Goal: Task Accomplishment & Management: Manage account settings

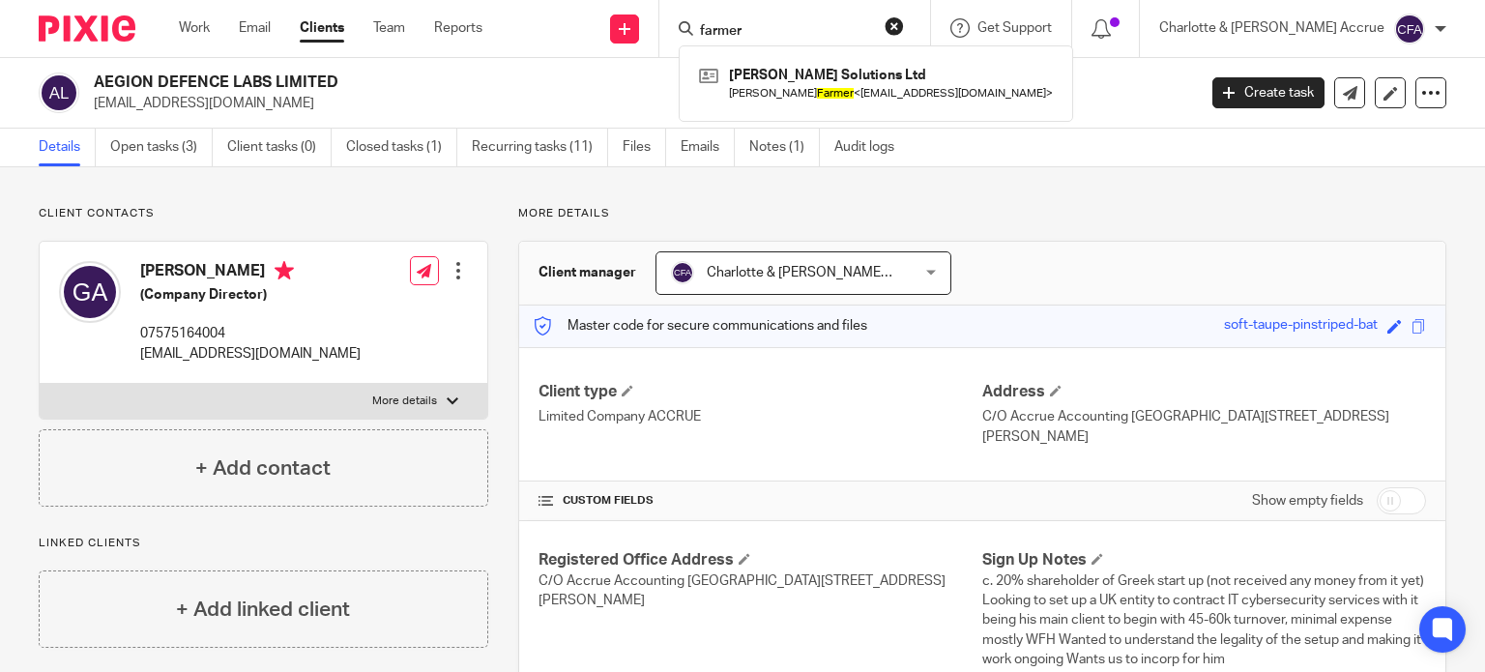
drag, startPoint x: 340, startPoint y: 84, endPoint x: 97, endPoint y: 83, distance: 243.6
click at [97, 83] on h2 "AEGION DEFENCE LABS LIMITED" at bounding box center [530, 82] width 872 height 20
copy h2 "AEGION DEFENCE LABS LIMITED"
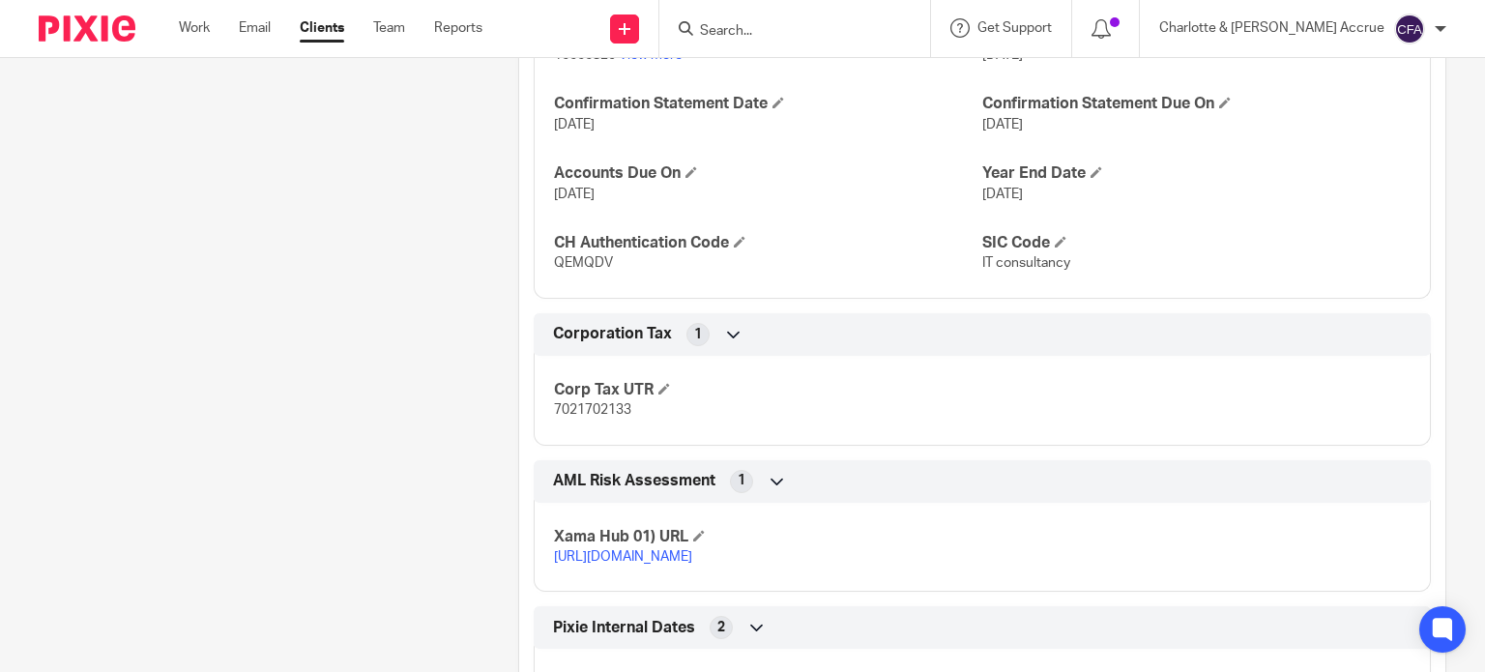
scroll to position [1353, 0]
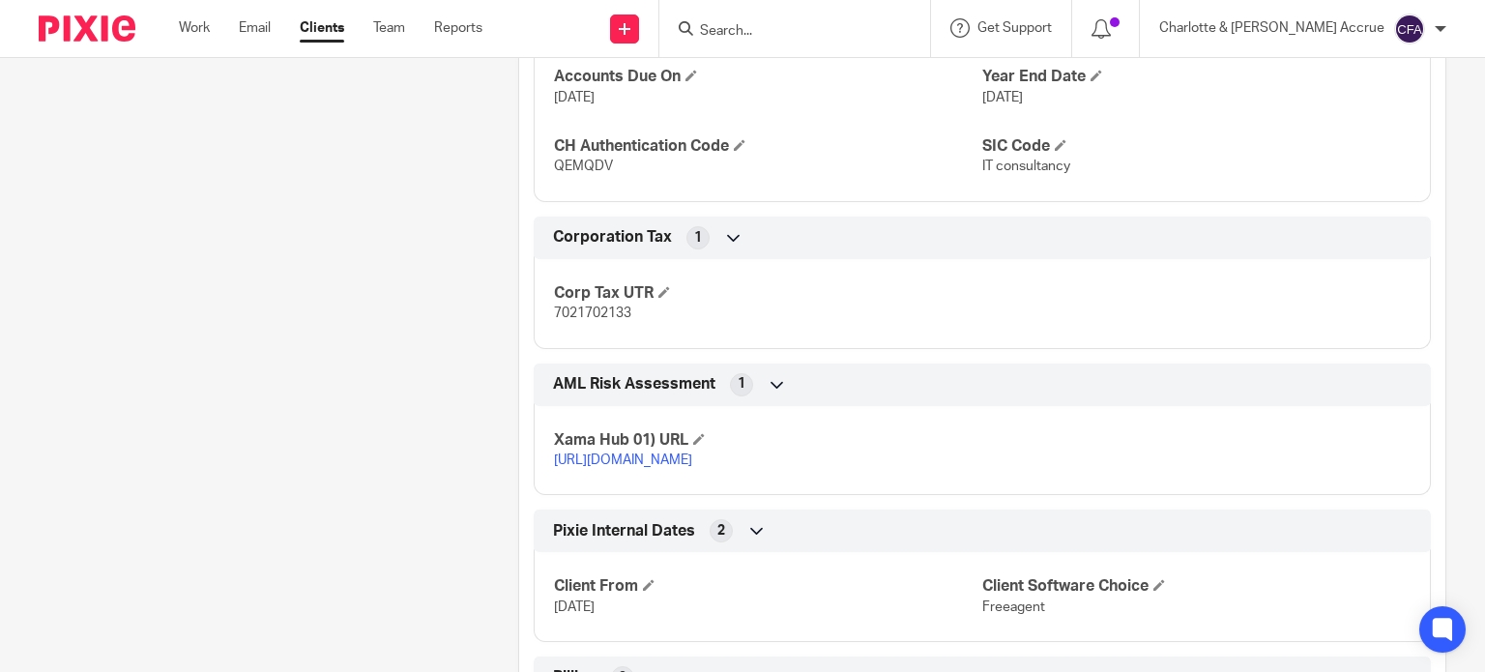
click at [595, 315] on span "7021702133" at bounding box center [592, 313] width 77 height 14
copy span "7021702133"
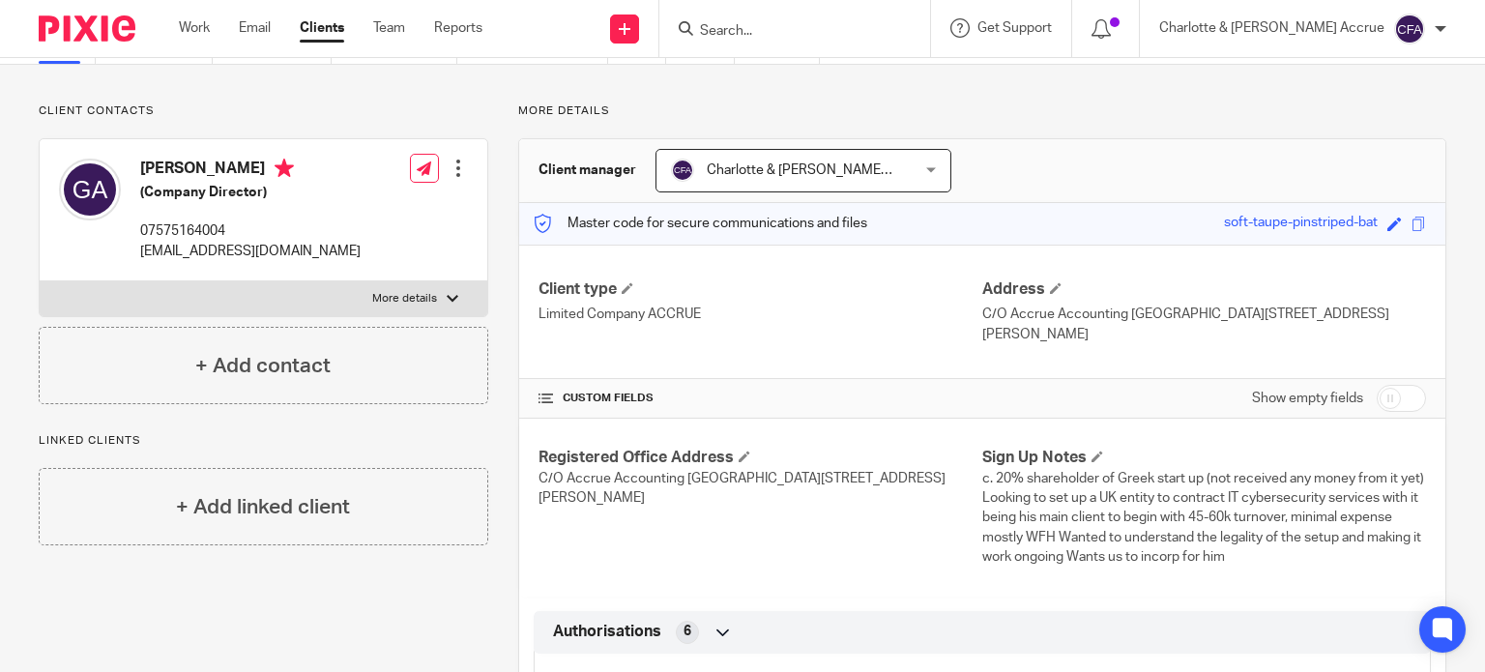
scroll to position [0, 0]
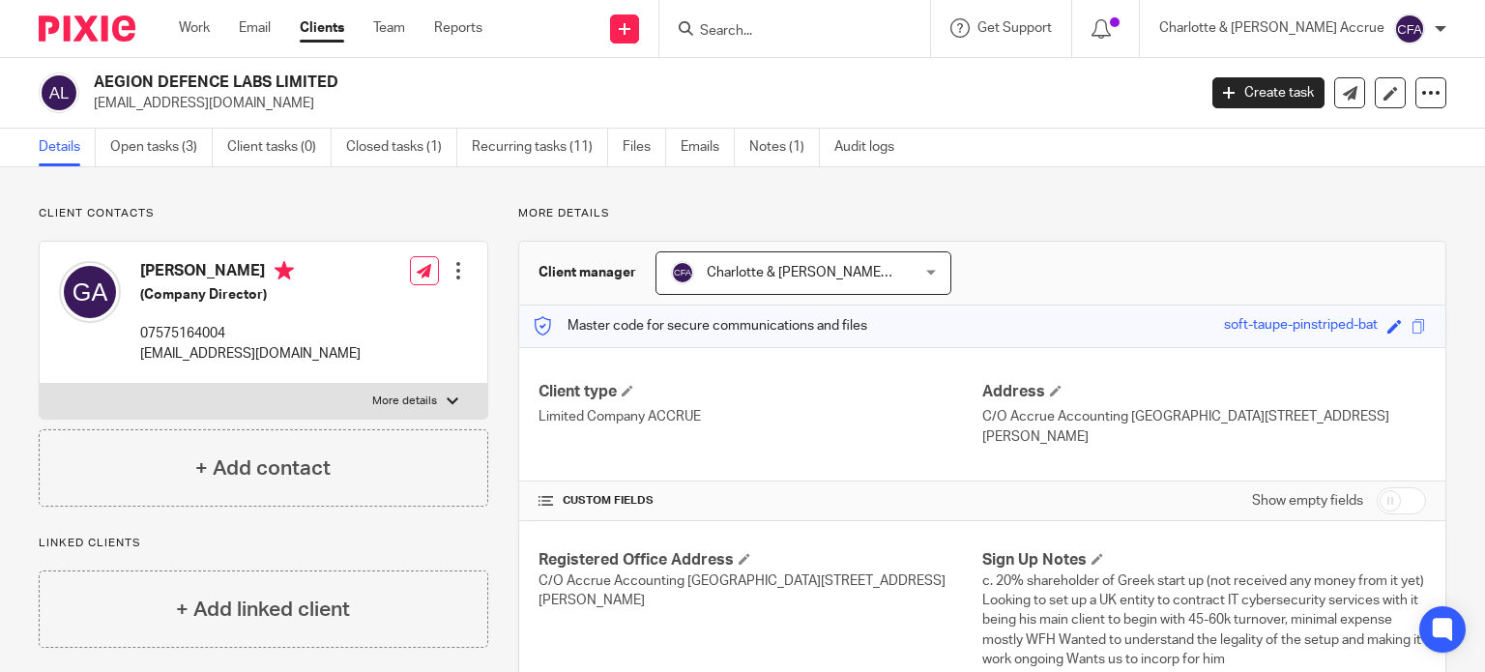
drag, startPoint x: 354, startPoint y: 88, endPoint x: 93, endPoint y: 74, distance: 261.3
click at [94, 74] on h2 "AEGION DEFENCE LABS LIMITED" at bounding box center [530, 82] width 872 height 20
copy h2 "AEGION DEFENCE LABS LIMITED"
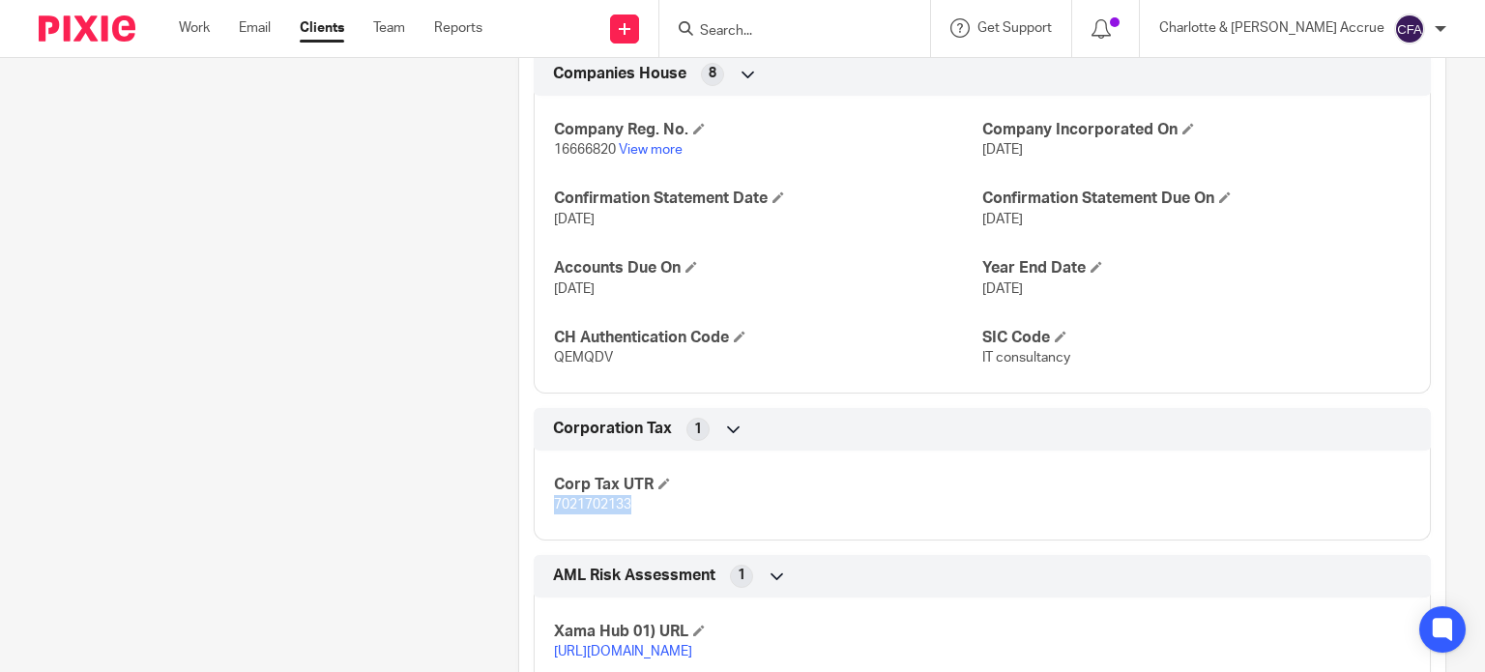
scroll to position [1160, 0]
drag, startPoint x: 1069, startPoint y: 360, endPoint x: 973, endPoint y: 363, distance: 95.8
click at [982, 363] on p "IT consultancy" at bounding box center [1196, 359] width 428 height 19
copy span "IT consultancy"
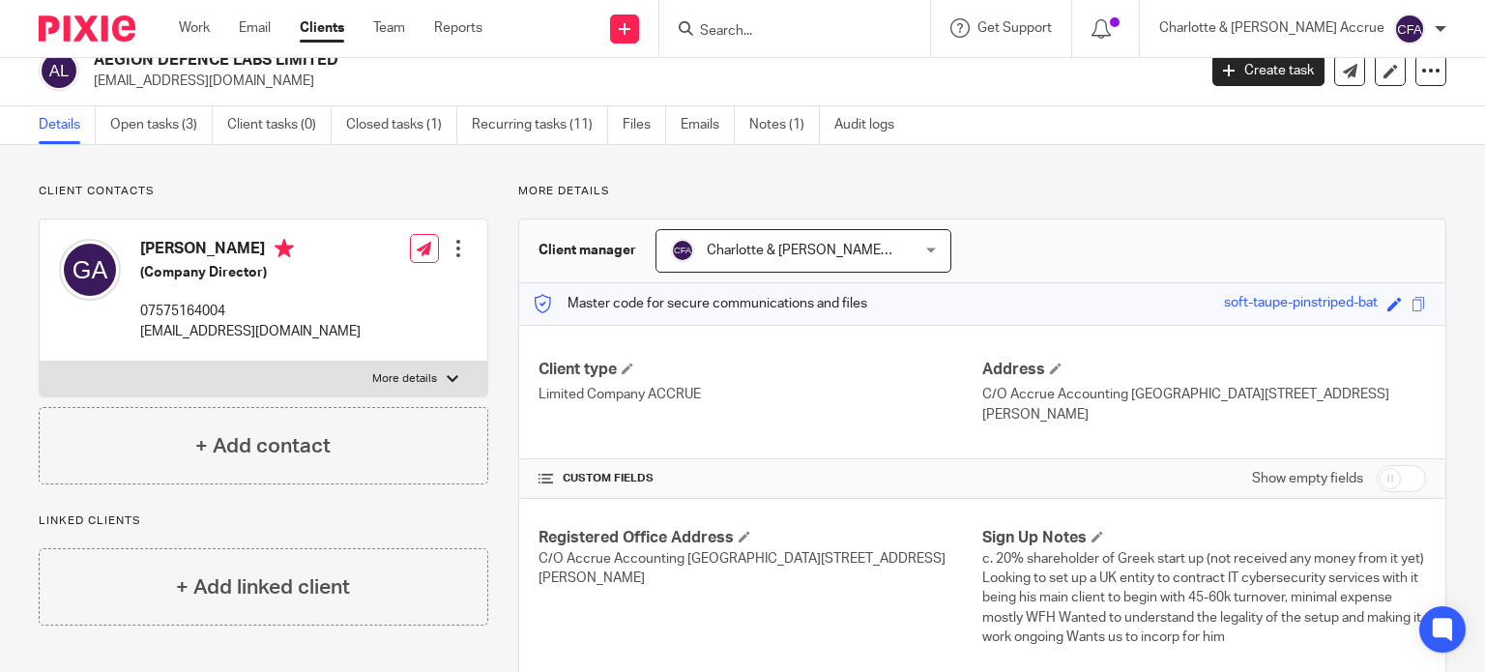
scroll to position [0, 0]
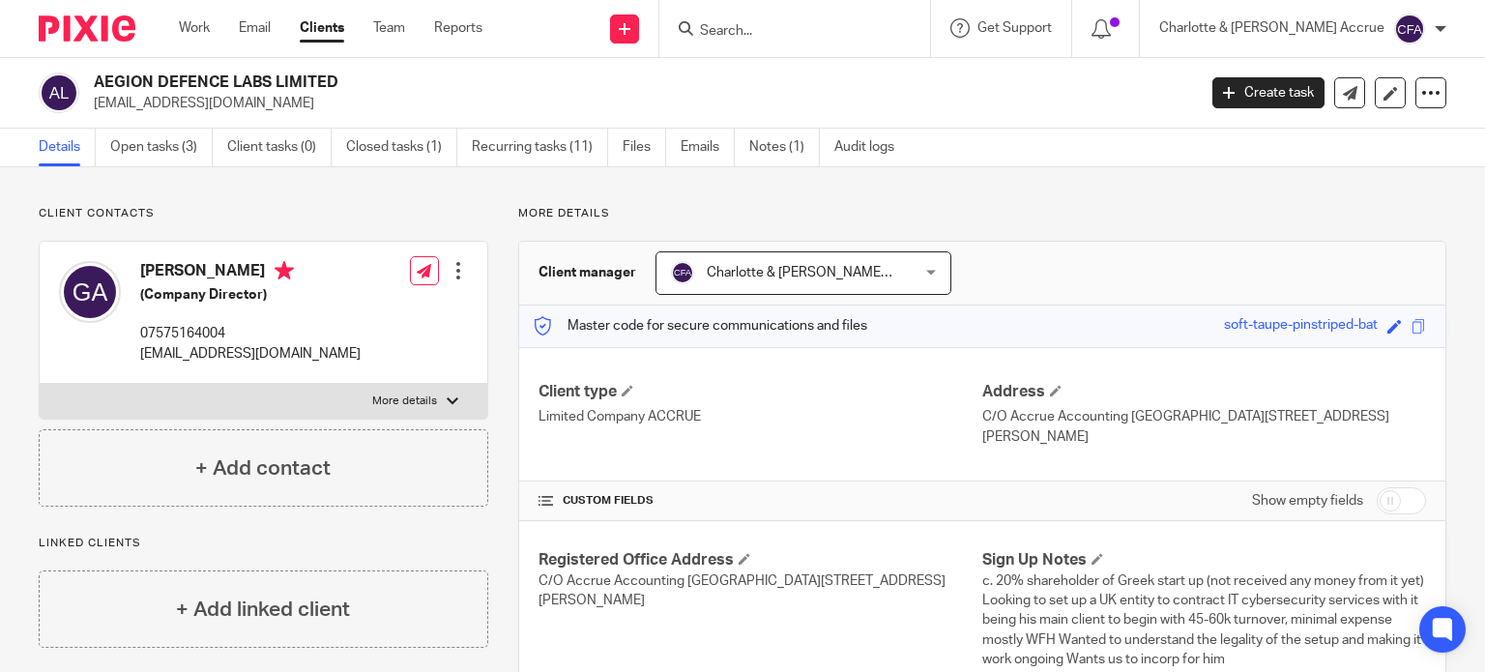
drag, startPoint x: 1230, startPoint y: 436, endPoint x: 1168, endPoint y: 440, distance: 62.0
click at [1168, 440] on p "C/O Accrue Accounting Arena Business Centre Unit E4, Holyrood Close, Poole, Dor…" at bounding box center [1204, 427] width 444 height 40
copy p "BH17 7FP"
drag, startPoint x: 228, startPoint y: 107, endPoint x: 97, endPoint y: 106, distance: 131.5
click at [97, 106] on p "ganag16@gmail.com" at bounding box center [638, 103] width 1089 height 19
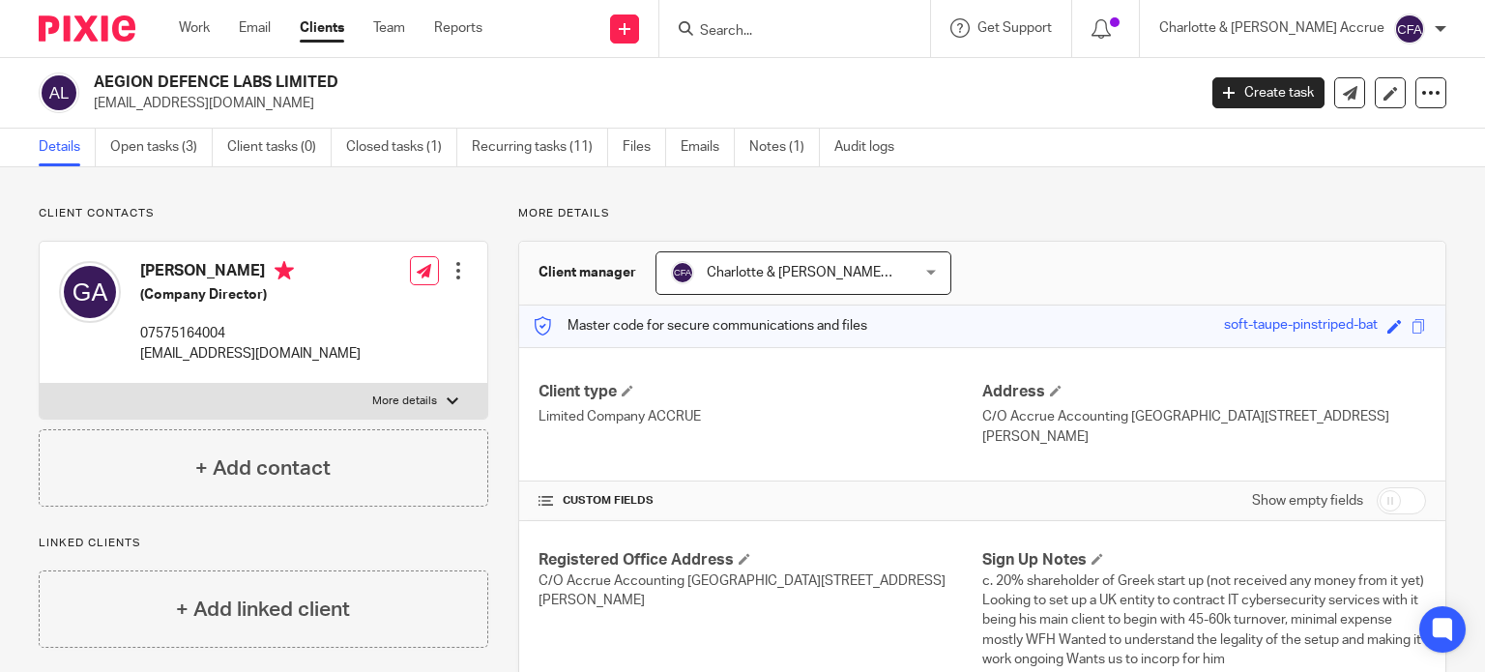
copy p "ganag16@gmail.com"
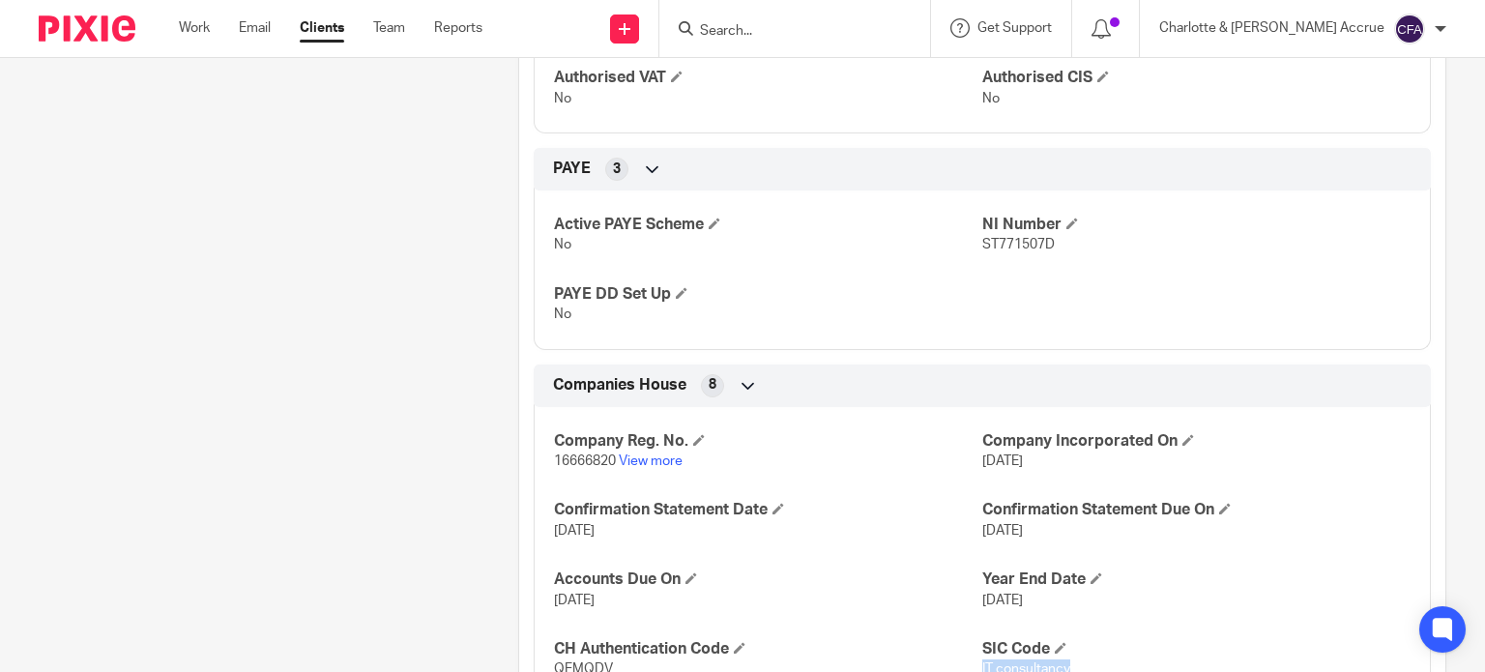
scroll to position [870, 0]
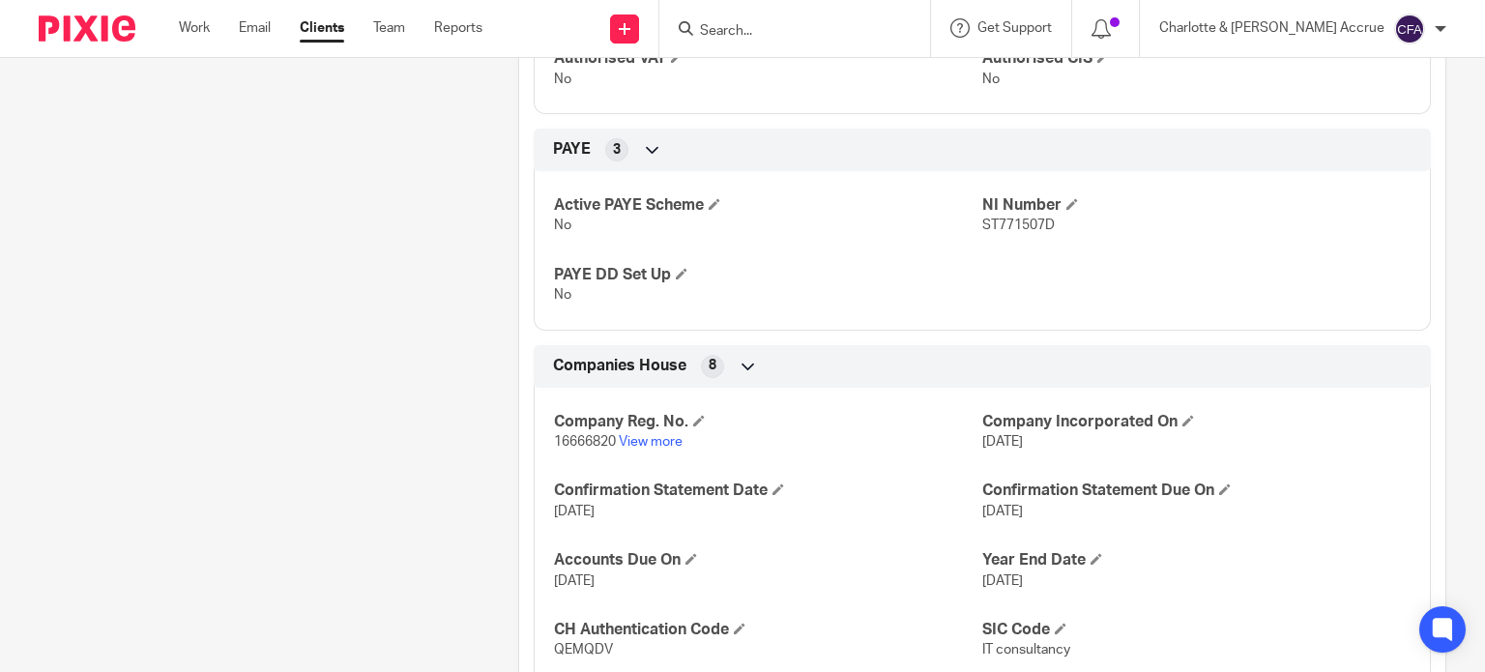
click at [576, 435] on span "16666820" at bounding box center [585, 442] width 62 height 14
click at [576, 436] on span "16666820" at bounding box center [585, 442] width 62 height 14
copy p "16666820"
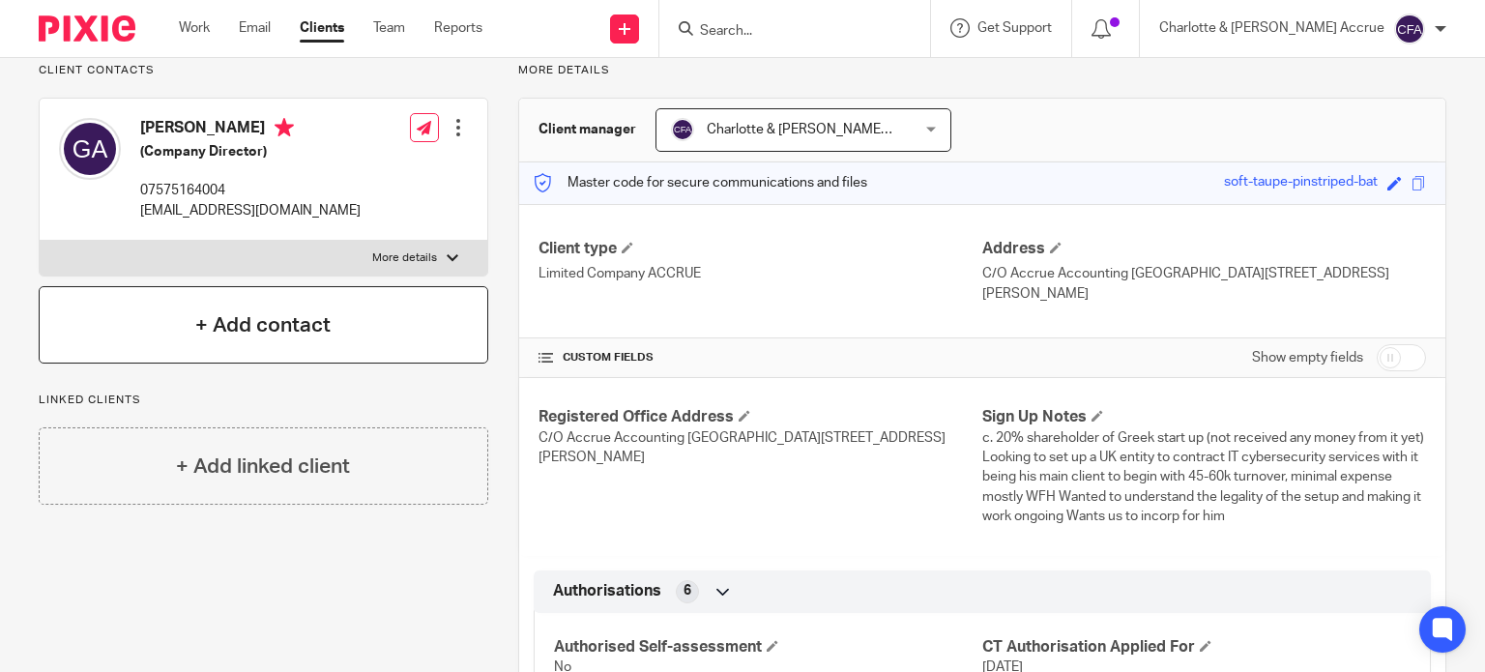
scroll to position [0, 0]
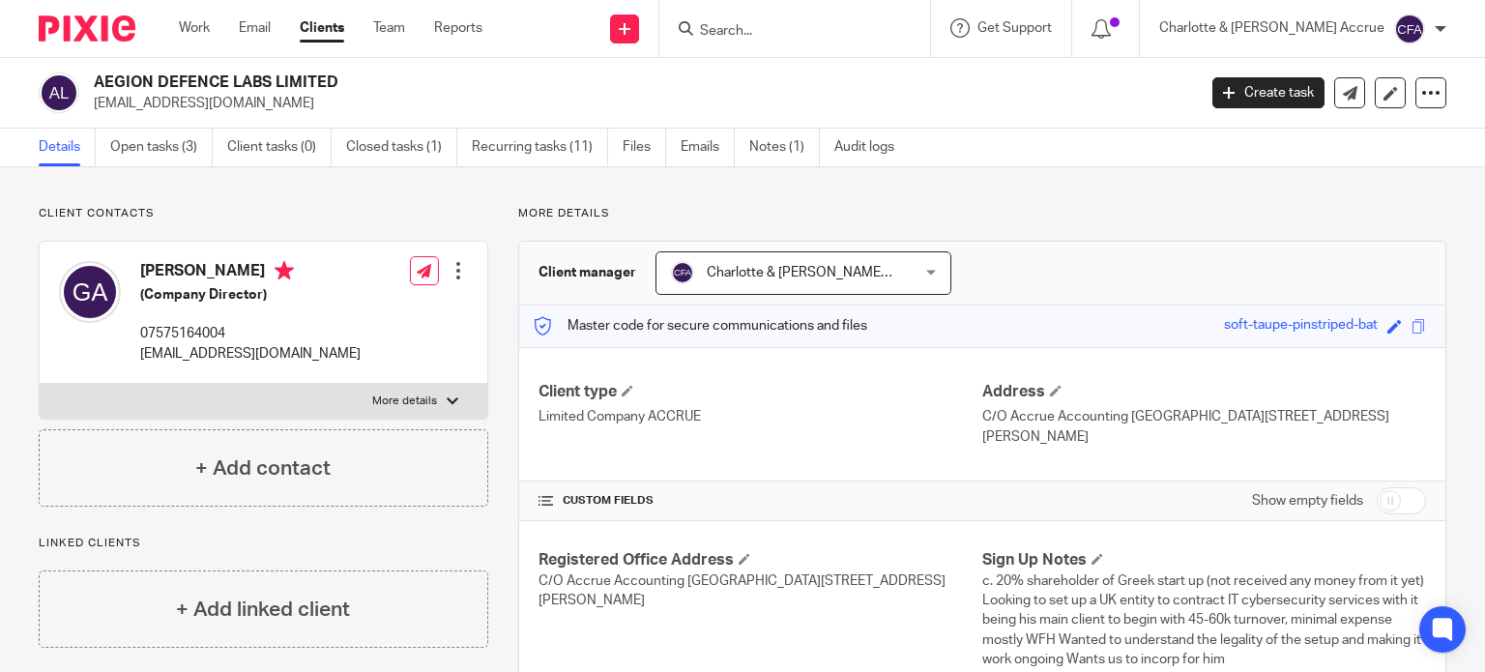
click at [211, 332] on p "07575164004" at bounding box center [250, 333] width 220 height 19
copy p "07575164004"
click at [195, 271] on h4 "Georgios Anagnostopoulos" at bounding box center [250, 273] width 220 height 24
click at [183, 266] on h4 "Georgios Anagnostopoulos" at bounding box center [250, 273] width 220 height 24
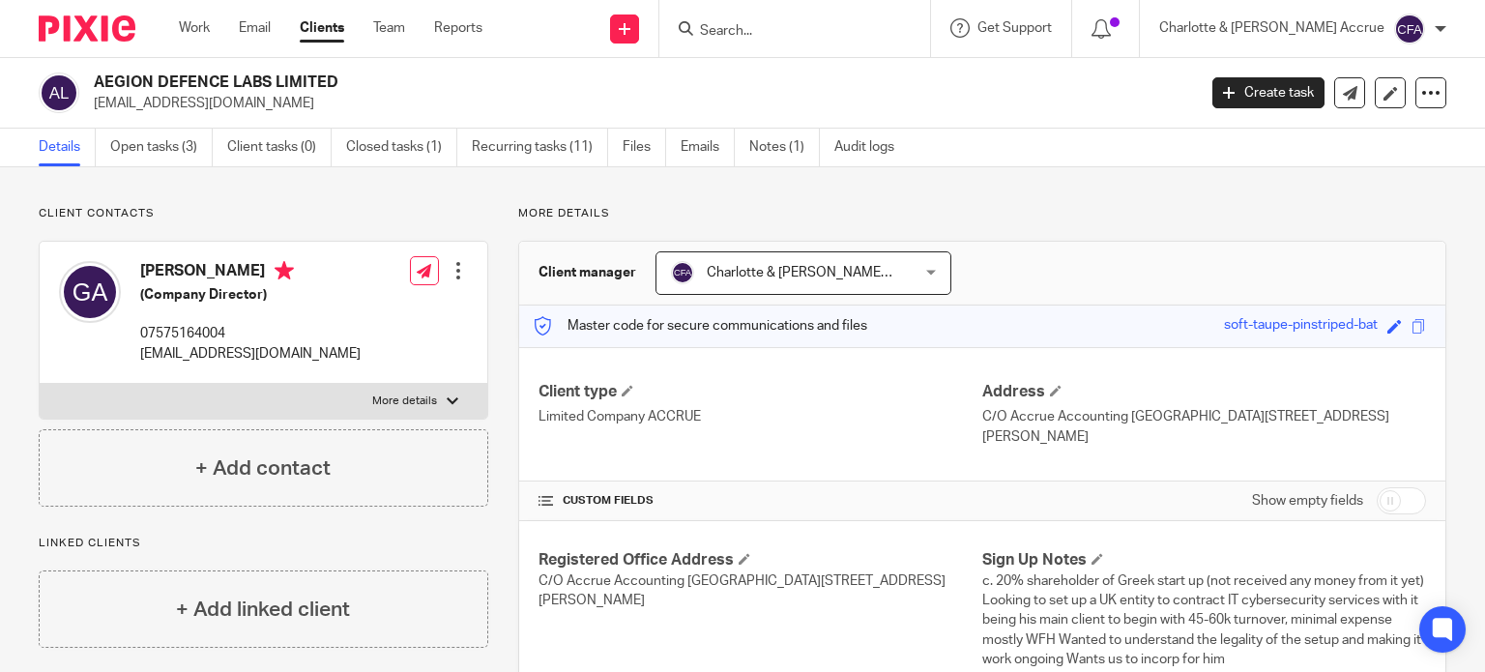
click at [183, 266] on h4 "Georgios Anagnostopoulos" at bounding box center [250, 273] width 220 height 24
copy h4 "Georgios"
click h4 "Georgios Anagnostopoulos"
copy h4 "Anagnostopoulos"
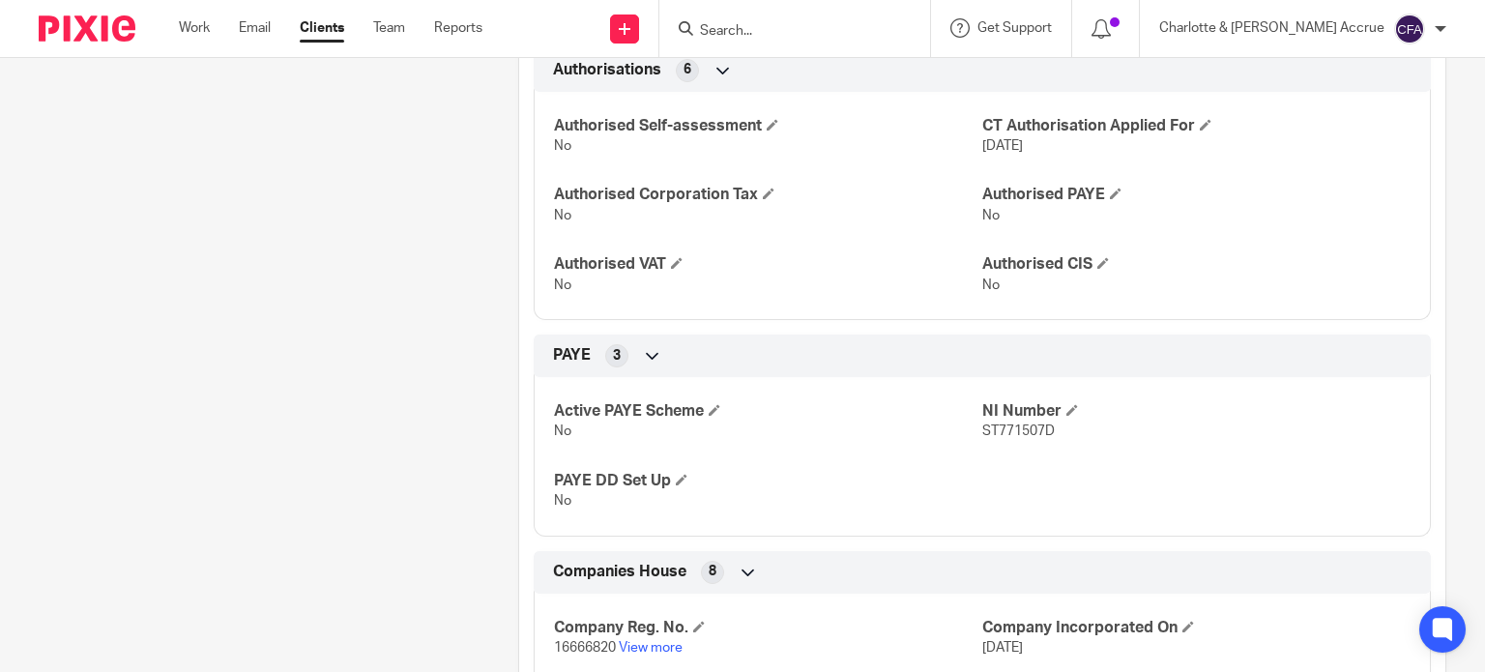
scroll to position [677, 0]
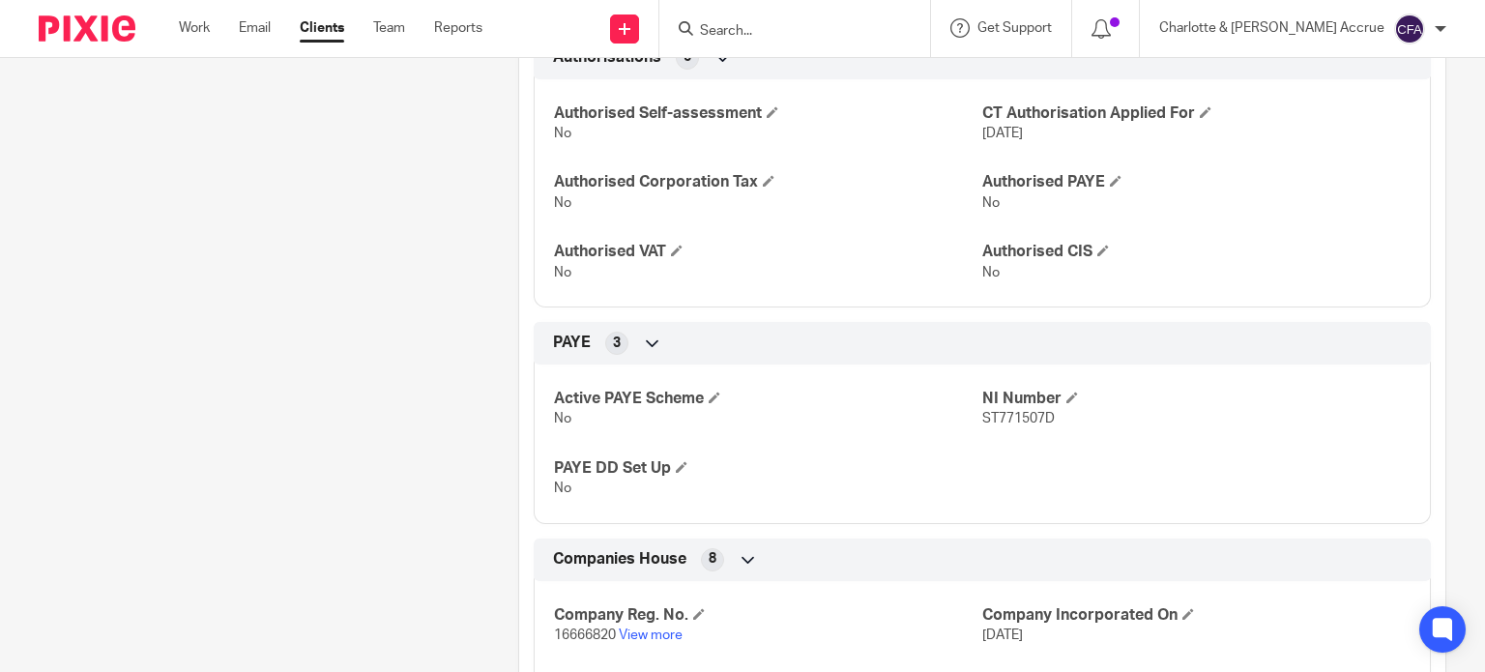
click span "ST771507D"
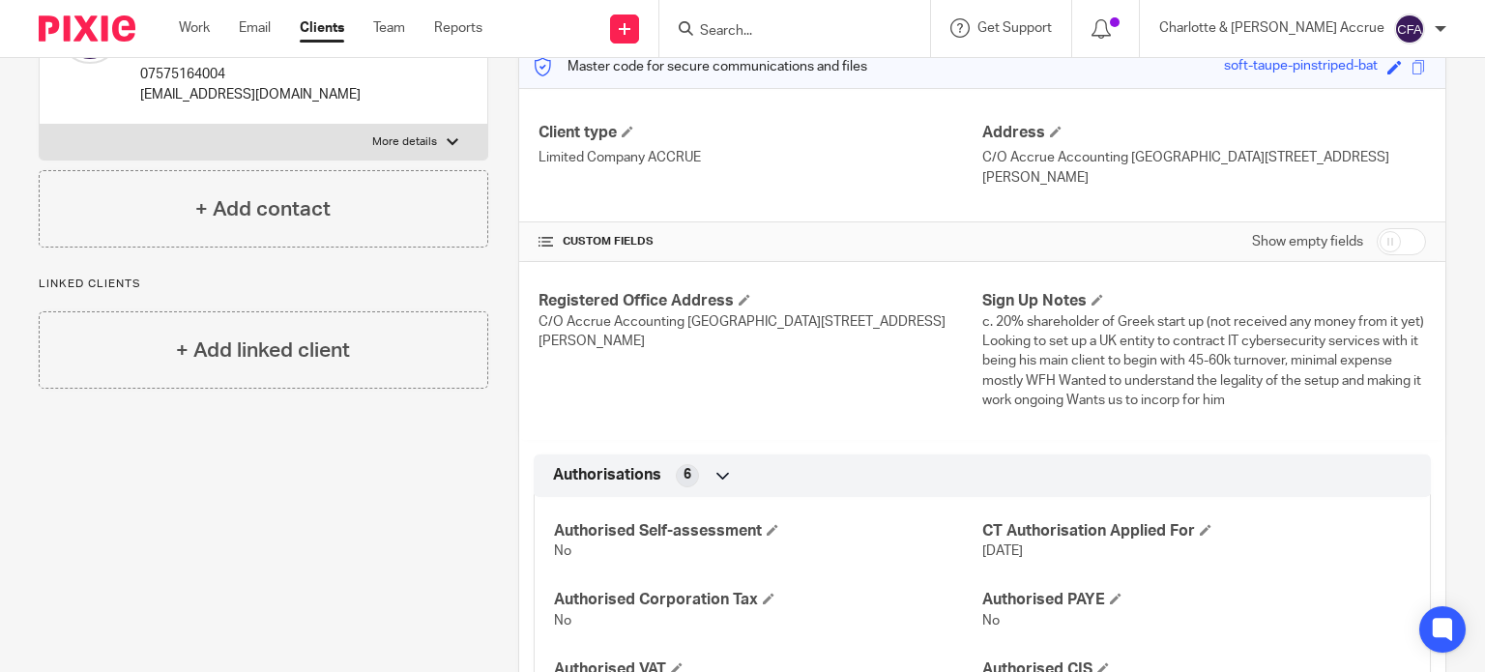
scroll to position [0, 0]
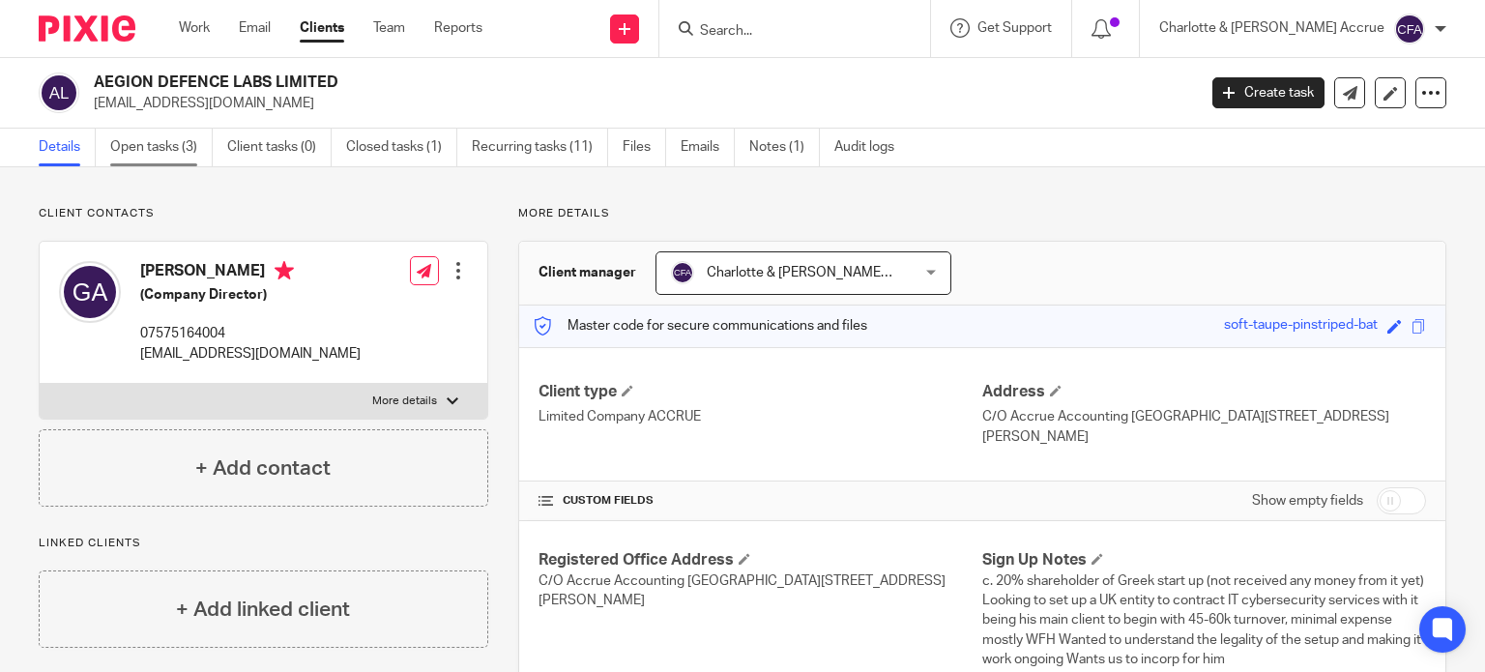
click link "Open tasks (3)"
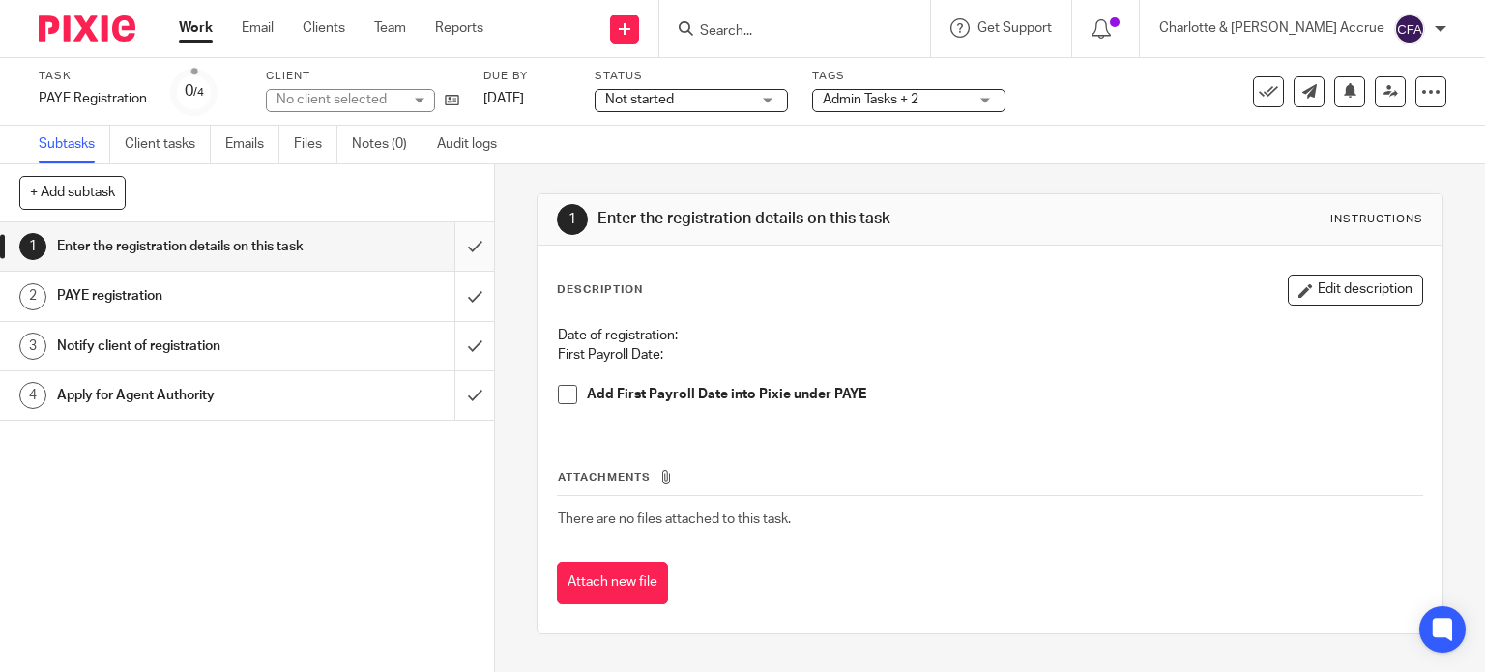
click at [449, 253] on input "submit" at bounding box center [247, 246] width 494 height 48
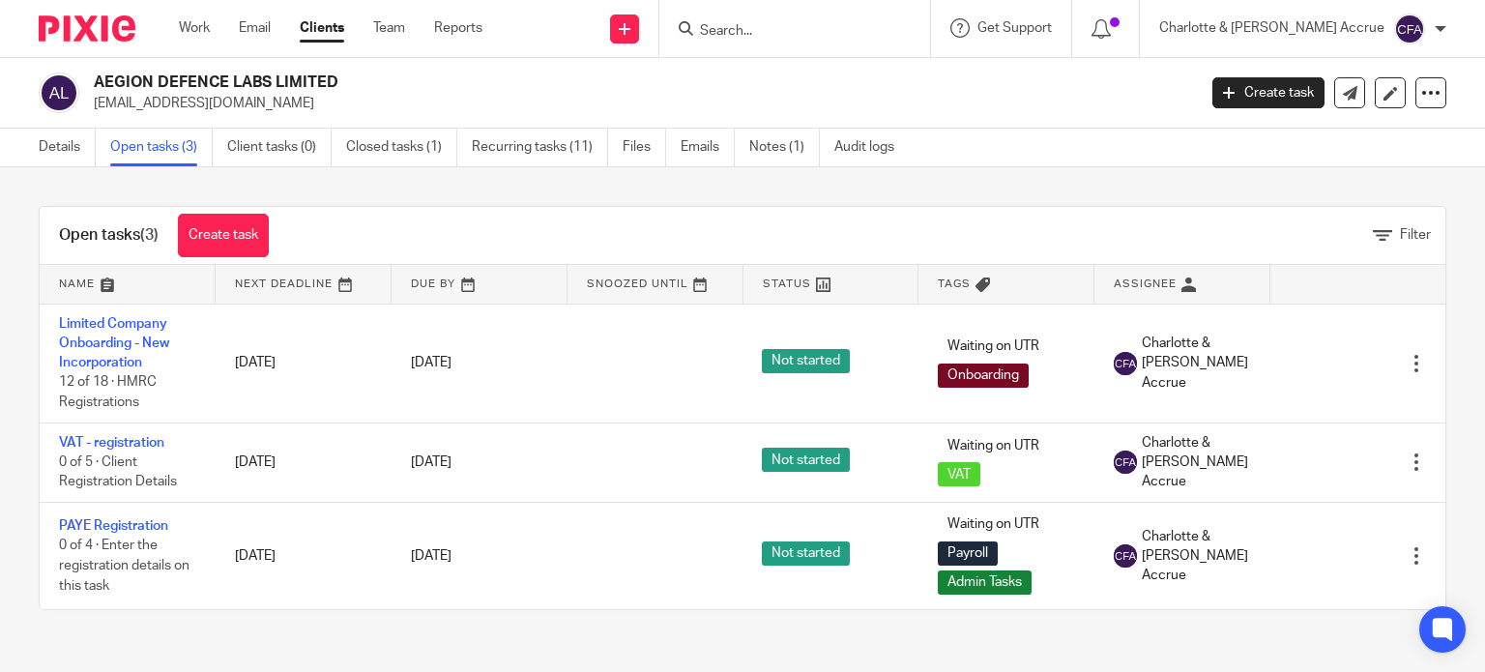
drag, startPoint x: 347, startPoint y: 78, endPoint x: 85, endPoint y: 76, distance: 262.0
click at [85, 76] on div "AEGION DEFENCE LABS LIMITED ganag16@gmail.com" at bounding box center [611, 92] width 1144 height 41
copy div "AEGION DEFENCE LABS LIMITED"
click at [69, 145] on link "Details" at bounding box center [67, 148] width 57 height 38
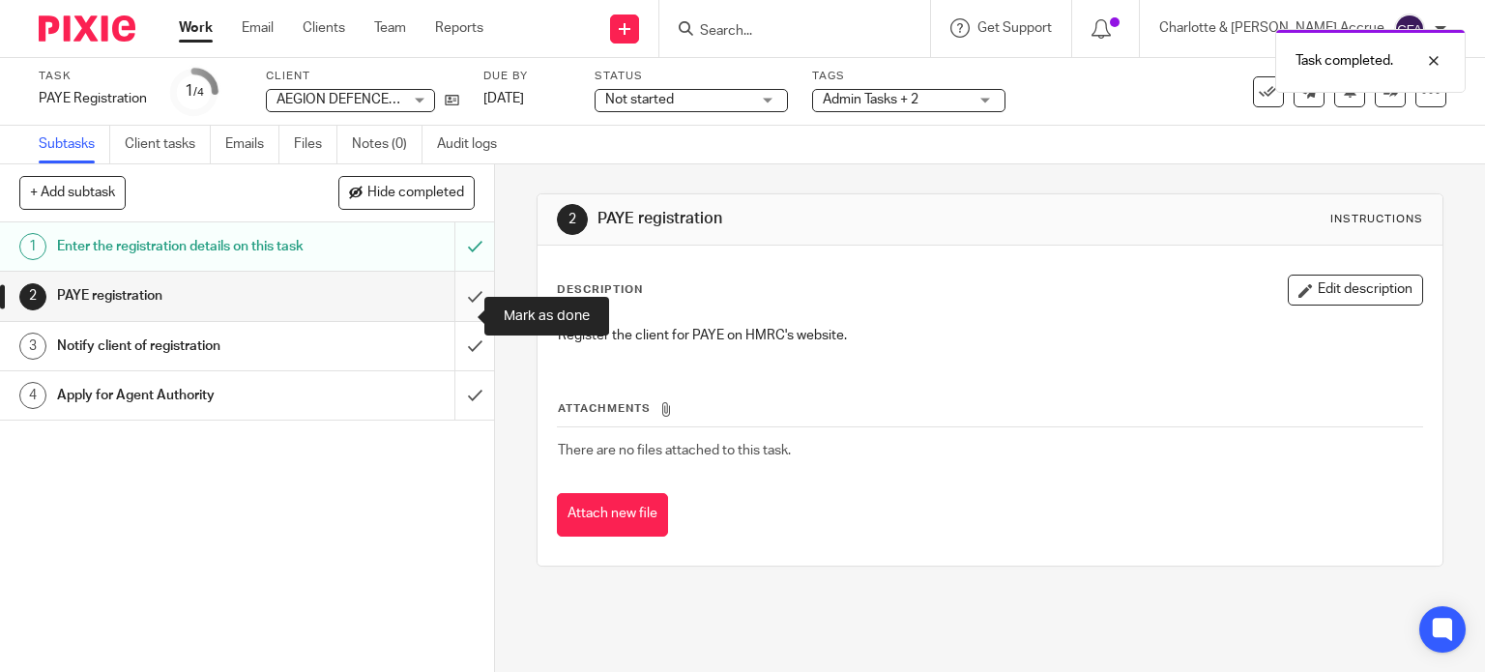
click at [454, 320] on input "submit" at bounding box center [247, 296] width 494 height 48
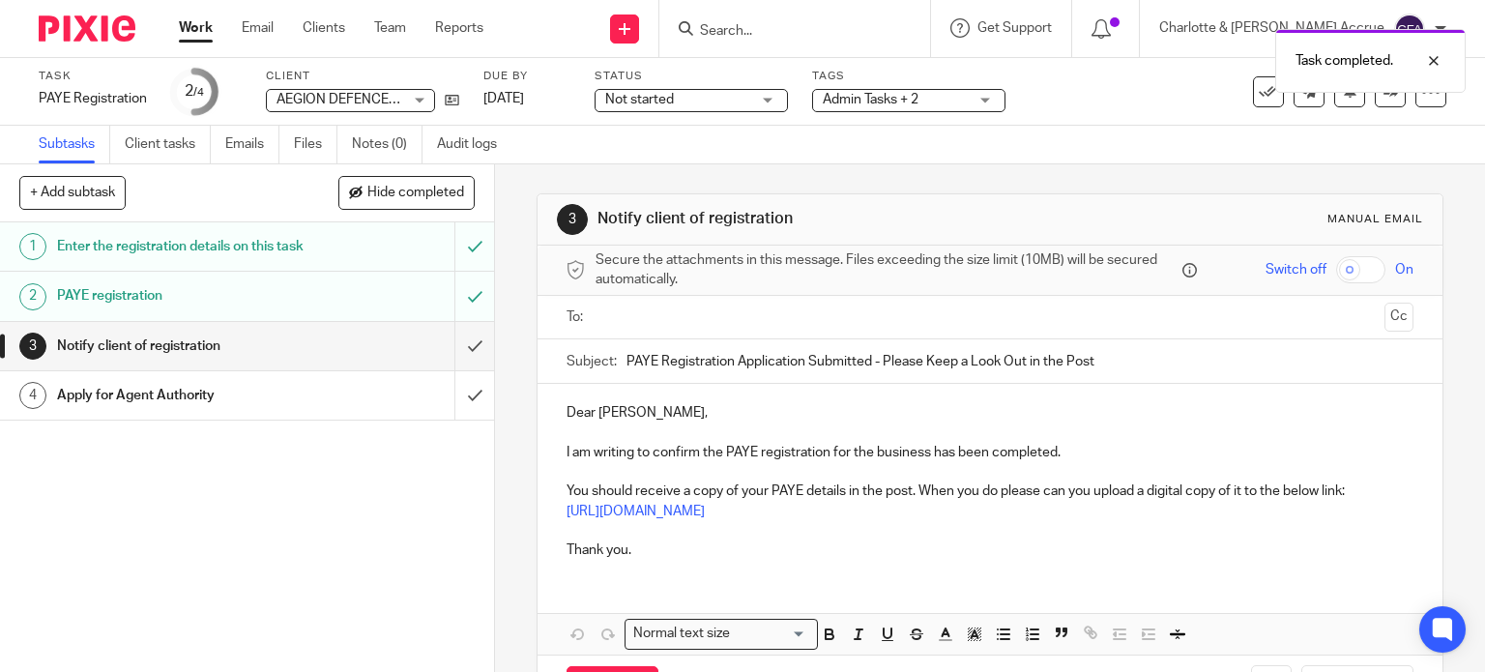
click at [754, 315] on input "text" at bounding box center [989, 317] width 774 height 22
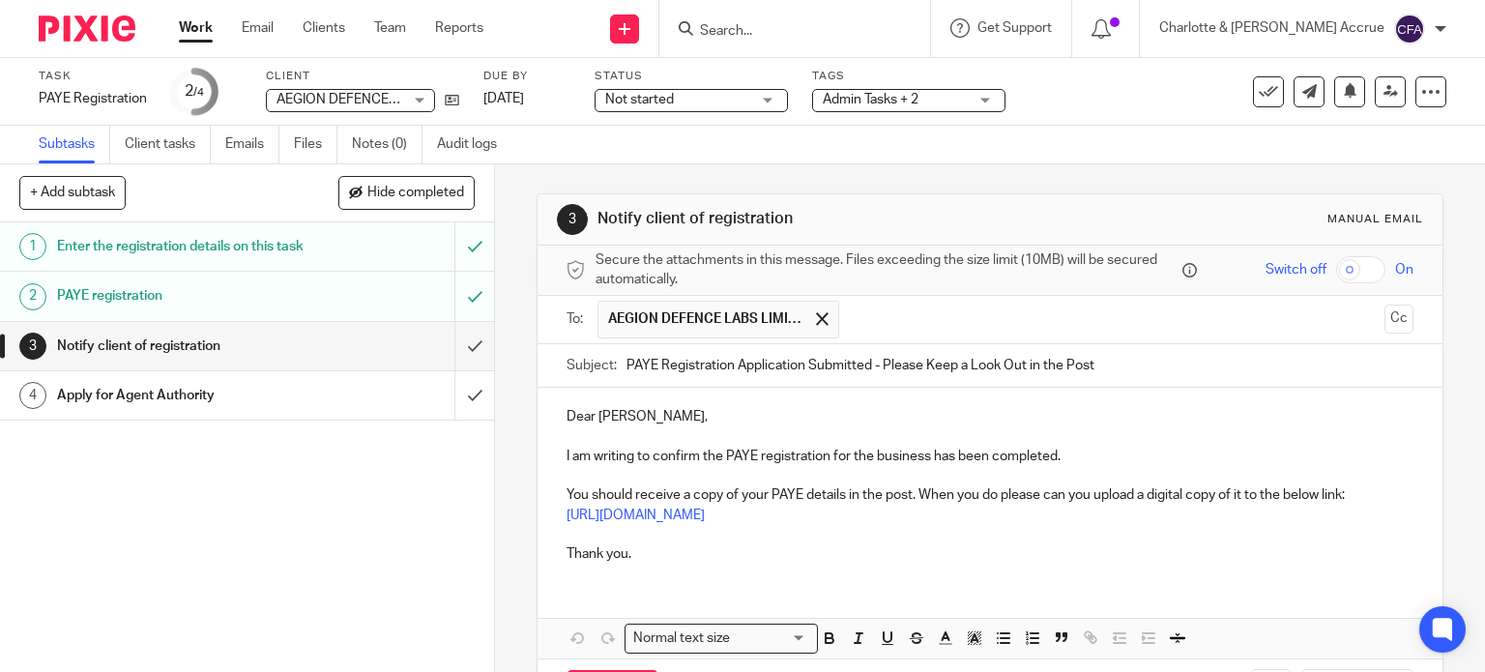
click at [597, 492] on p "You should receive a copy of your PAYE details in the post. When you do please …" at bounding box center [990, 494] width 848 height 19
click at [899, 501] on p "You might receive a copy of your PAYE details in the post. When you do please c…" at bounding box center [990, 494] width 848 height 19
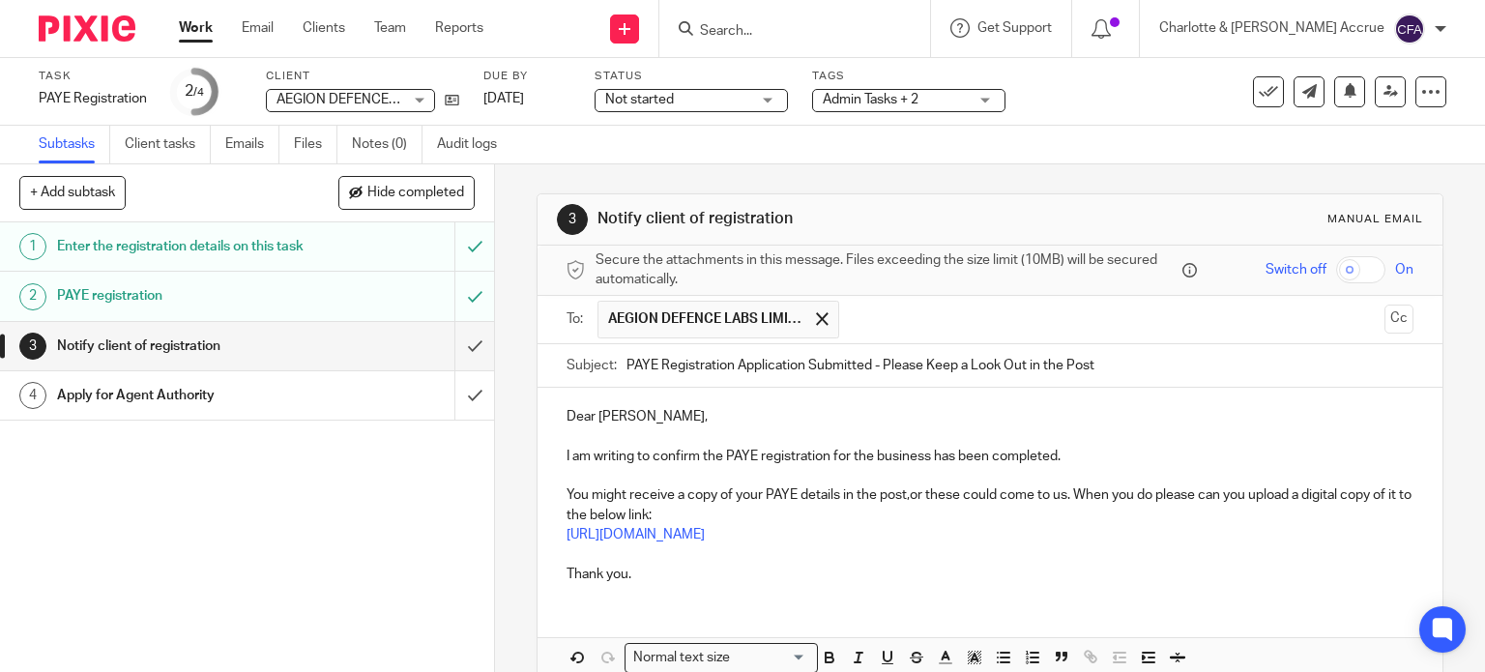
click at [1082, 494] on p "You might receive a copy of your PAYE details in the post,or these could come t…" at bounding box center [990, 505] width 848 height 40
click at [904, 497] on p "You might receive a copy of your PAYE details in the post,or these could come t…" at bounding box center [990, 505] width 848 height 40
click at [1076, 496] on p "You might receive a copy of your PAYE details in the post, or these could come …" at bounding box center [990, 505] width 848 height 40
click at [659, 561] on p at bounding box center [990, 553] width 848 height 19
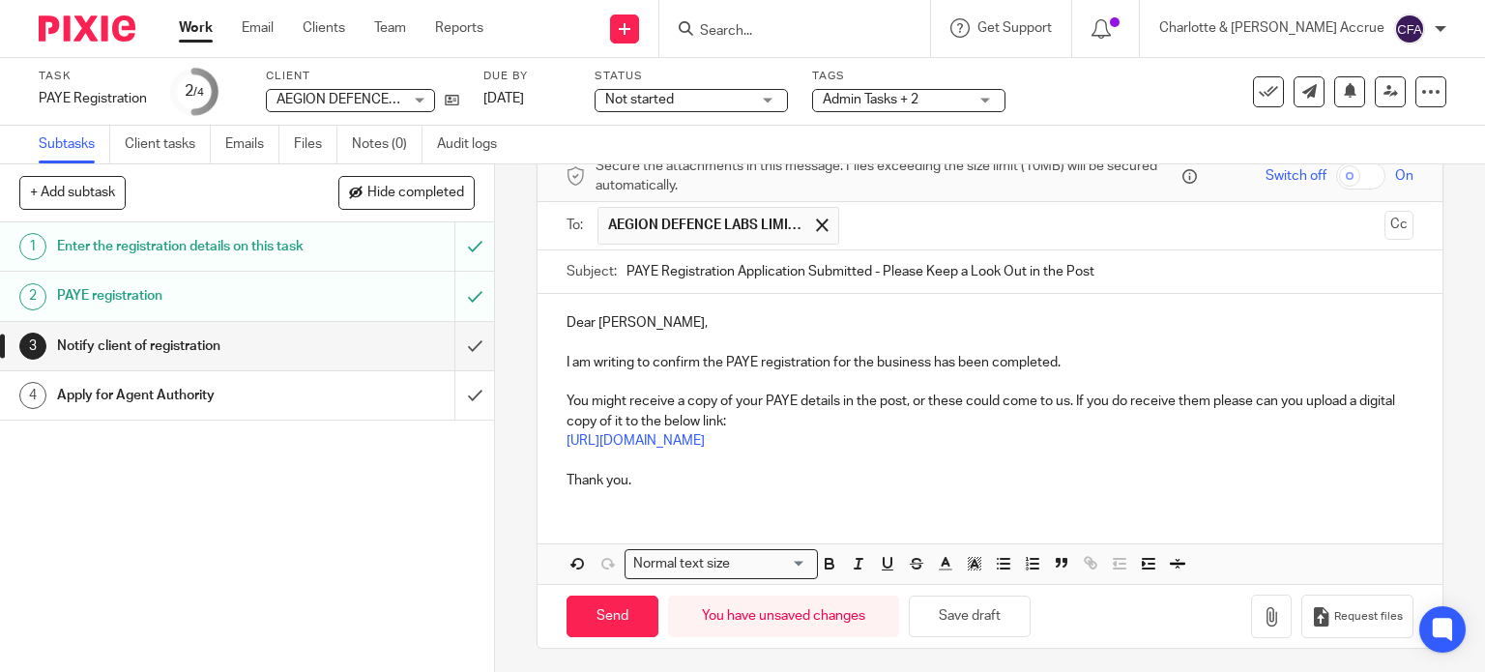
scroll to position [97, 0]
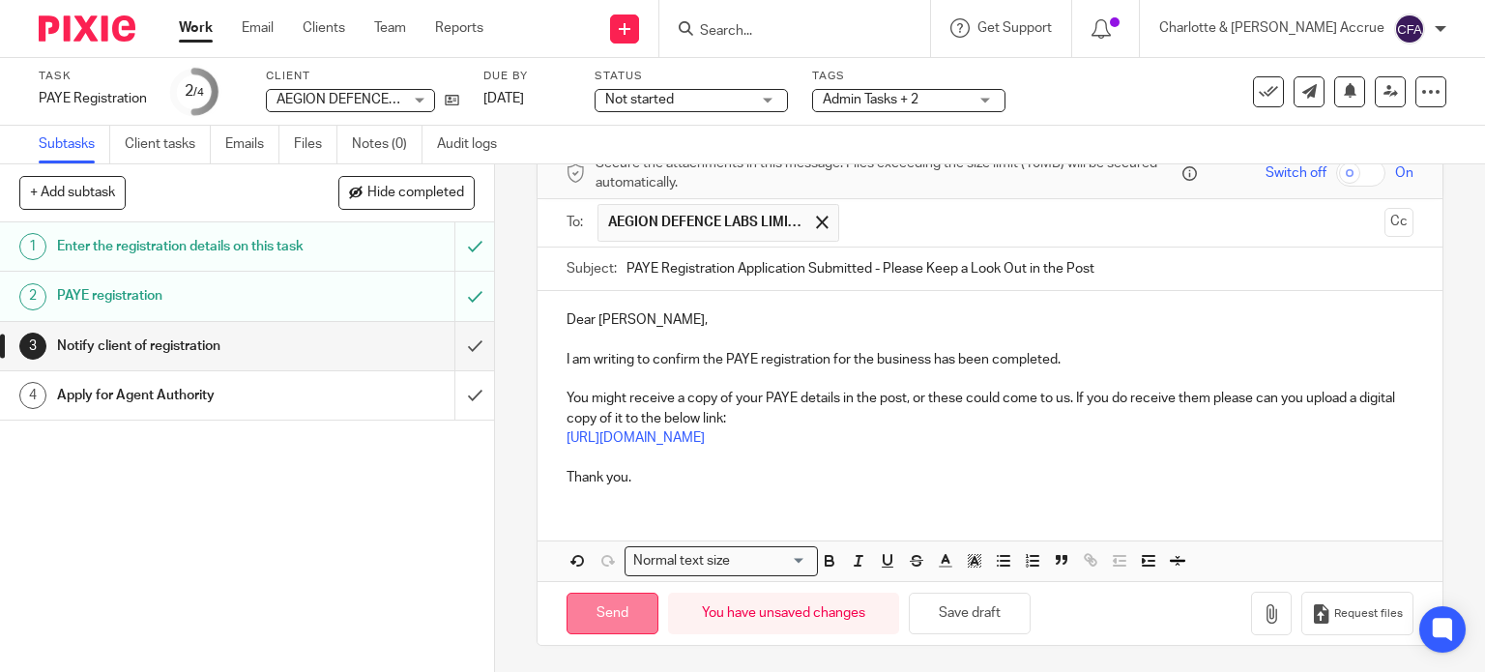
click at [611, 618] on input "Send" at bounding box center [612, 614] width 92 height 42
type input "Sent"
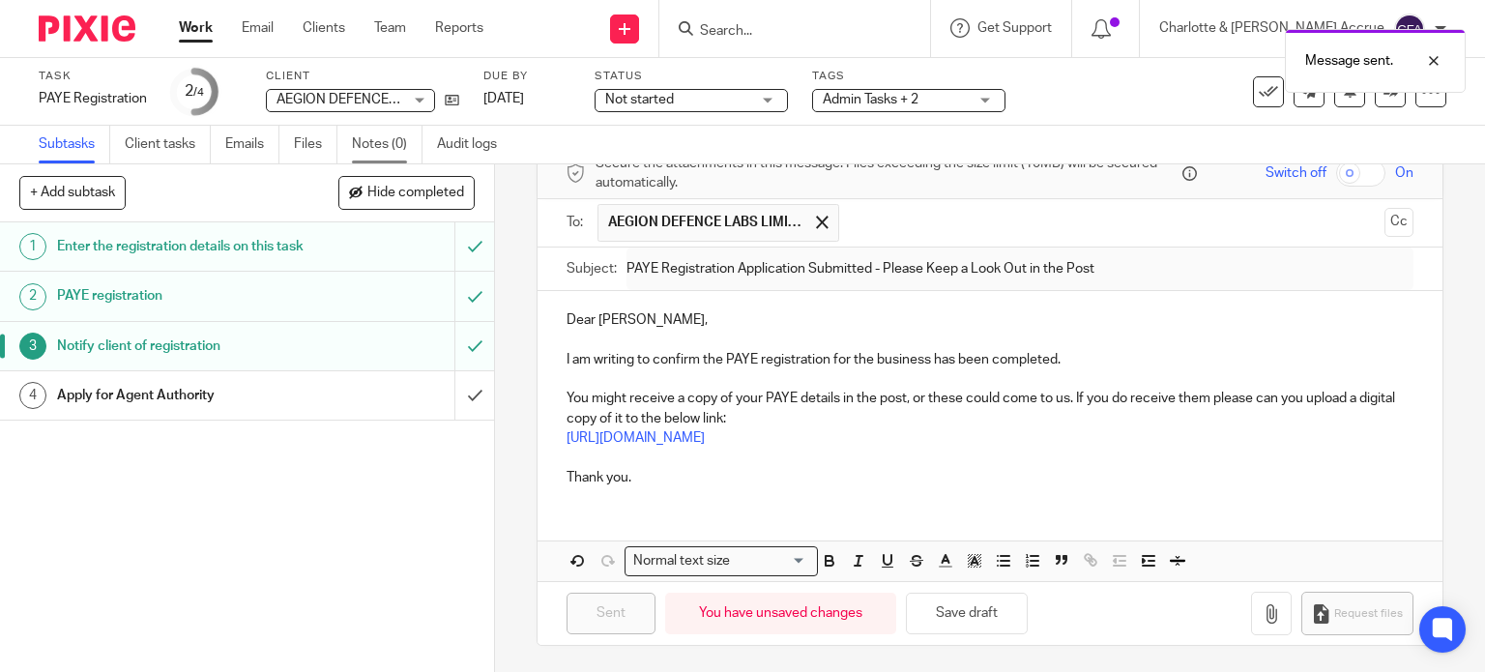
click at [377, 145] on link "Notes (0)" at bounding box center [387, 145] width 71 height 38
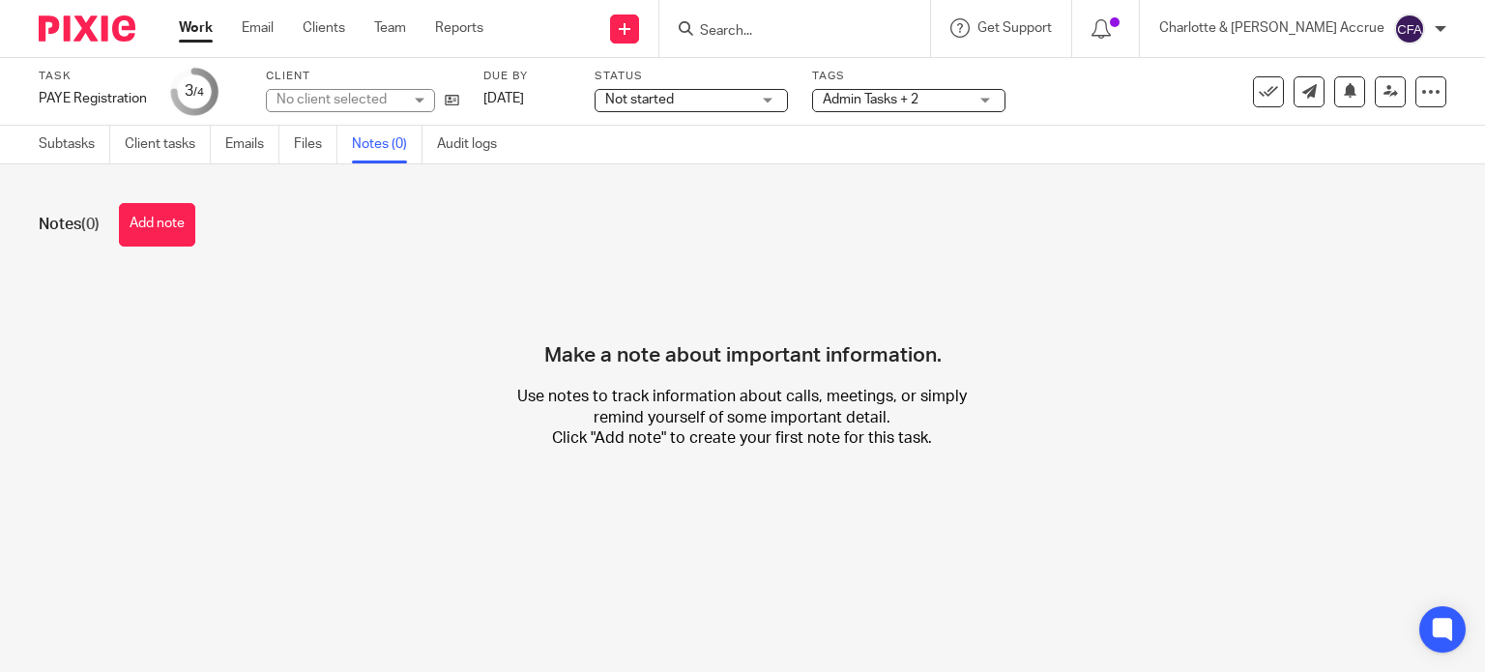
click at [155, 219] on button "Add note" at bounding box center [157, 224] width 76 height 43
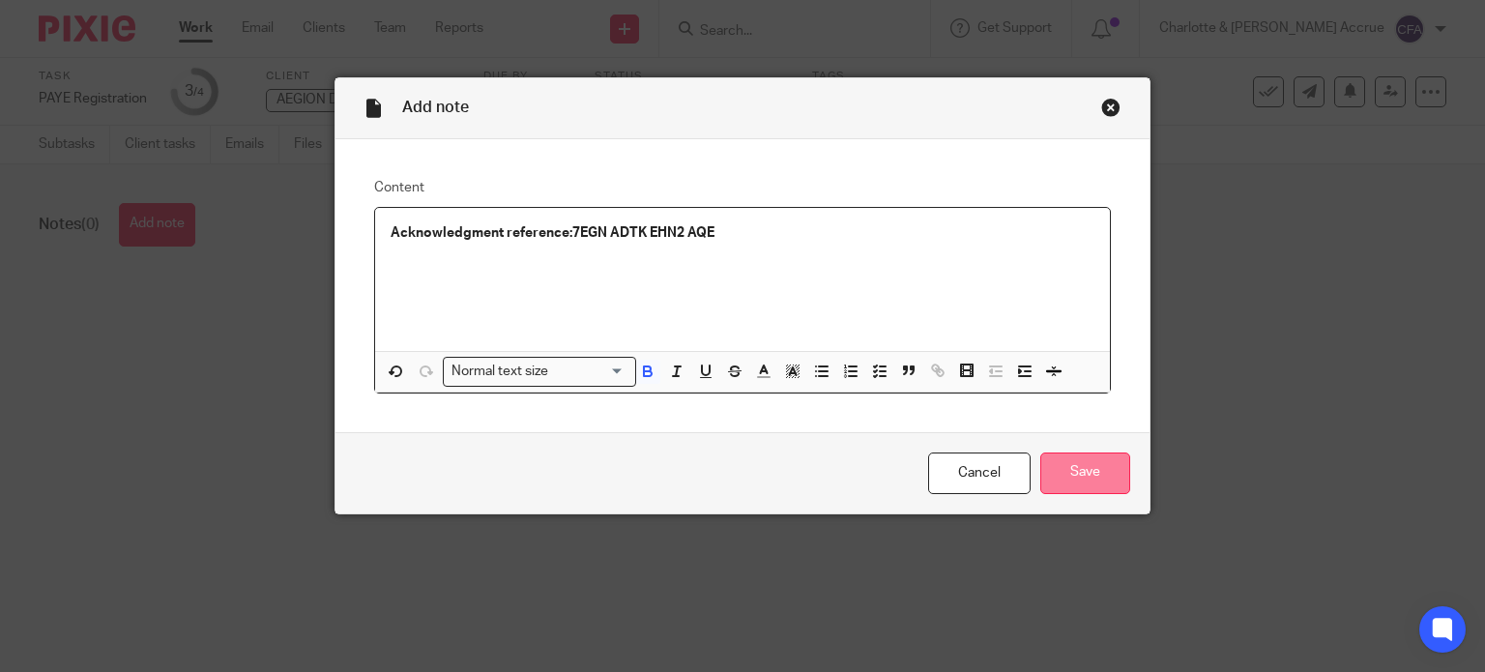
click at [1086, 471] on input "Save" at bounding box center [1085, 473] width 90 height 42
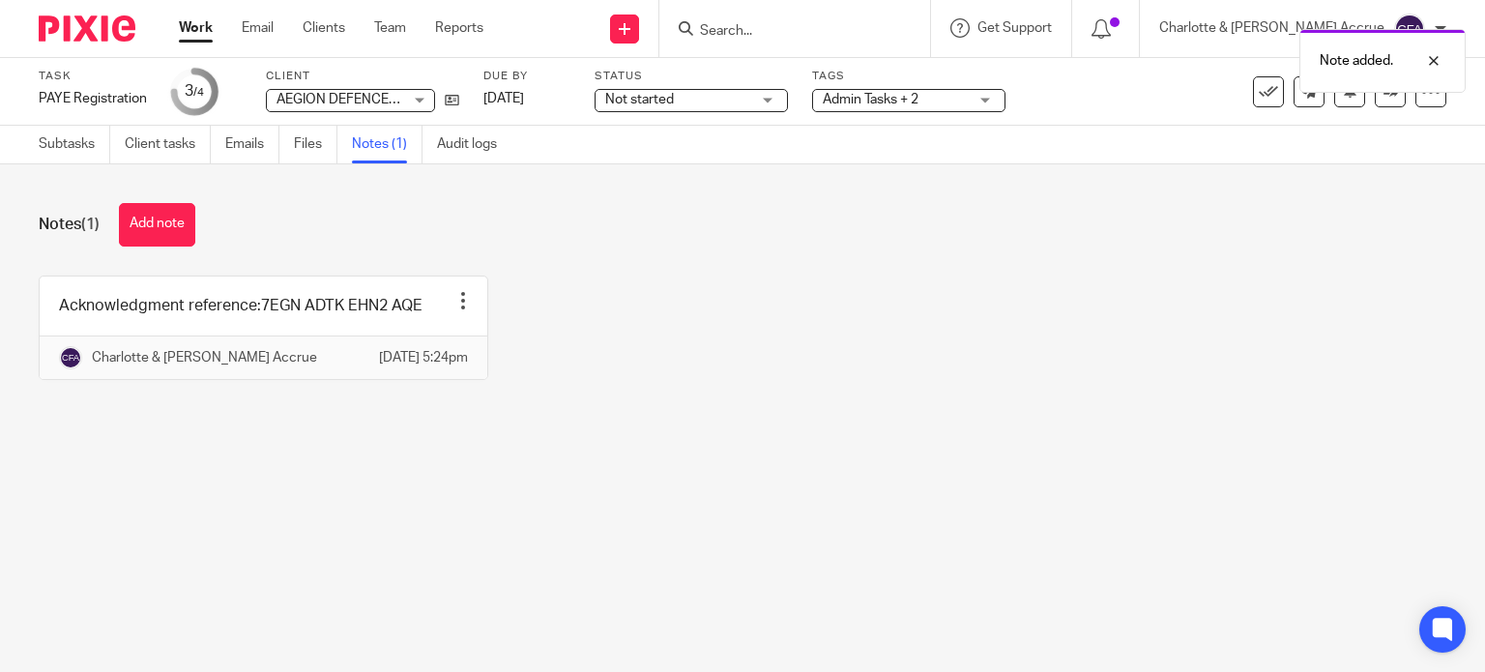
click at [715, 103] on span "Not started" at bounding box center [677, 100] width 145 height 20
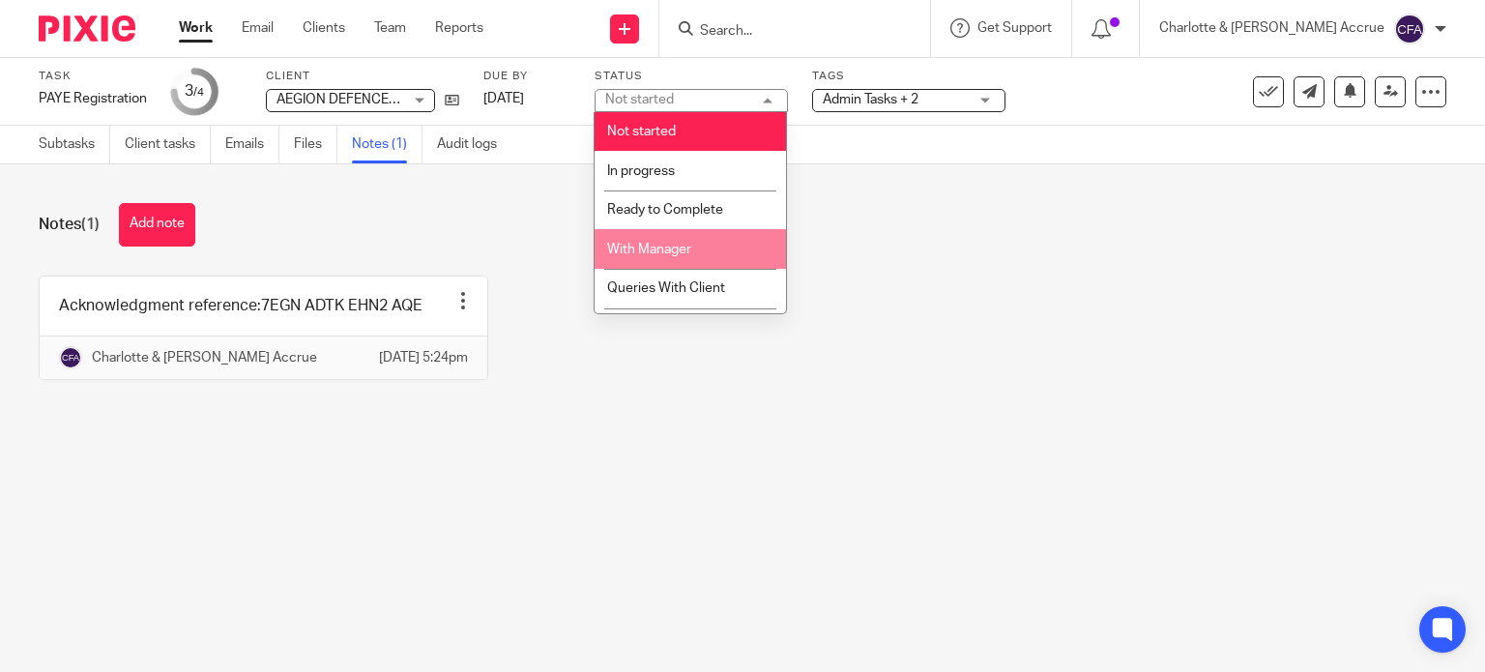
scroll to position [35, 0]
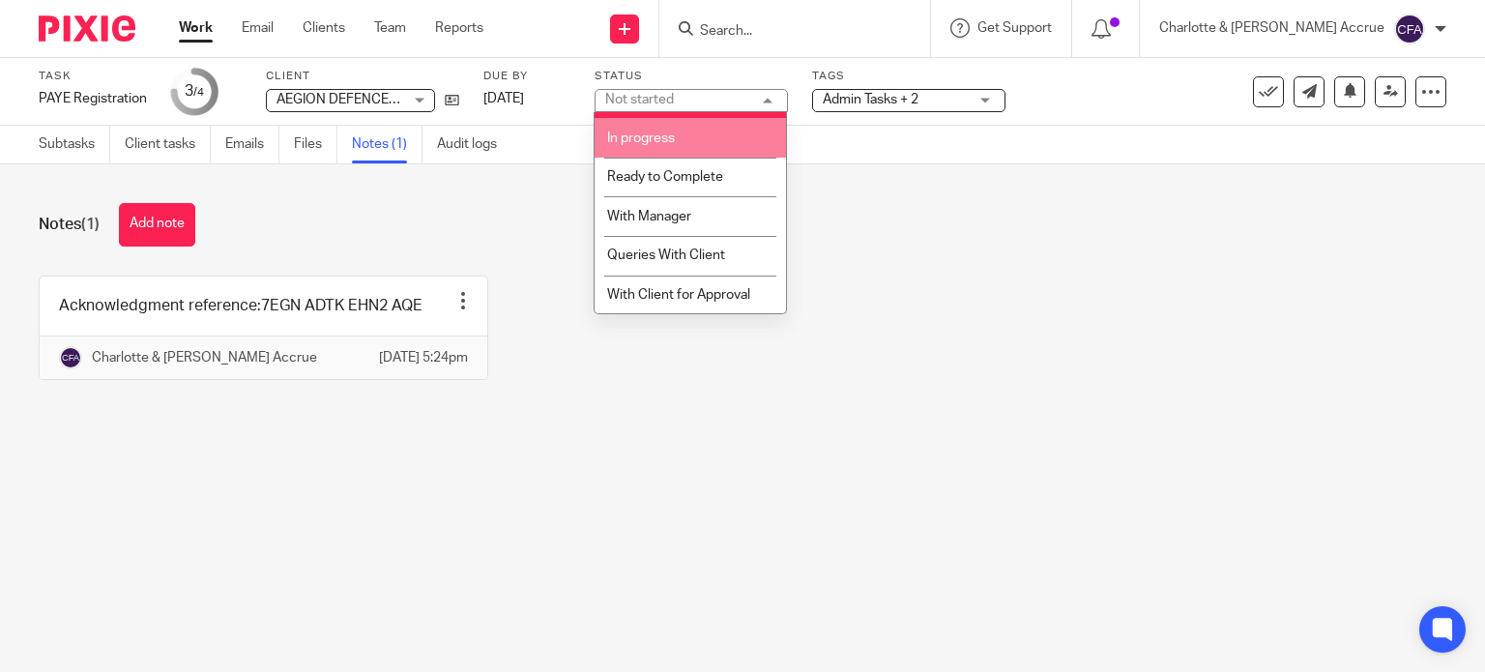
click at [684, 142] on li "In progress" at bounding box center [689, 138] width 191 height 40
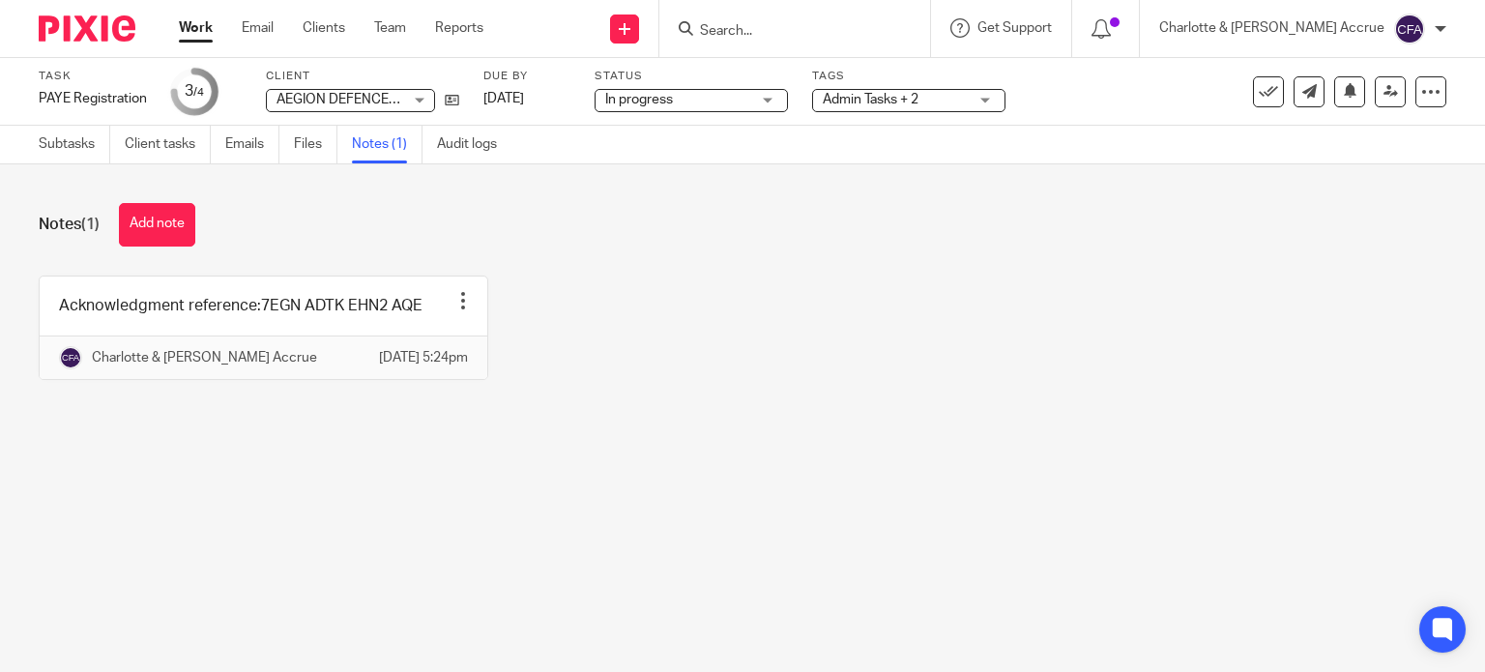
click at [864, 106] on span "Admin Tasks + 2" at bounding box center [895, 100] width 145 height 20
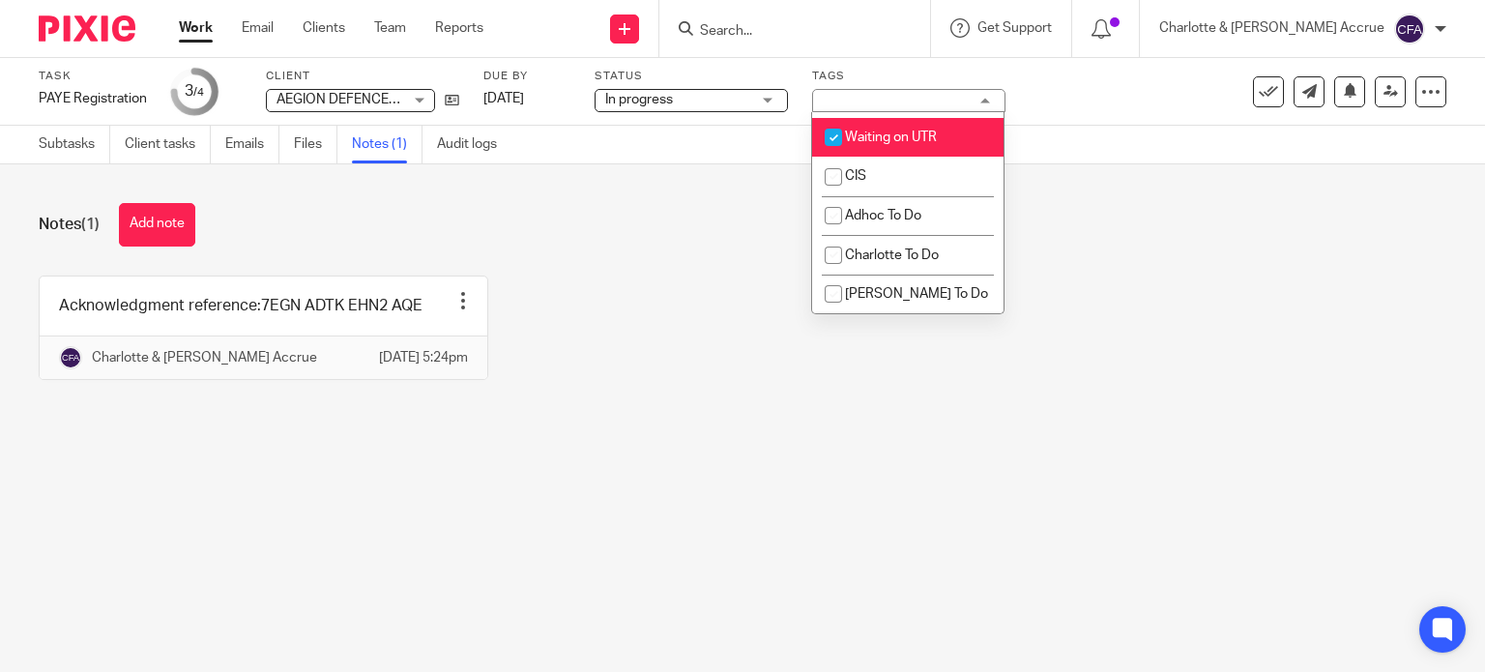
click at [903, 158] on li "Waiting on UTR" at bounding box center [907, 138] width 191 height 40
checkbox input "false"
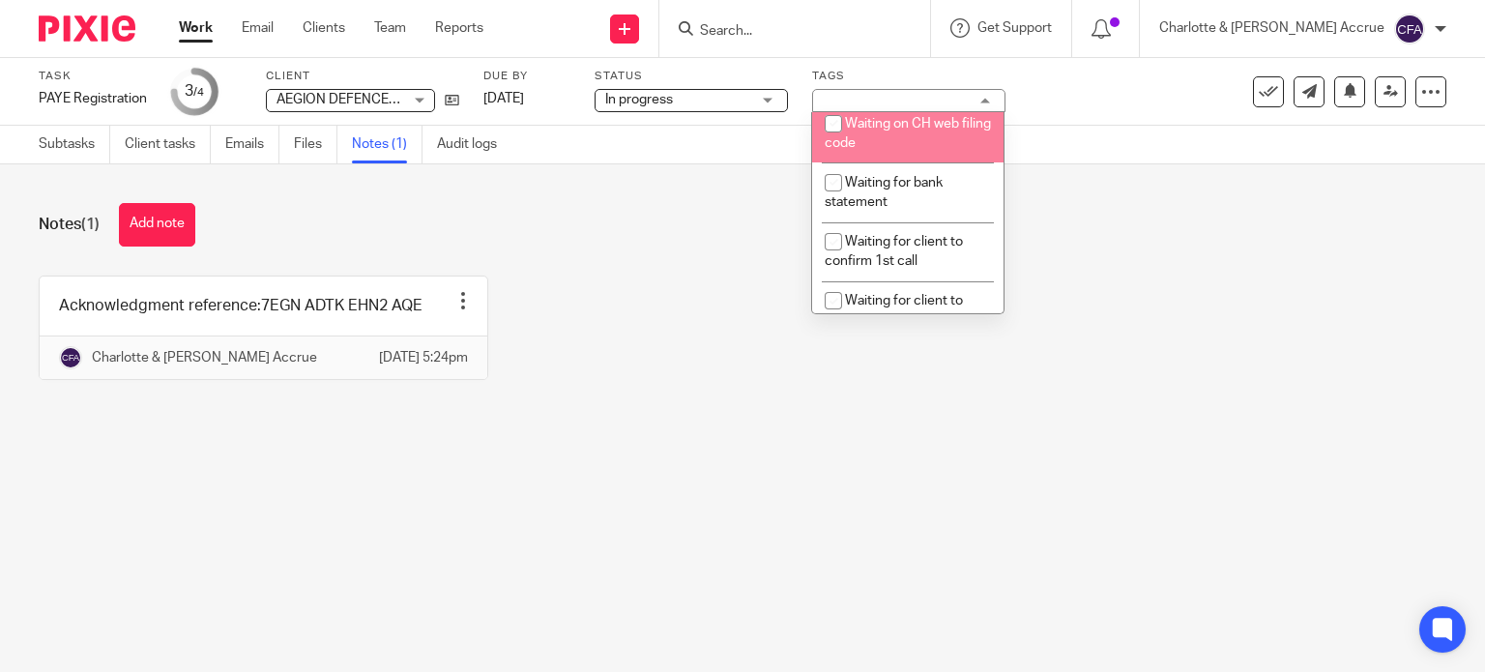
scroll to position [1257, 0]
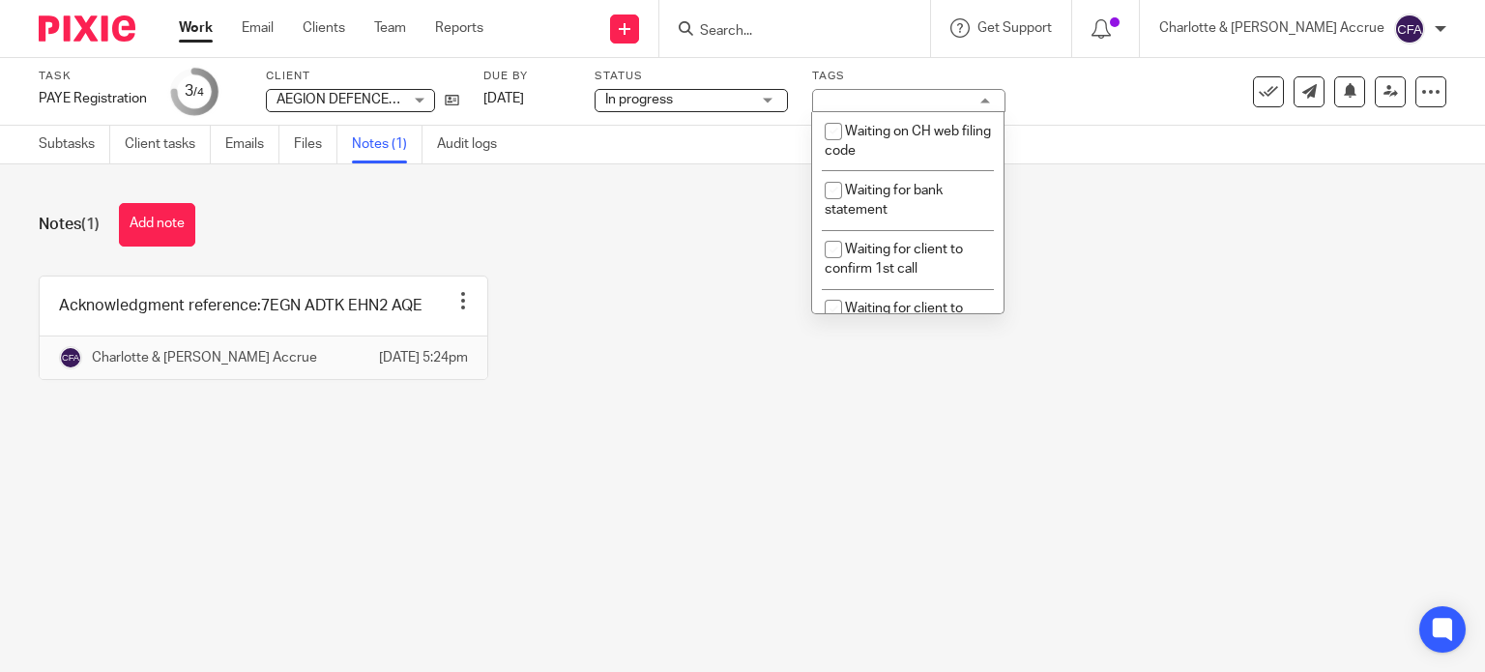
click at [928, 40] on span "Waiting for HMRC" at bounding box center [899, 33] width 108 height 14
checkbox input "true"
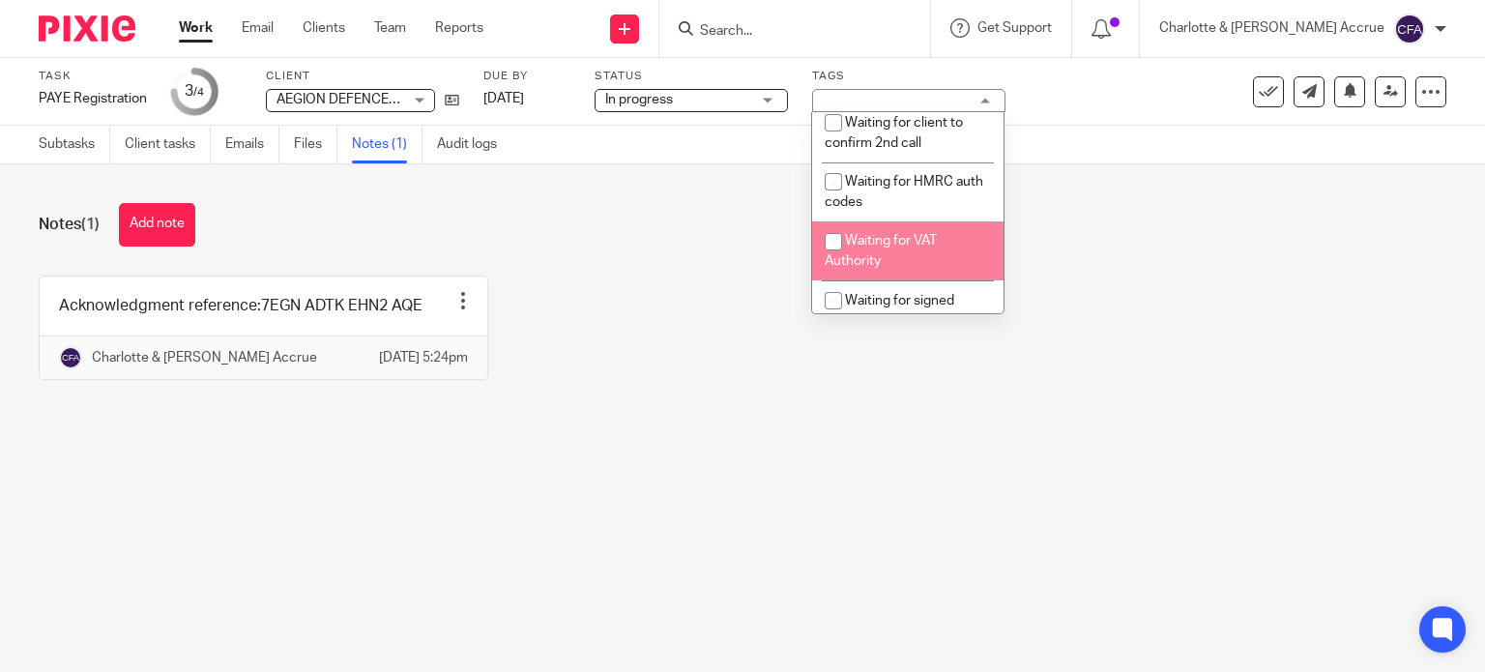
scroll to position [1439, 0]
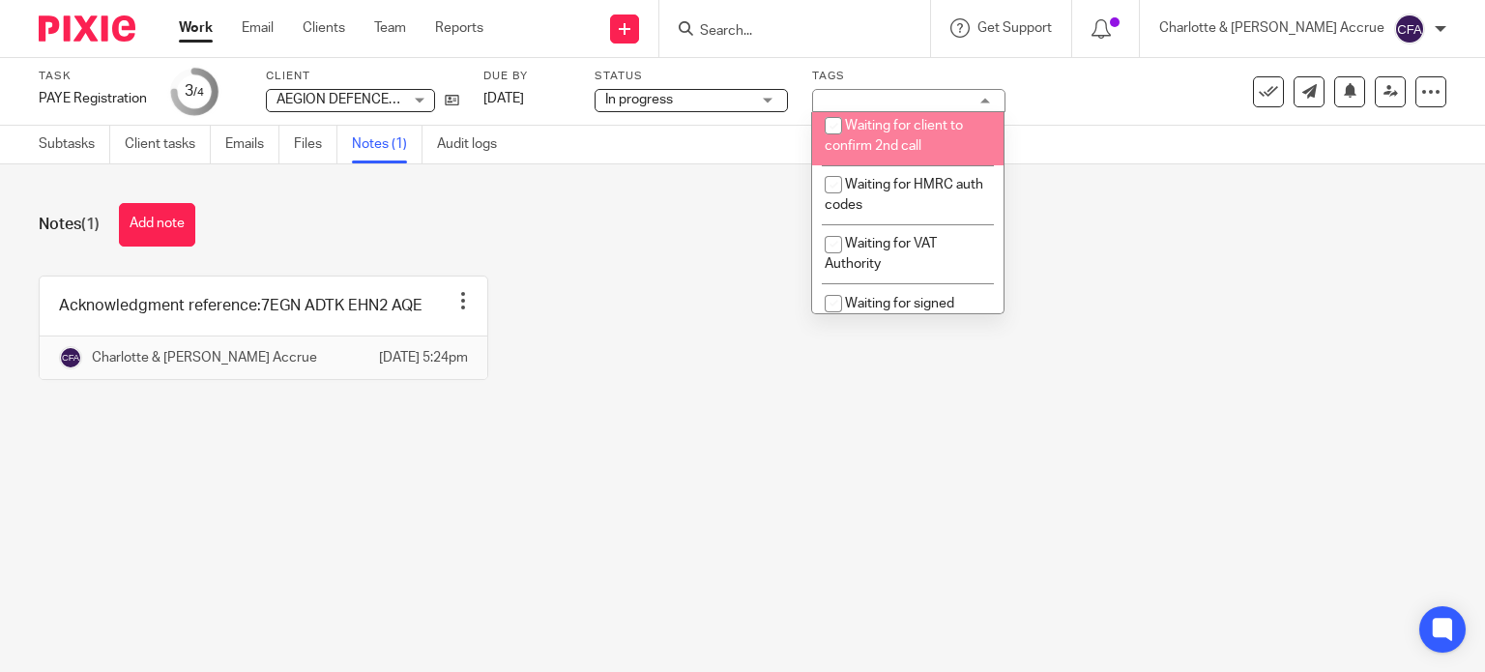
click at [643, 246] on div "Notes (1) Add note Acknowledgment reference:7EGN ADTK EHN2 AQE Edit note Delete…" at bounding box center [742, 305] width 1485 height 283
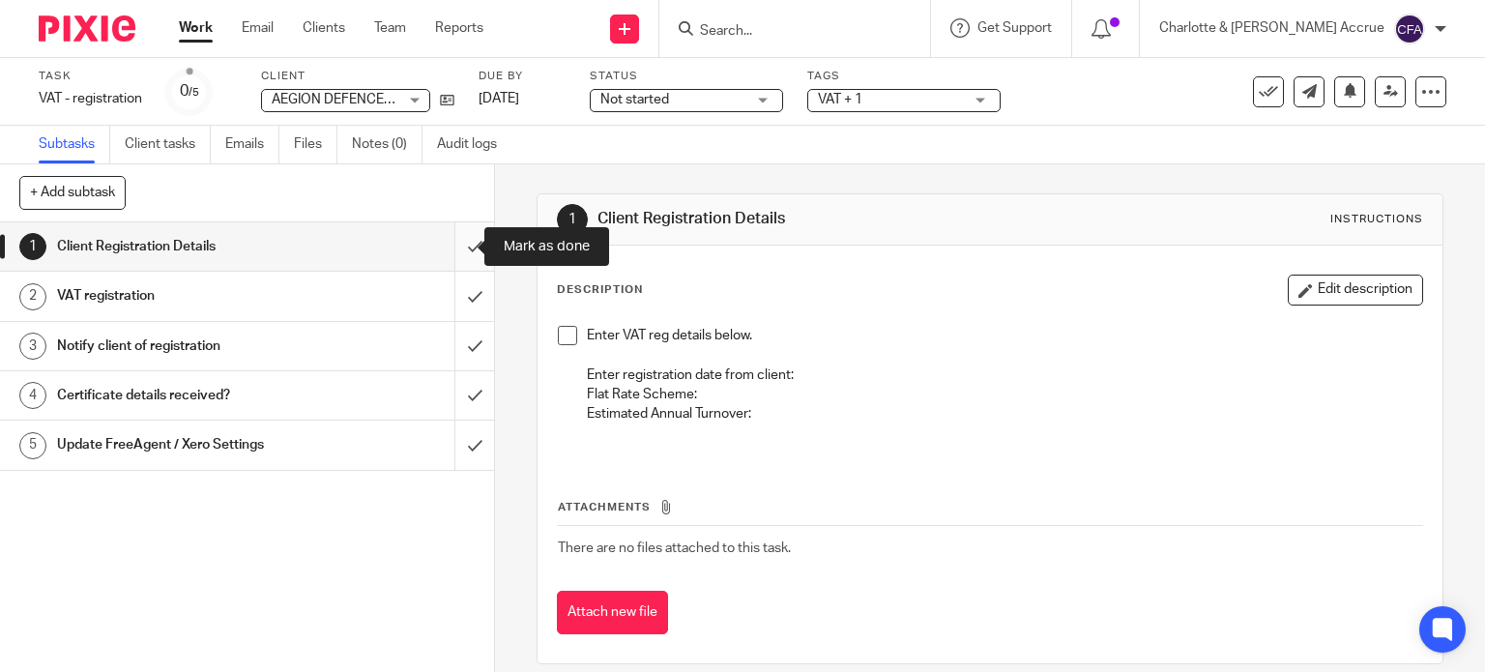
click at [464, 246] on input "submit" at bounding box center [247, 246] width 494 height 48
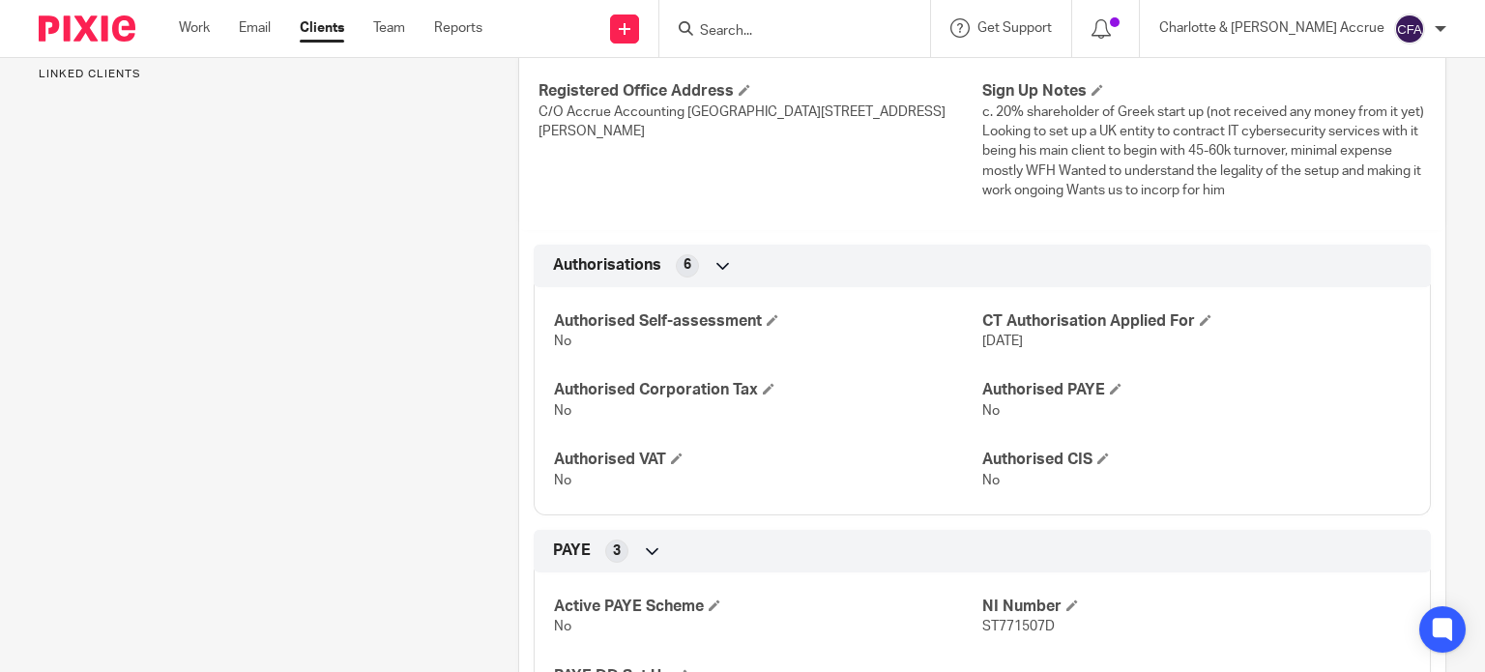
scroll to position [773, 0]
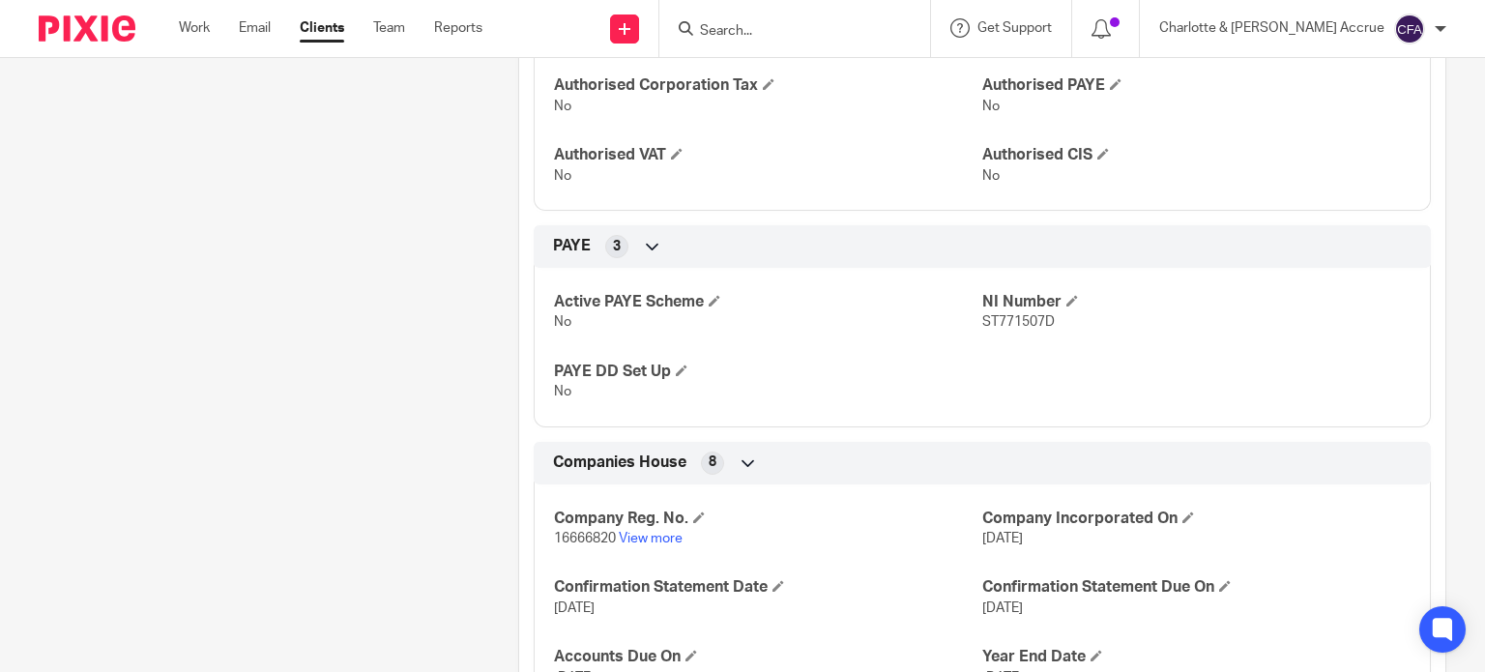
click at [584, 535] on span "16666820" at bounding box center [585, 539] width 62 height 14
copy p "16666820"
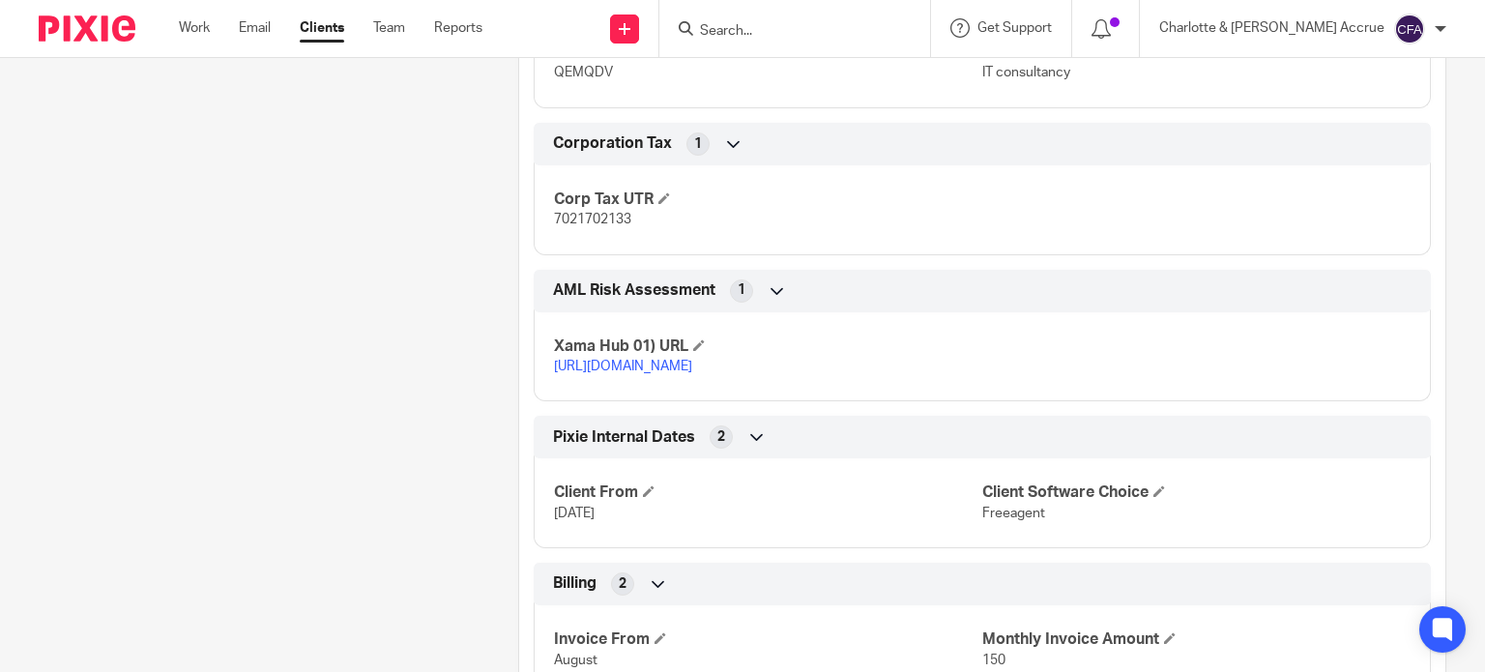
scroll to position [1450, 0]
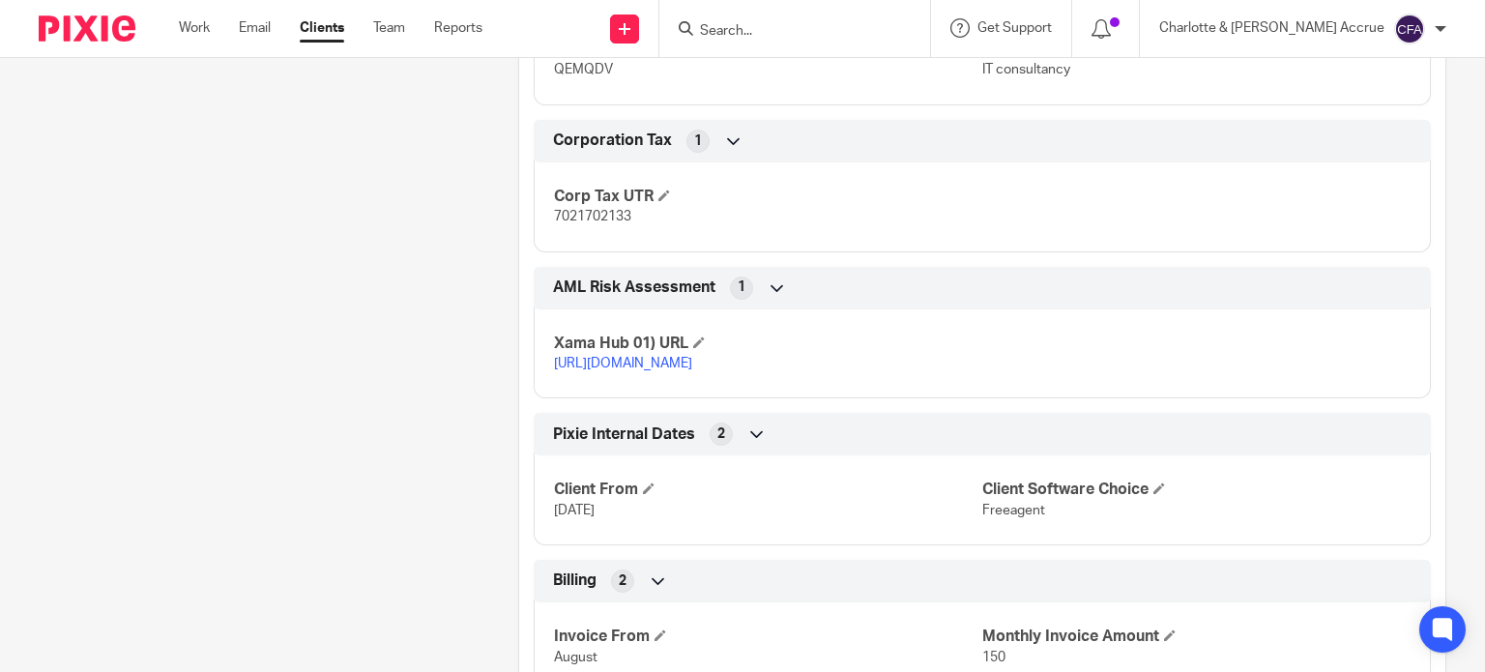
click at [592, 223] on p "7021702133" at bounding box center [768, 216] width 428 height 19
copy span "7021702133"
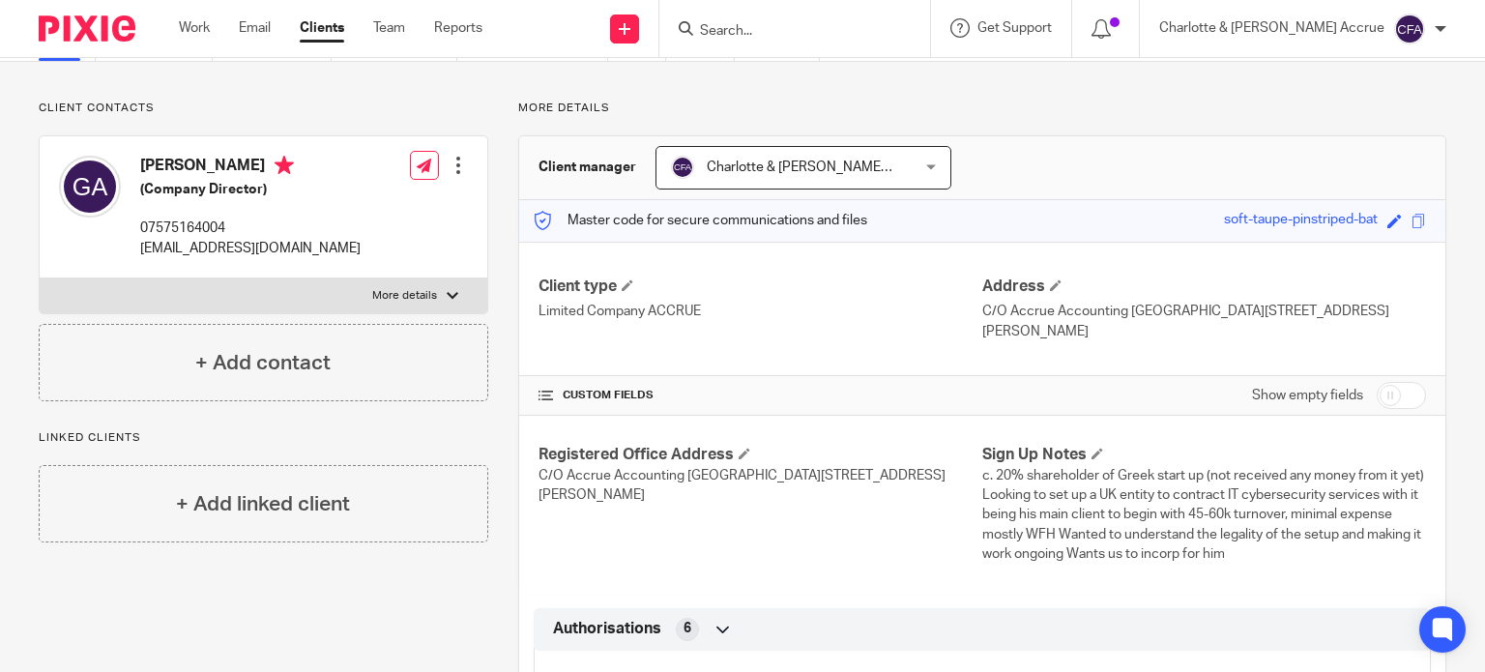
scroll to position [97, 0]
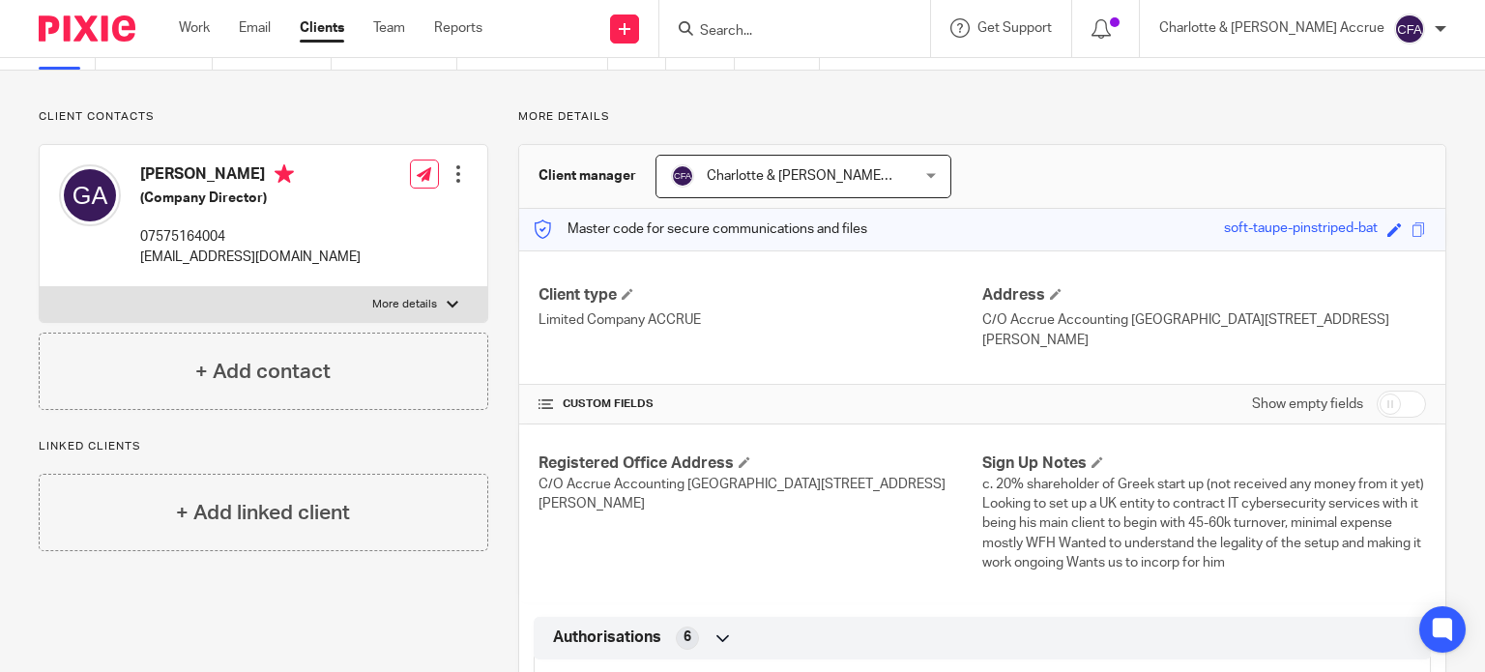
click at [167, 170] on h4 "Georgios Anagnostopoulos" at bounding box center [250, 176] width 220 height 24
copy h4 "Georgios"
click at [273, 171] on h4 "Georgios Anagnostopoulos" at bounding box center [250, 176] width 220 height 24
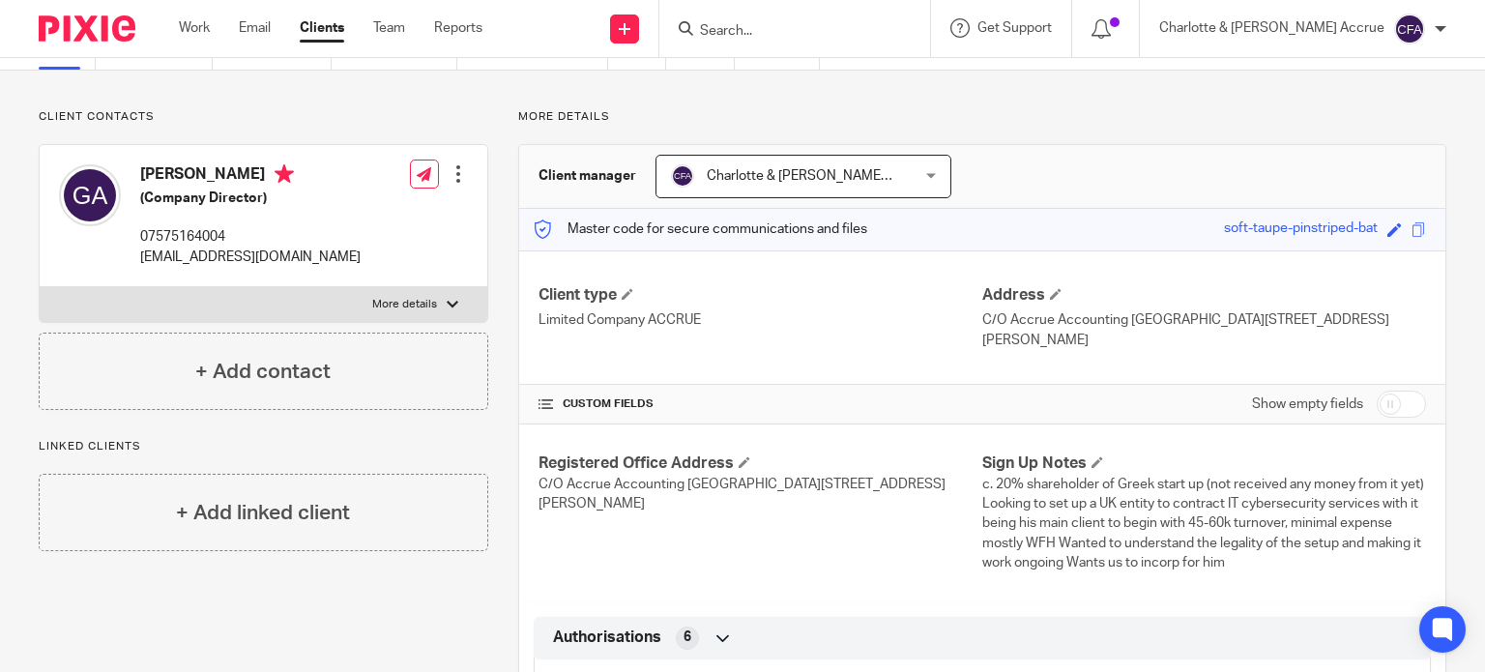
copy h4 "Anagnostopoulos"
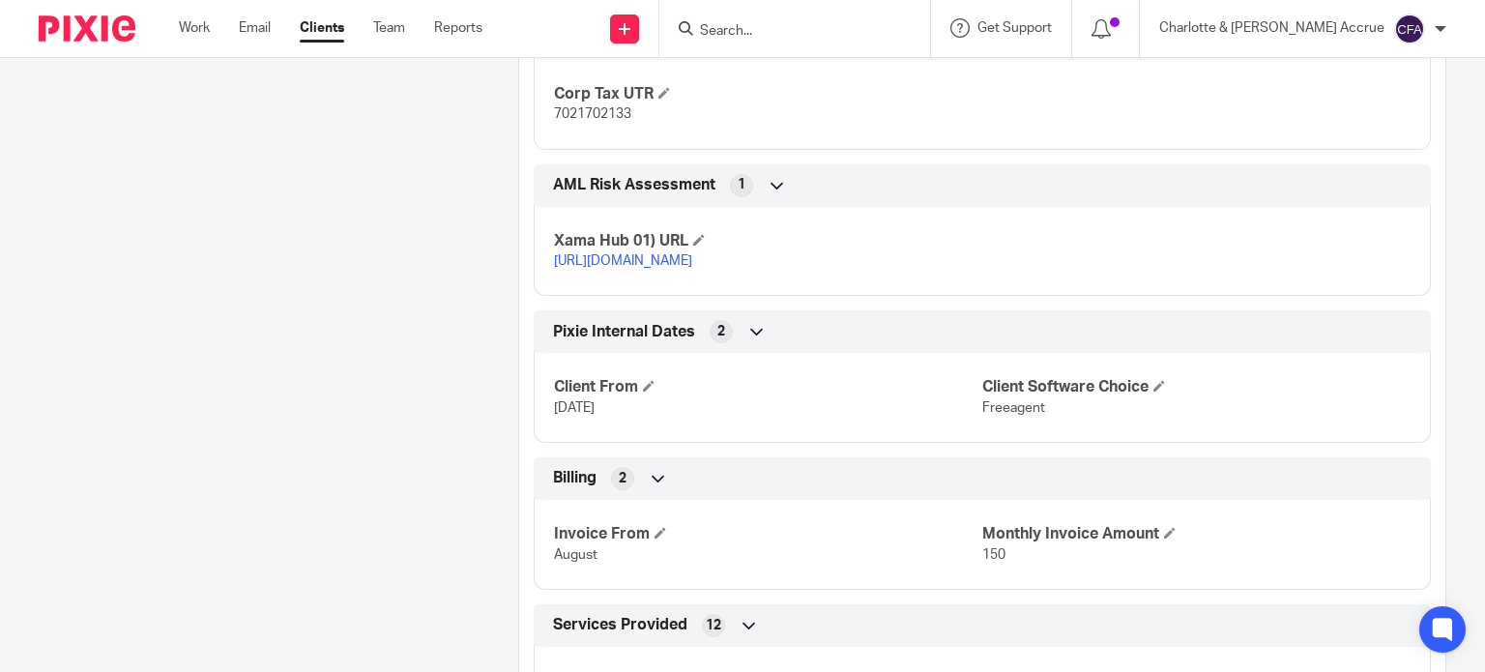
scroll to position [1643, 0]
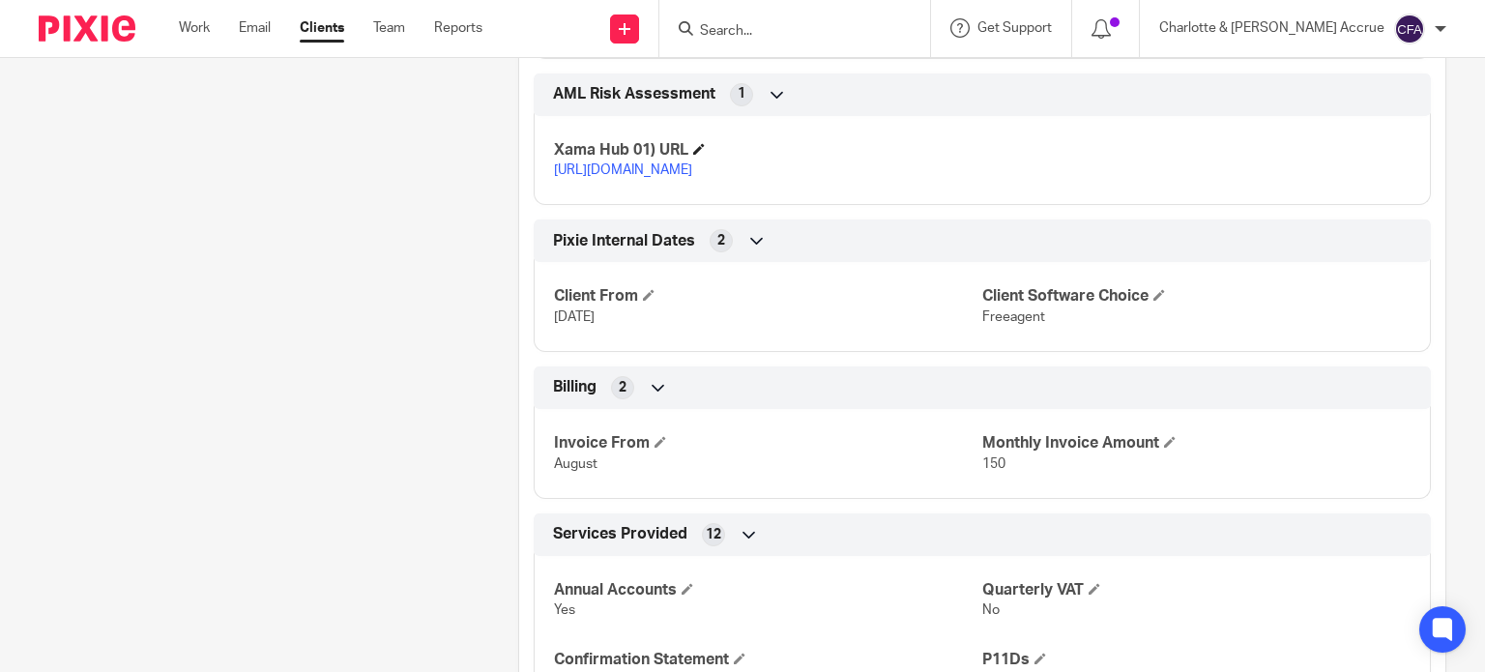
click at [638, 145] on h4 "Xama Hub 01) URL" at bounding box center [768, 150] width 428 height 20
click at [636, 165] on link "https://platform.xamatech.com/portal/crm/clients/cb086d80-7cd9-11f0-a01c-174cac…" at bounding box center [623, 170] width 138 height 14
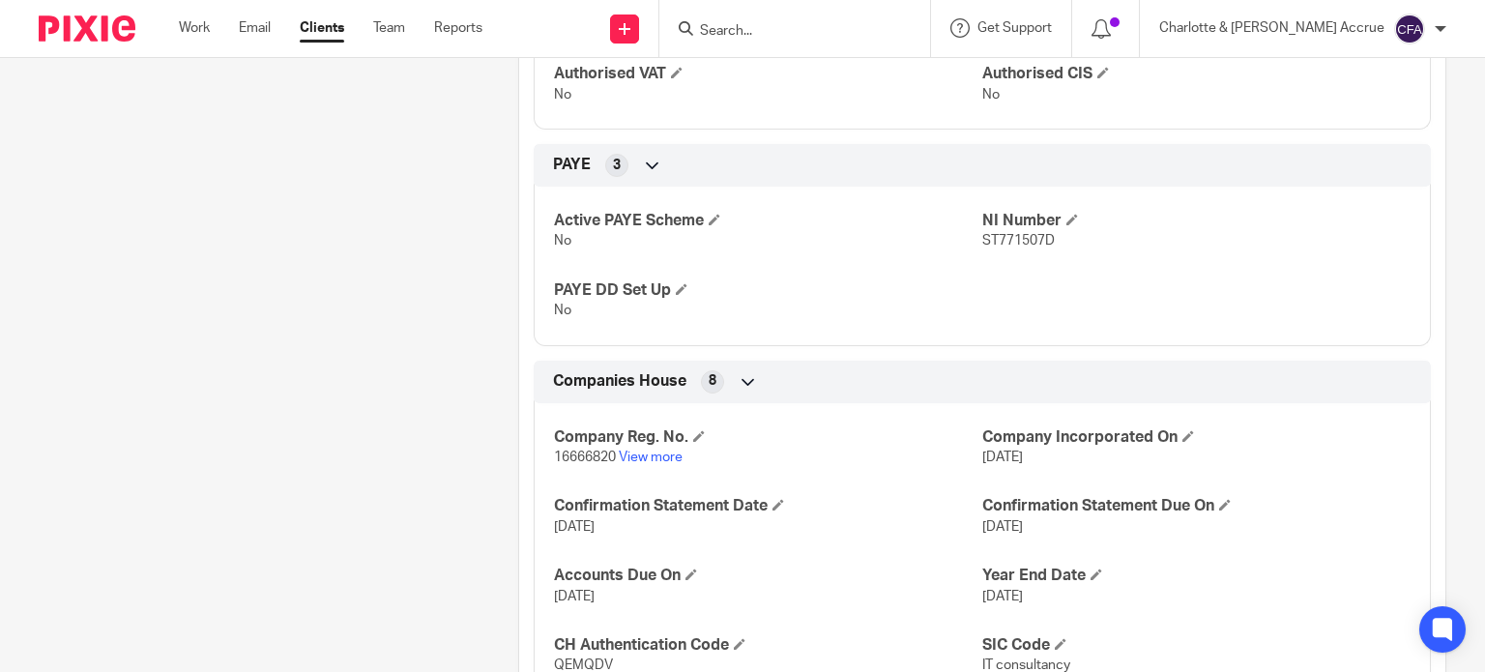
scroll to position [773, 0]
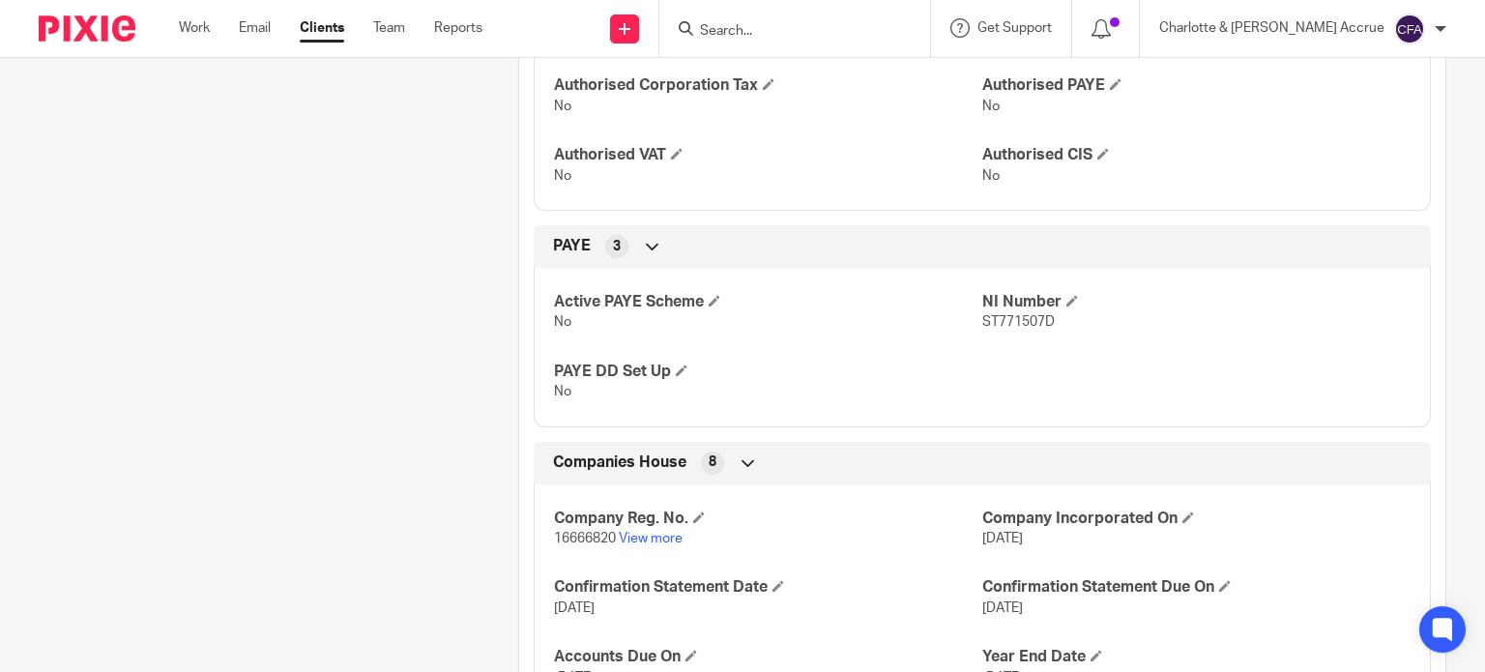
click at [1007, 321] on span "ST771507D" at bounding box center [1018, 322] width 72 height 14
copy span "ST771507D"
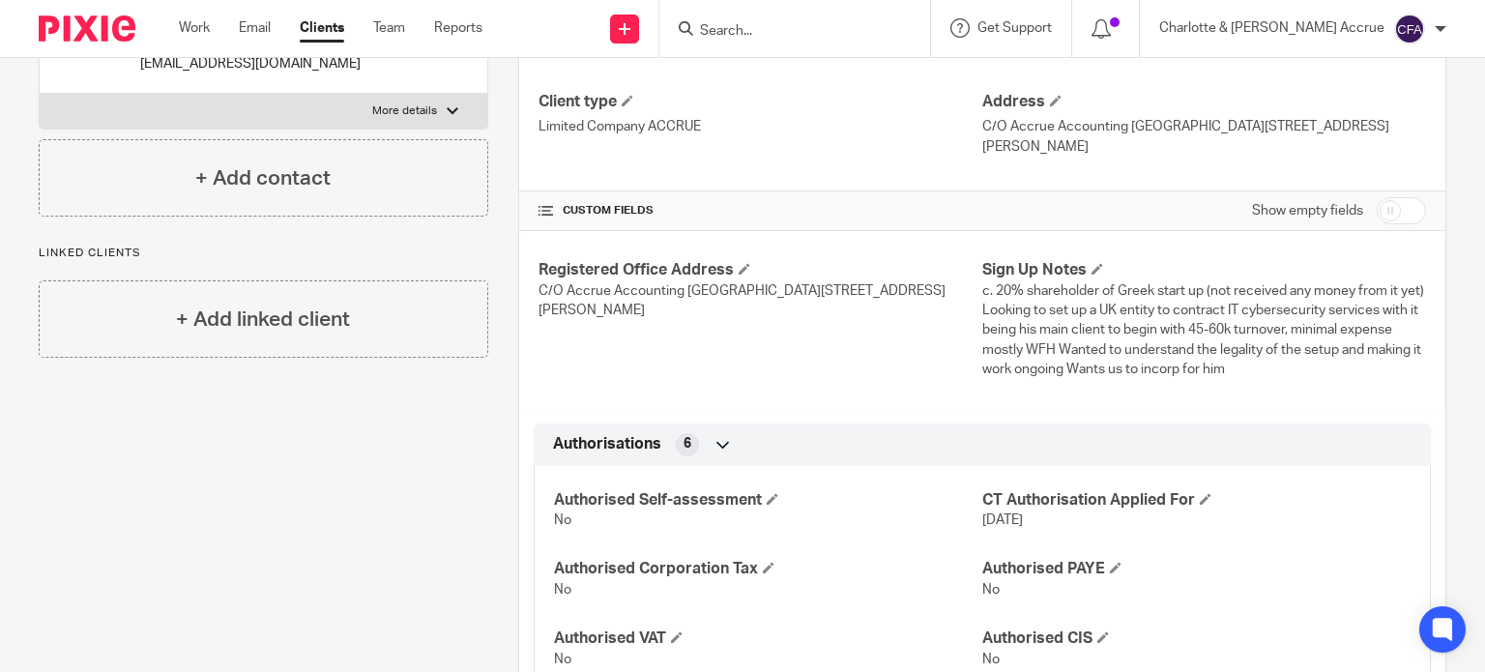
scroll to position [0, 0]
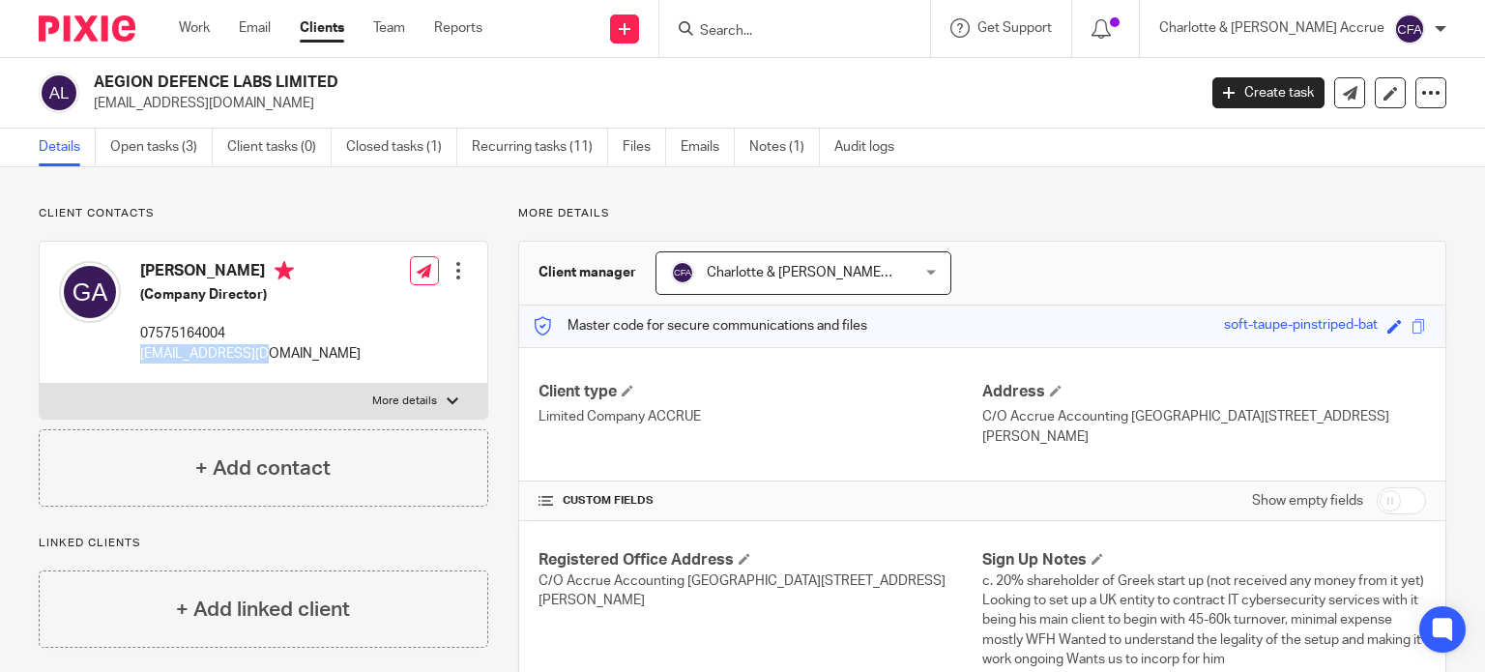
drag, startPoint x: 274, startPoint y: 351, endPoint x: 141, endPoint y: 349, distance: 132.4
click at [141, 349] on p "ganag16@gmail.com" at bounding box center [250, 353] width 220 height 19
copy p "ganag16@gmail.com"
click at [182, 332] on p "07575164004" at bounding box center [250, 333] width 220 height 19
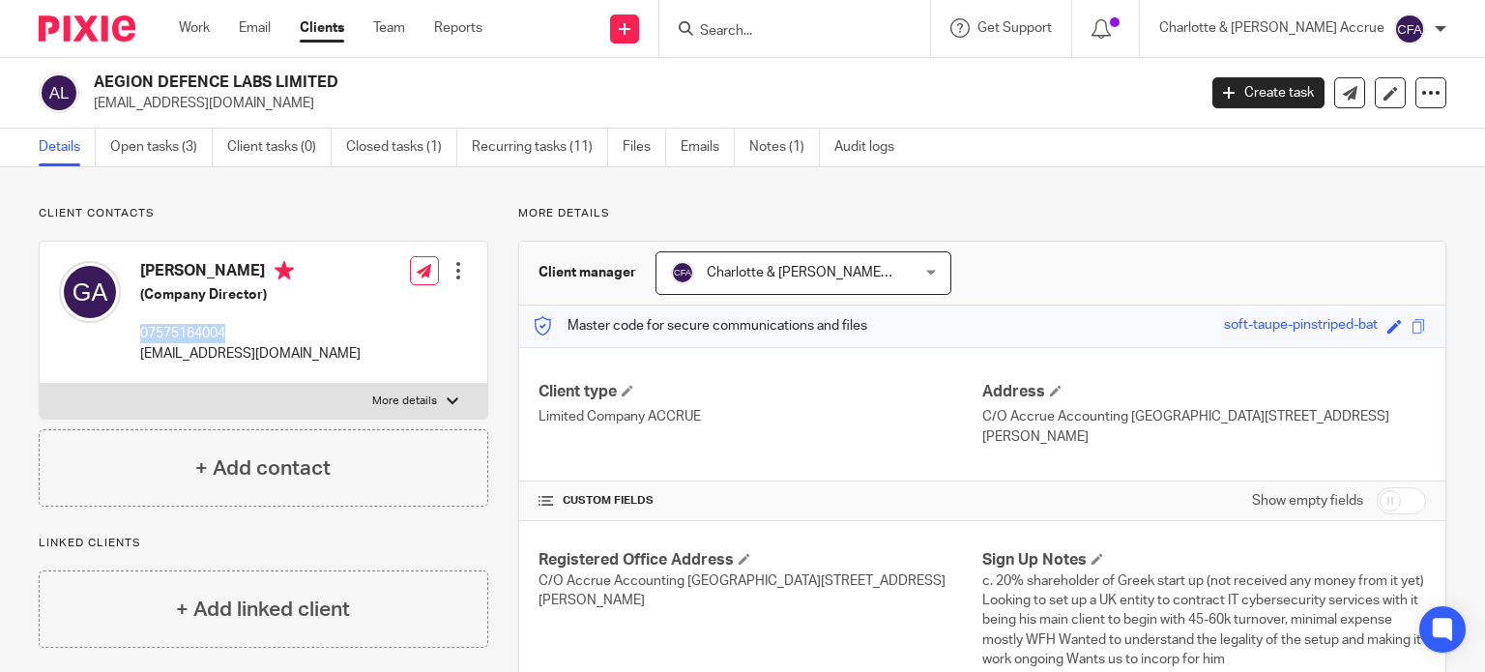
copy p "07575164004"
drag, startPoint x: 278, startPoint y: 352, endPoint x: 139, endPoint y: 352, distance: 139.2
click at [140, 352] on p "ganag16@gmail.com" at bounding box center [250, 353] width 220 height 19
copy p "ganag16@gmail.com"
click at [190, 328] on p "07575164004" at bounding box center [250, 333] width 220 height 19
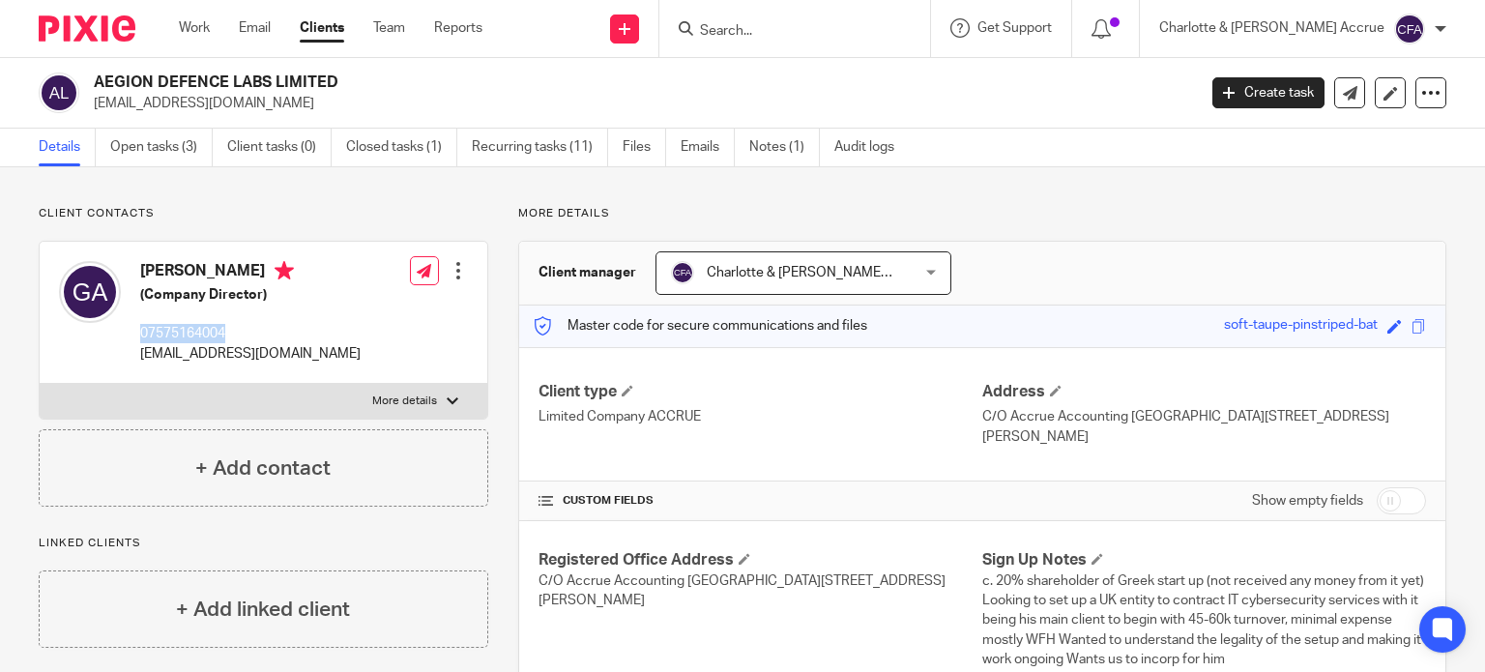
click at [190, 328] on p "07575164004" at bounding box center [250, 333] width 220 height 19
copy p "07575164004"
click at [770, 141] on link "Notes (1)" at bounding box center [784, 148] width 71 height 38
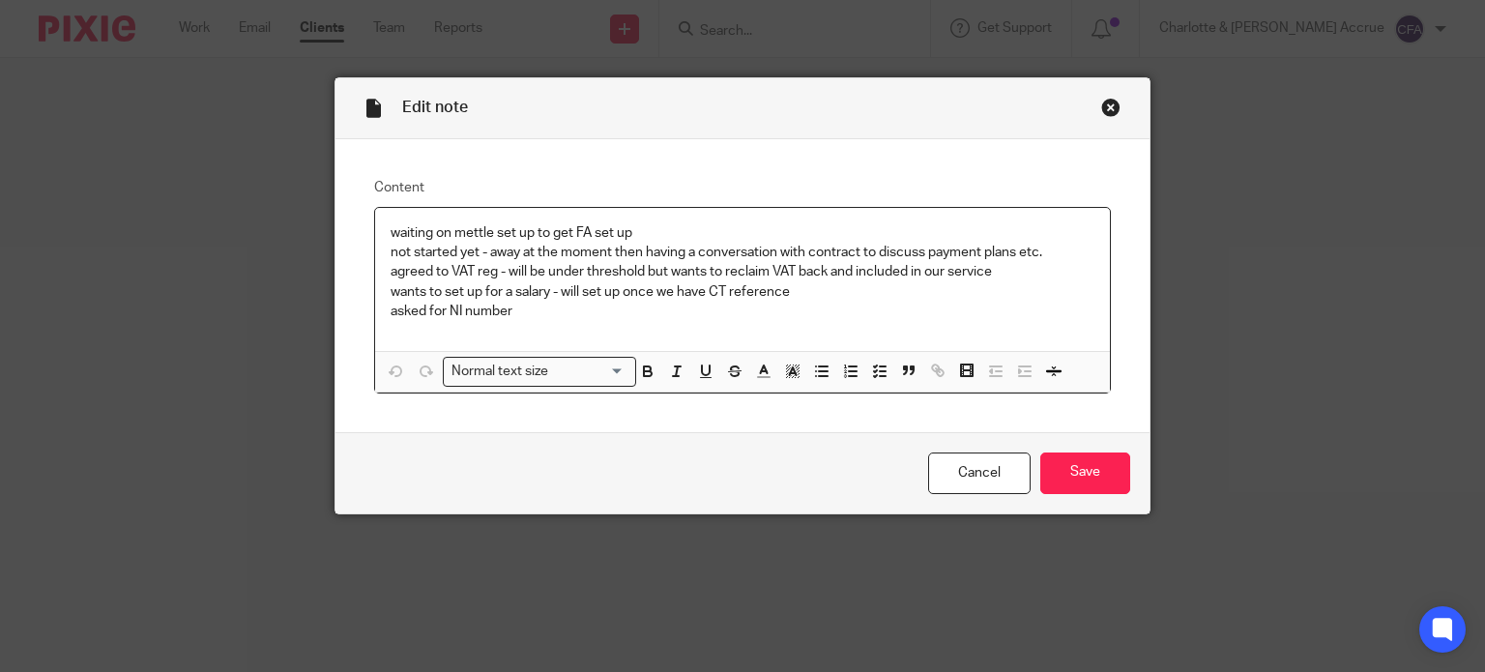
click at [1092, 101] on div "Edit note" at bounding box center [742, 108] width 815 height 61
click at [1101, 107] on div "Close this dialog window" at bounding box center [1110, 107] width 19 height 19
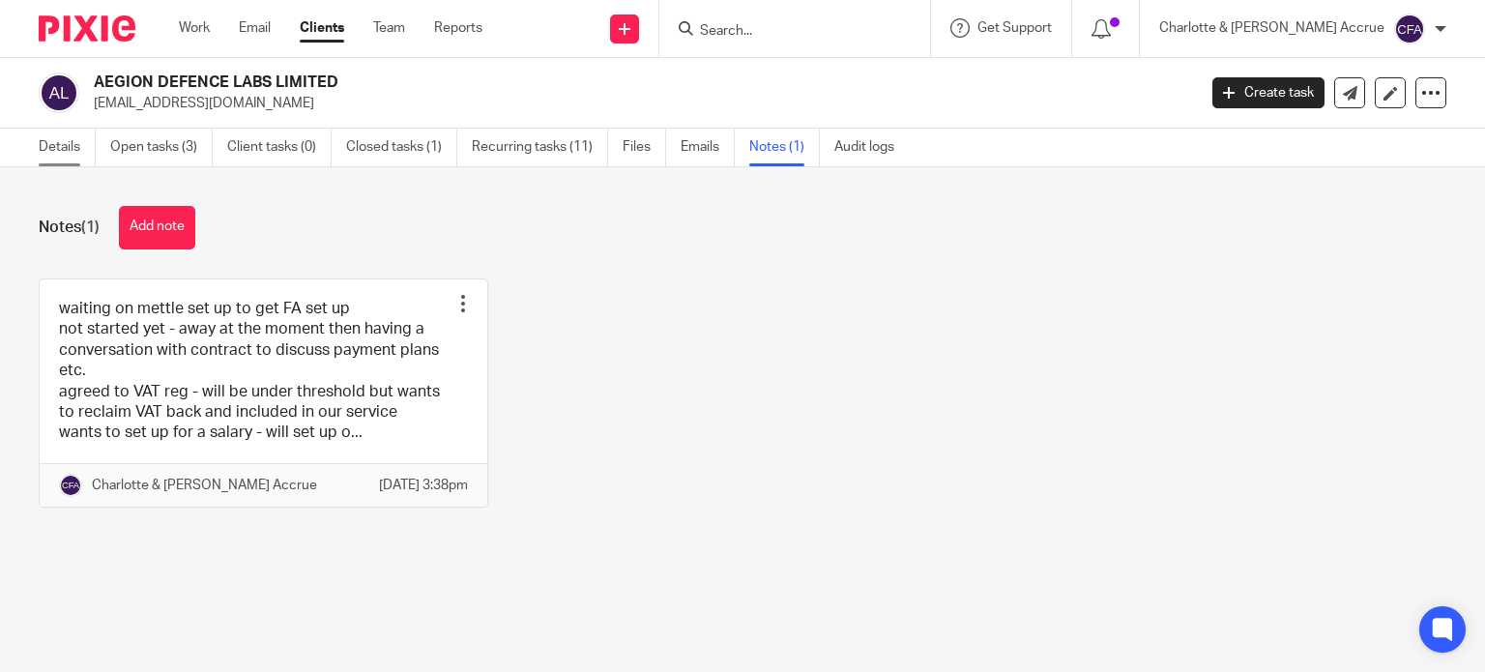
click at [46, 142] on link "Details" at bounding box center [67, 148] width 57 height 38
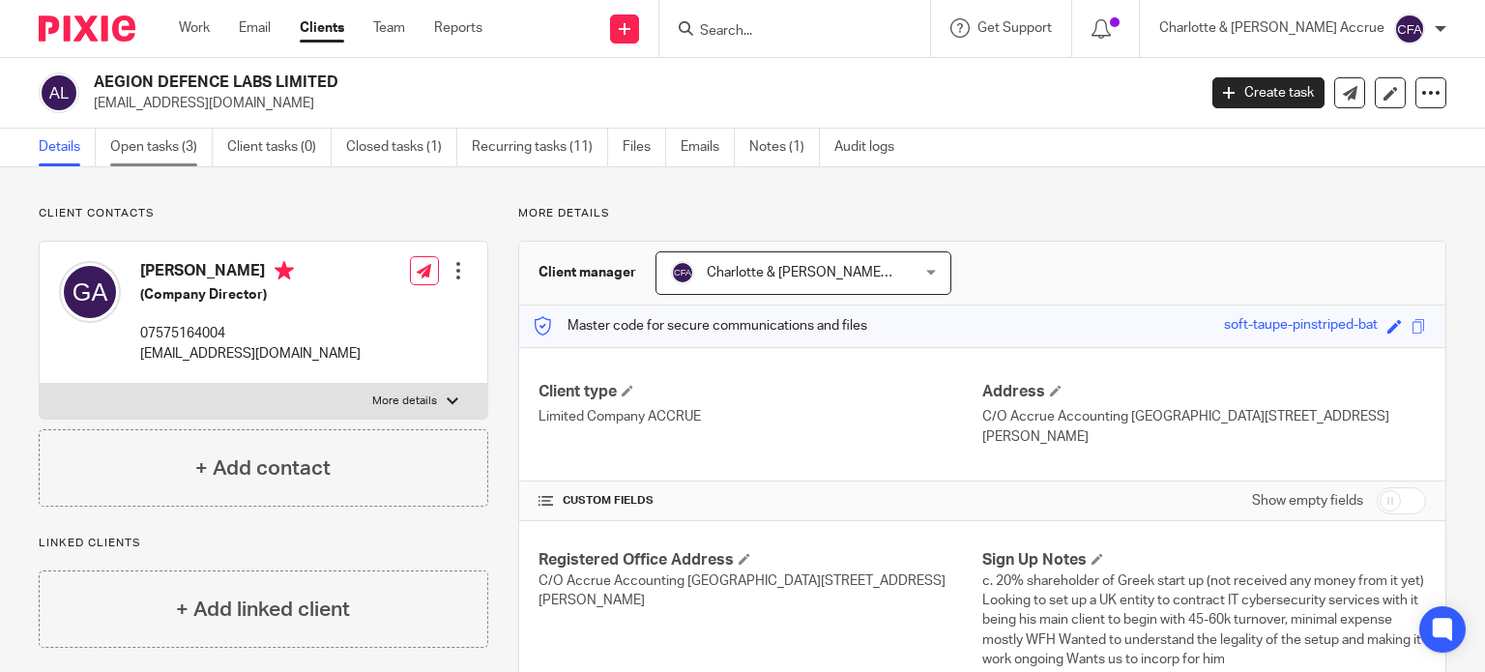
click at [141, 151] on link "Open tasks (3)" at bounding box center [161, 148] width 102 height 38
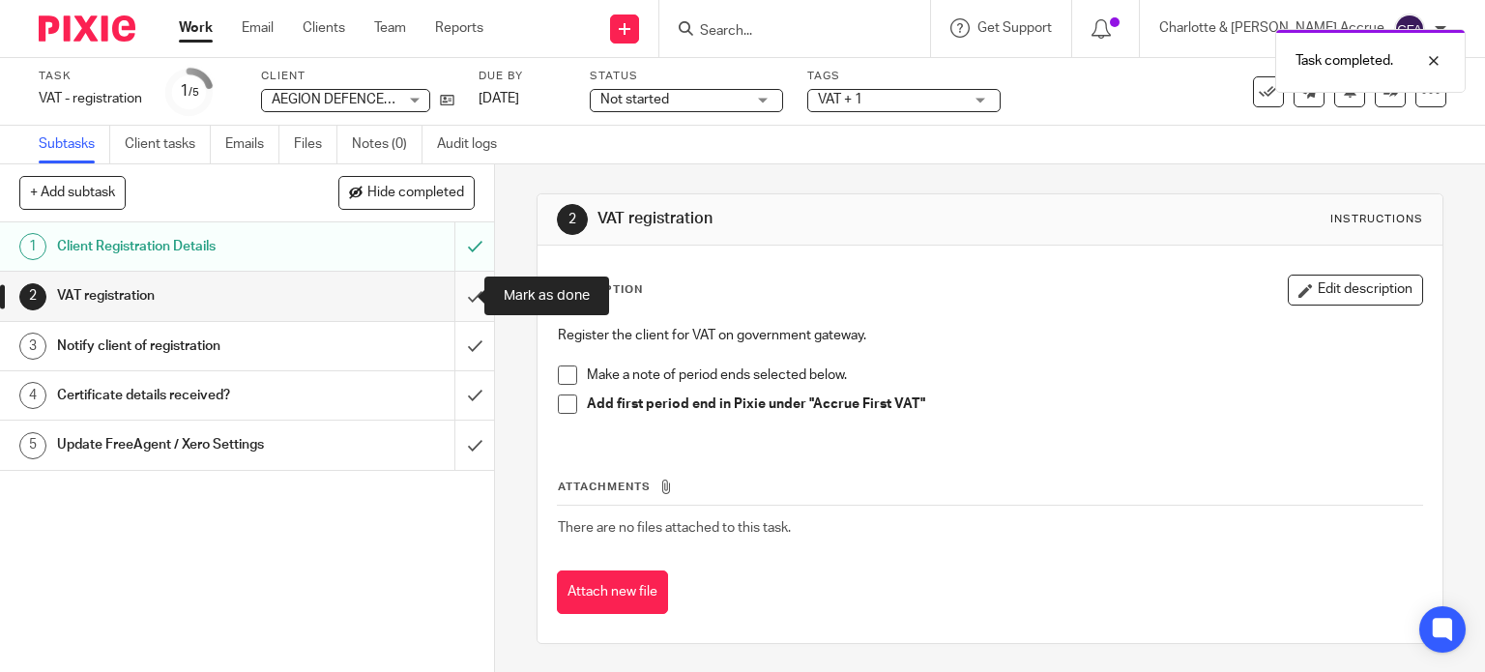
click at [454, 301] on input "submit" at bounding box center [247, 296] width 494 height 48
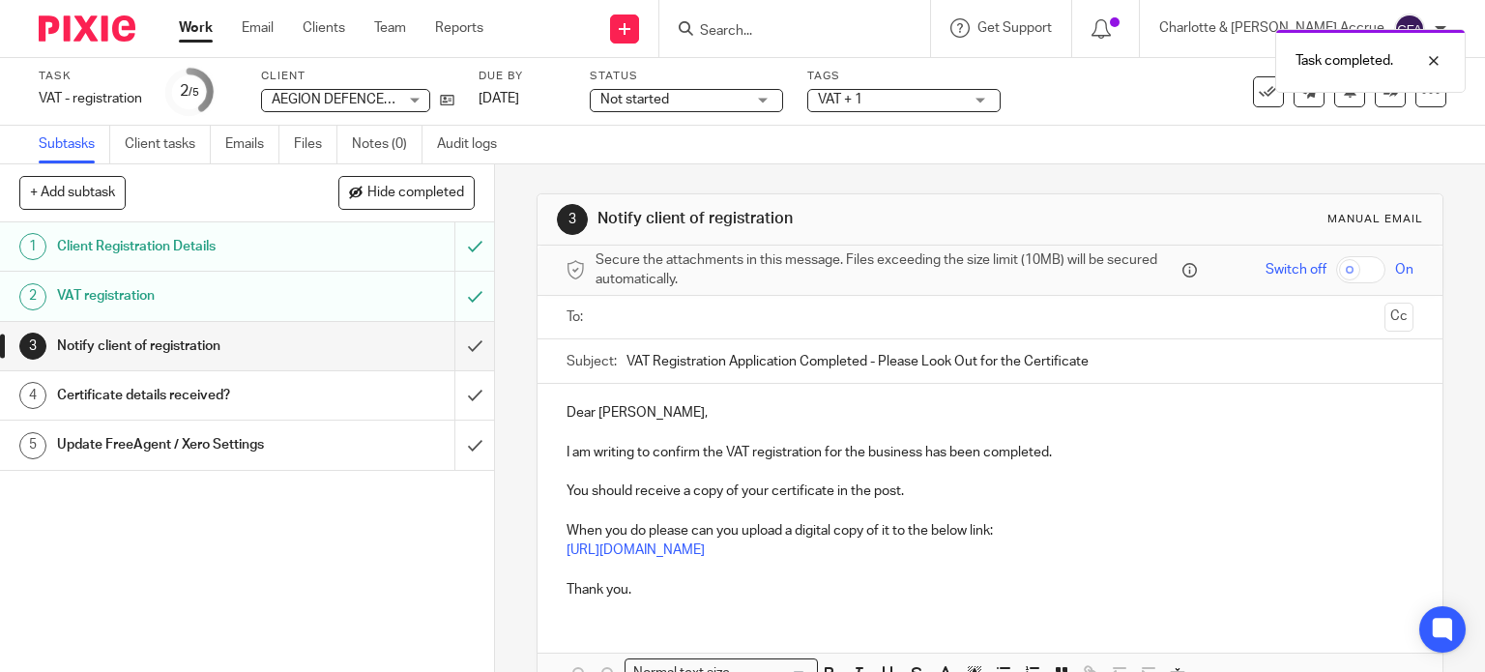
drag, startPoint x: 647, startPoint y: 315, endPoint x: 653, endPoint y: 329, distance: 15.1
click at [647, 315] on input "text" at bounding box center [989, 317] width 774 height 22
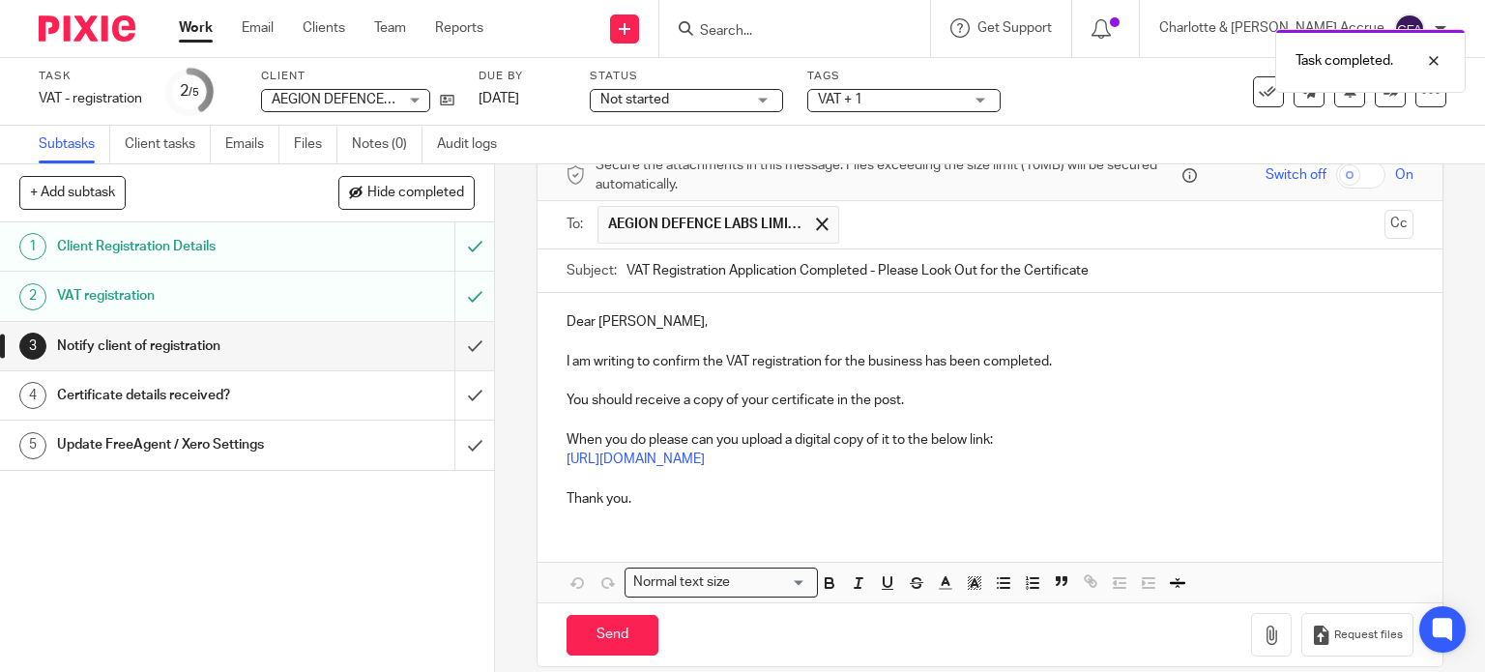
scroll to position [97, 0]
click at [592, 624] on input "Send" at bounding box center [612, 634] width 92 height 42
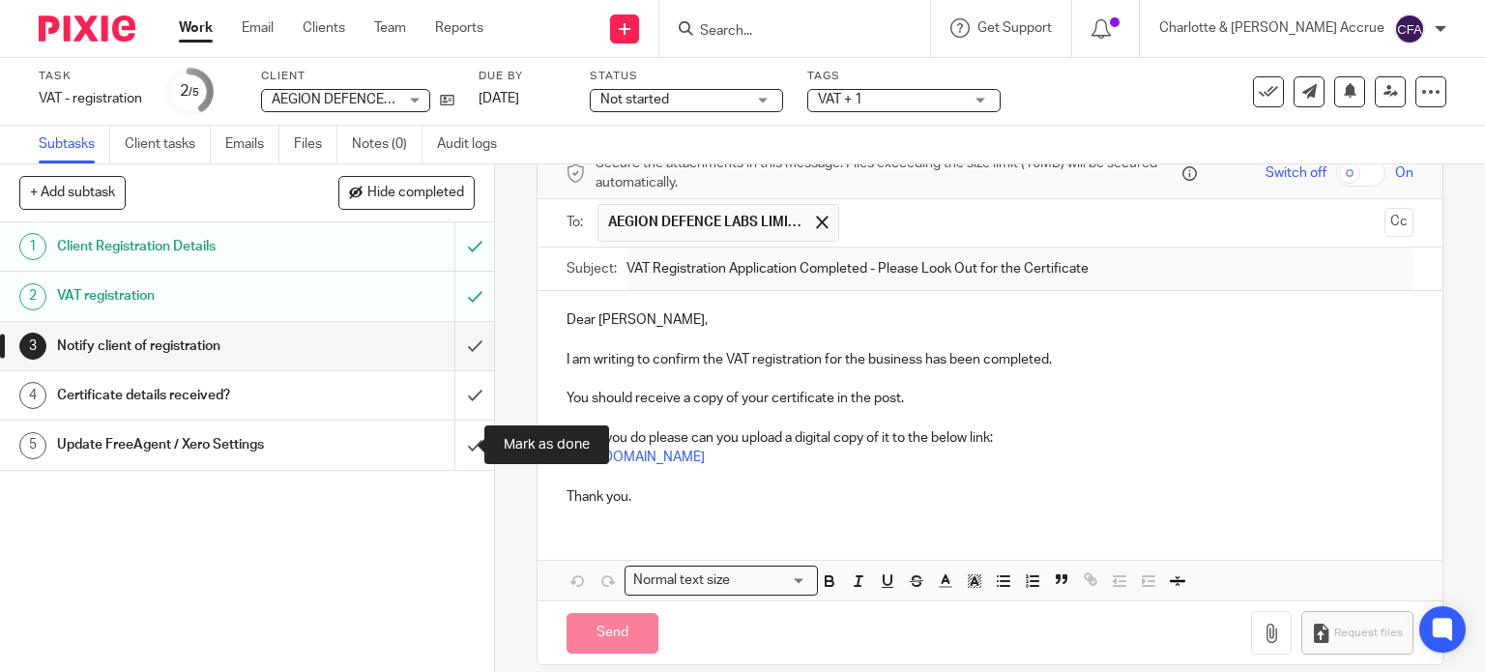
type input "Sent"
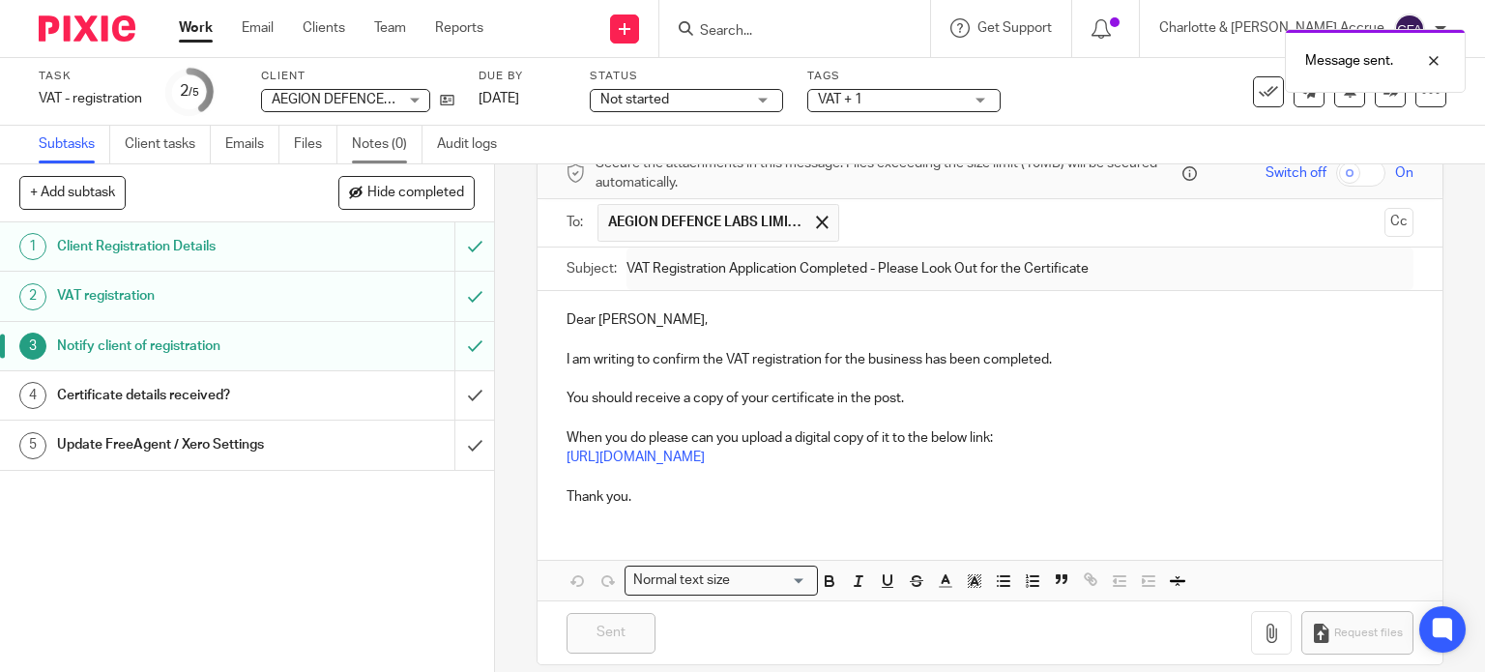
click at [377, 142] on link "Notes (0)" at bounding box center [387, 145] width 71 height 38
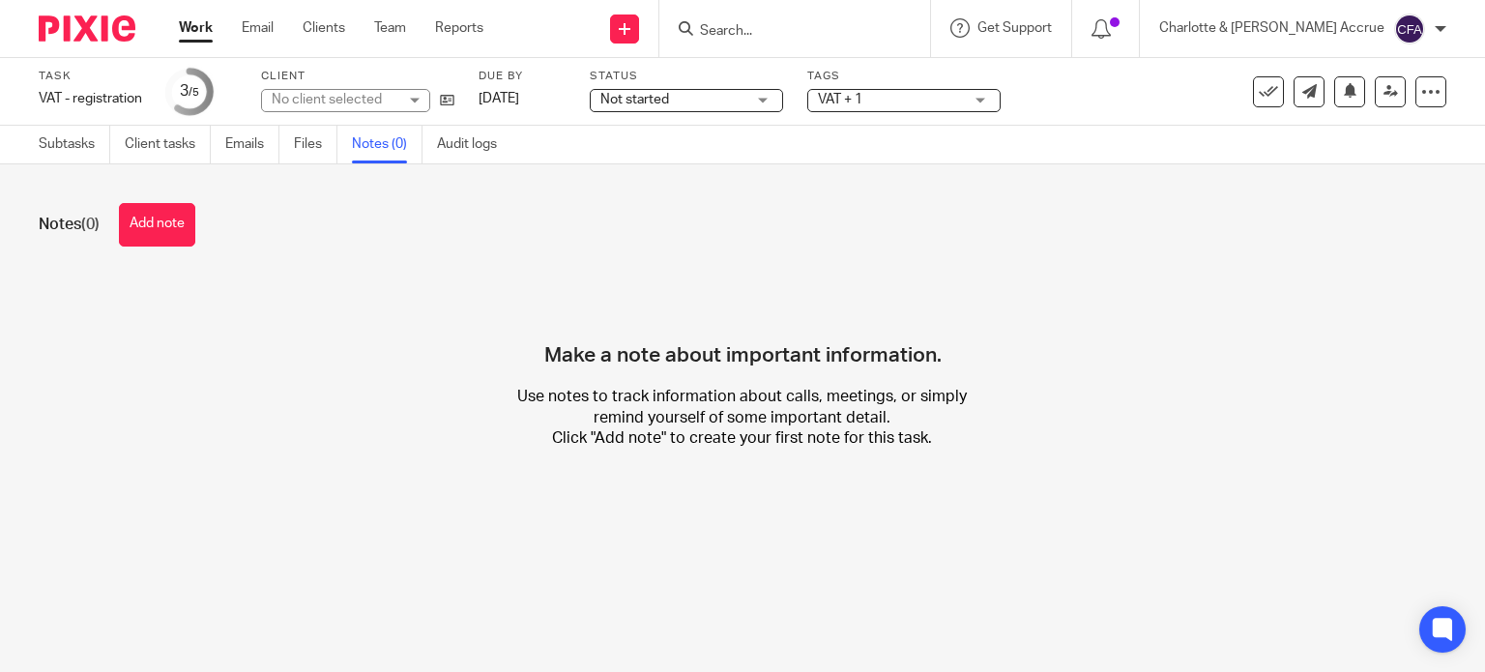
click at [183, 228] on button "Add note" at bounding box center [157, 224] width 76 height 43
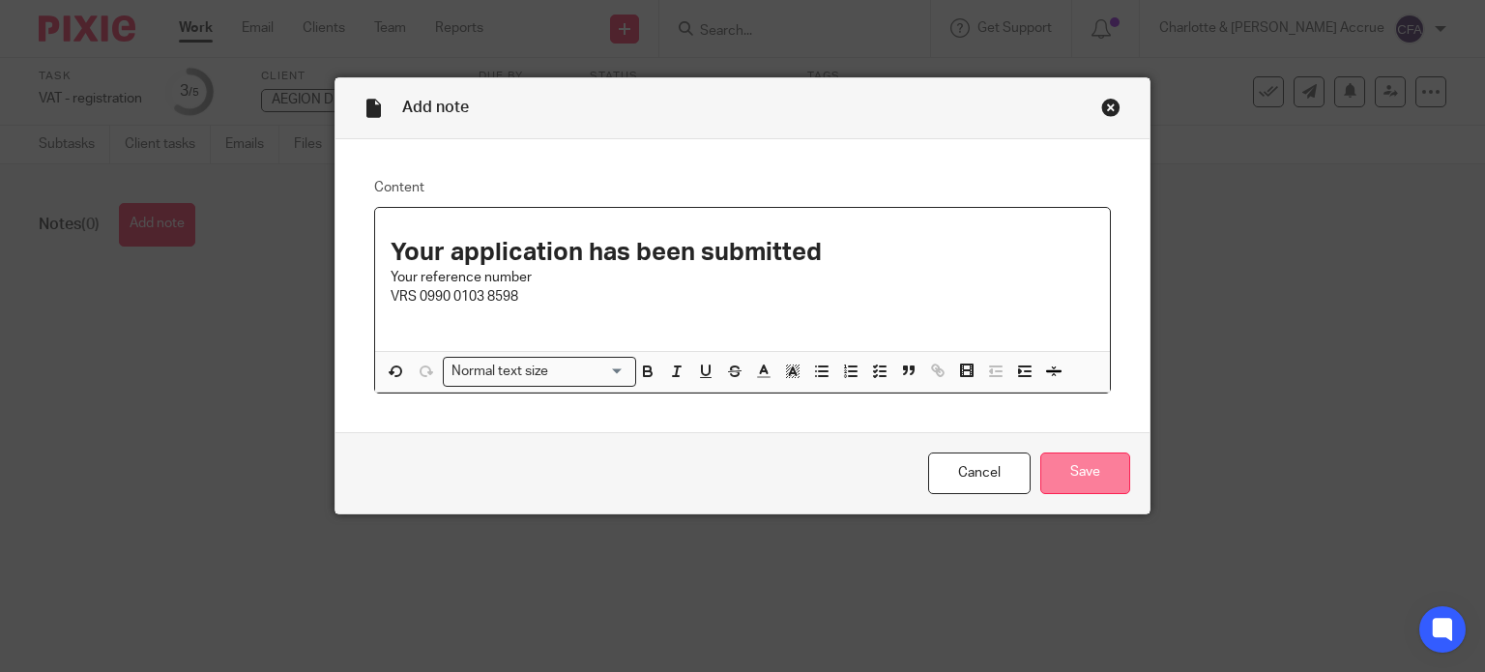
click at [1082, 473] on input "Save" at bounding box center [1085, 473] width 90 height 42
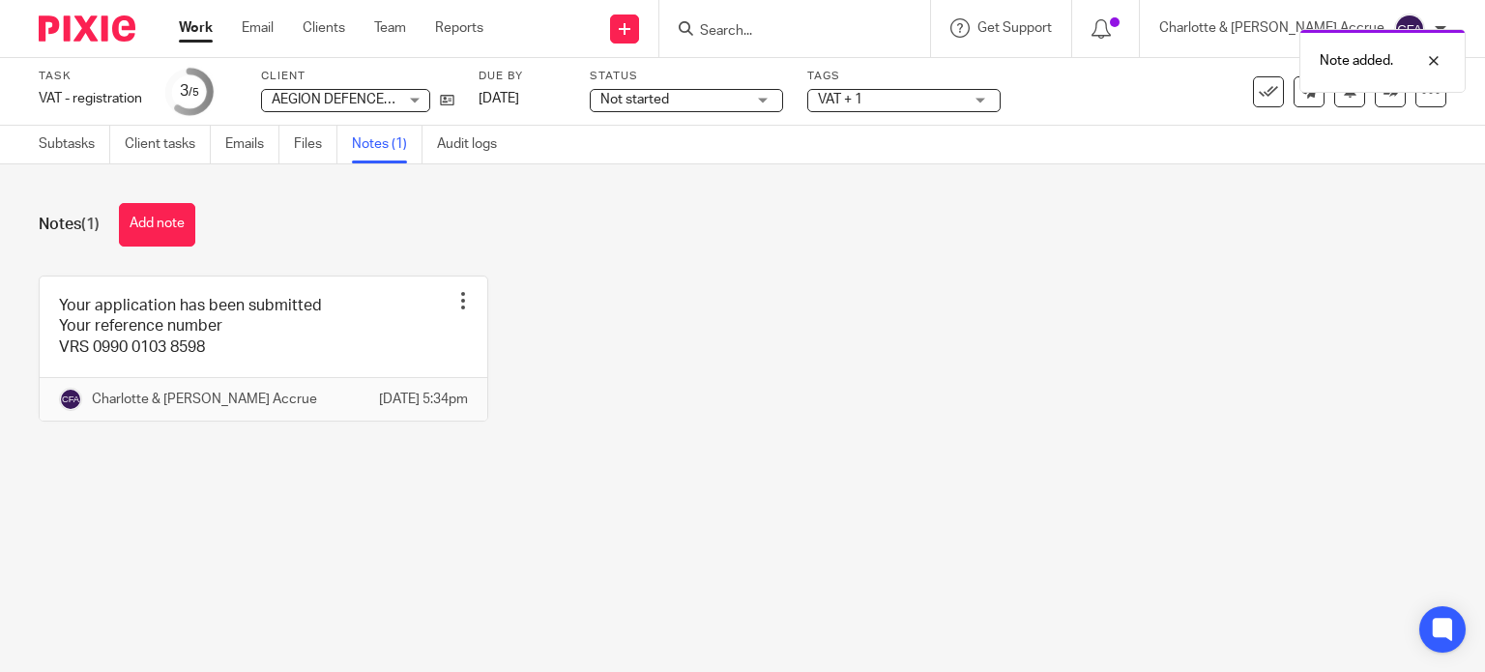
click at [59, 115] on div "Task VAT - registration Save VAT - registration 3 /5 Client AEGION DEFENCE LABS…" at bounding box center [742, 92] width 1485 height 68
click at [59, 138] on link "Subtasks" at bounding box center [75, 145] width 72 height 38
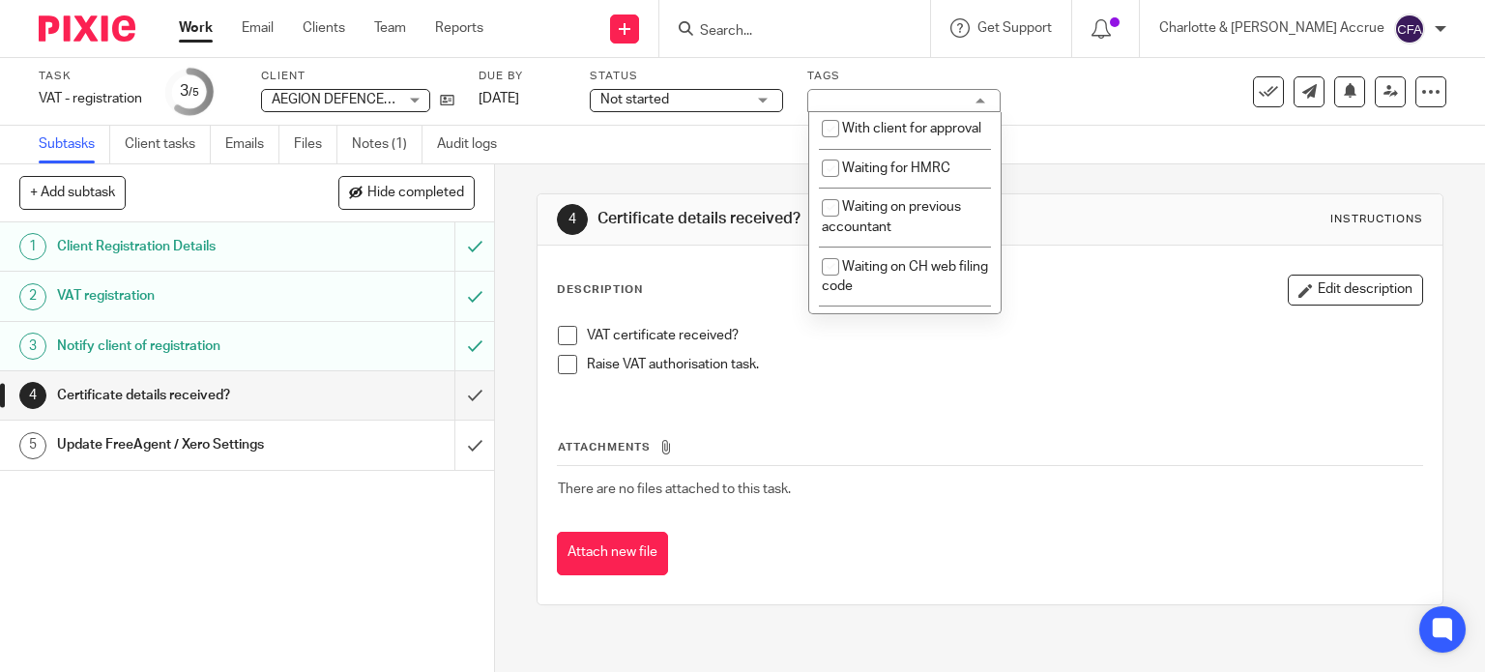
scroll to position [1160, 0]
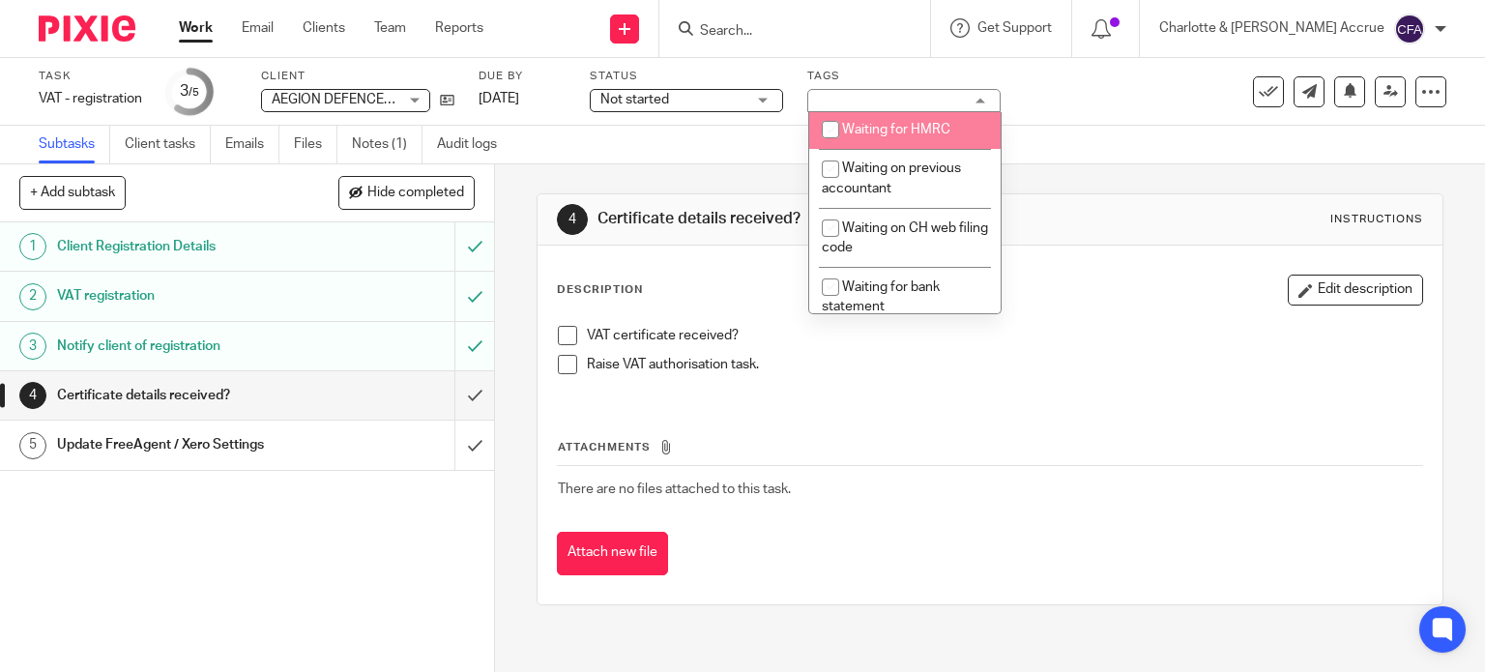
click at [898, 136] on span "Waiting for HMRC" at bounding box center [896, 130] width 108 height 14
checkbox input "true"
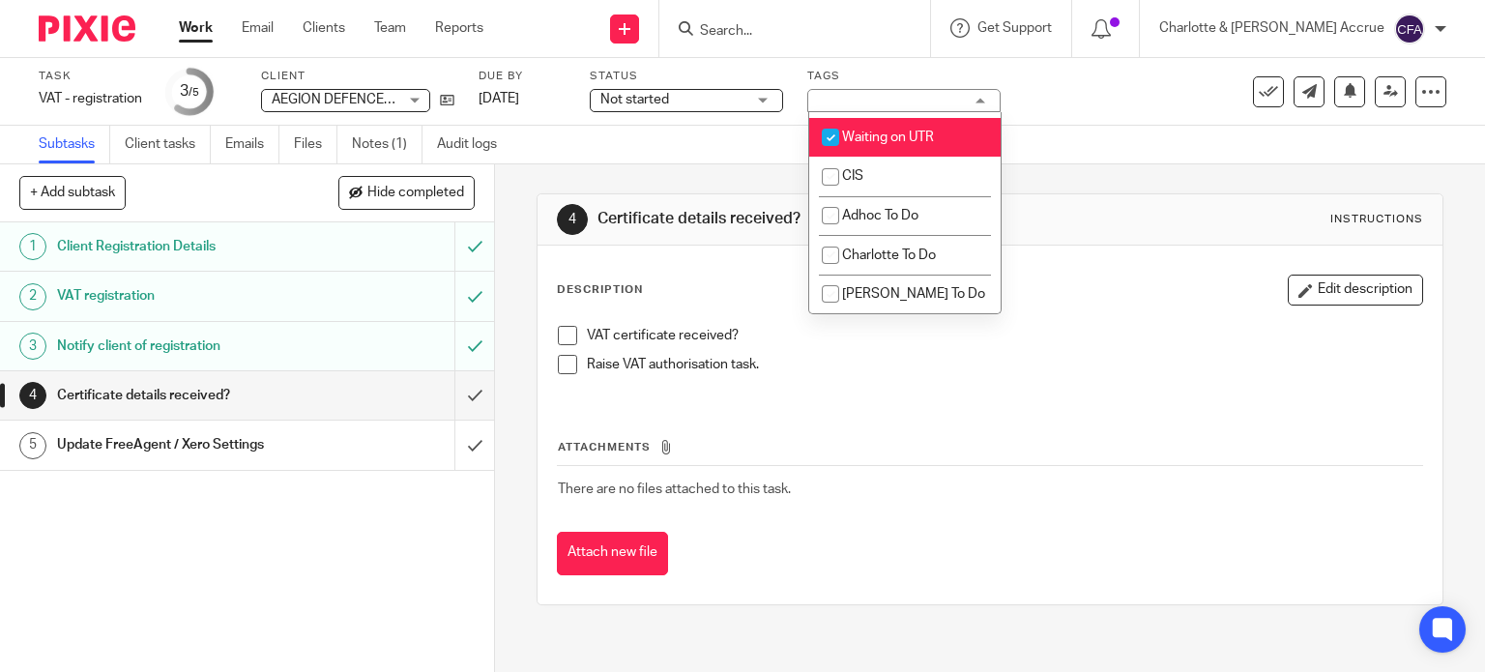
scroll to position [1825, 0]
click at [886, 137] on span "Waiting on UTR" at bounding box center [888, 137] width 92 height 14
checkbox input "false"
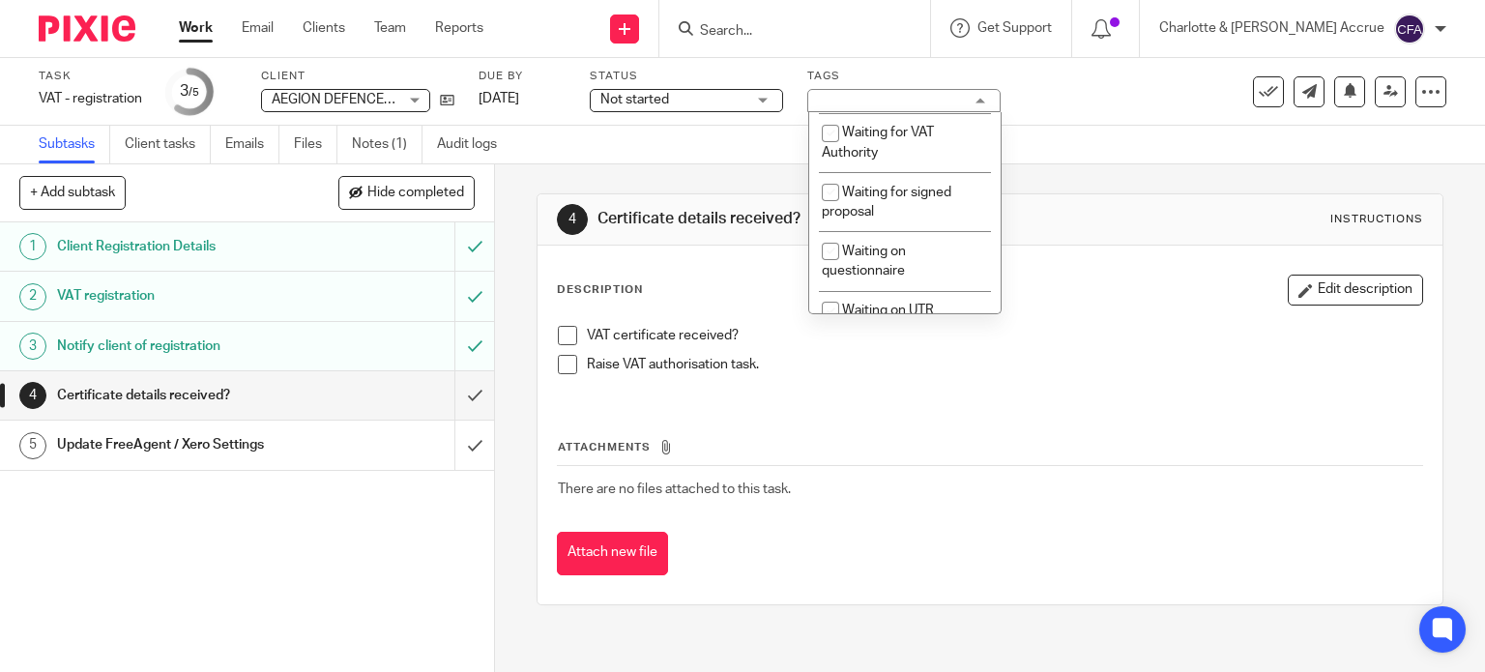
scroll to position [1245, 0]
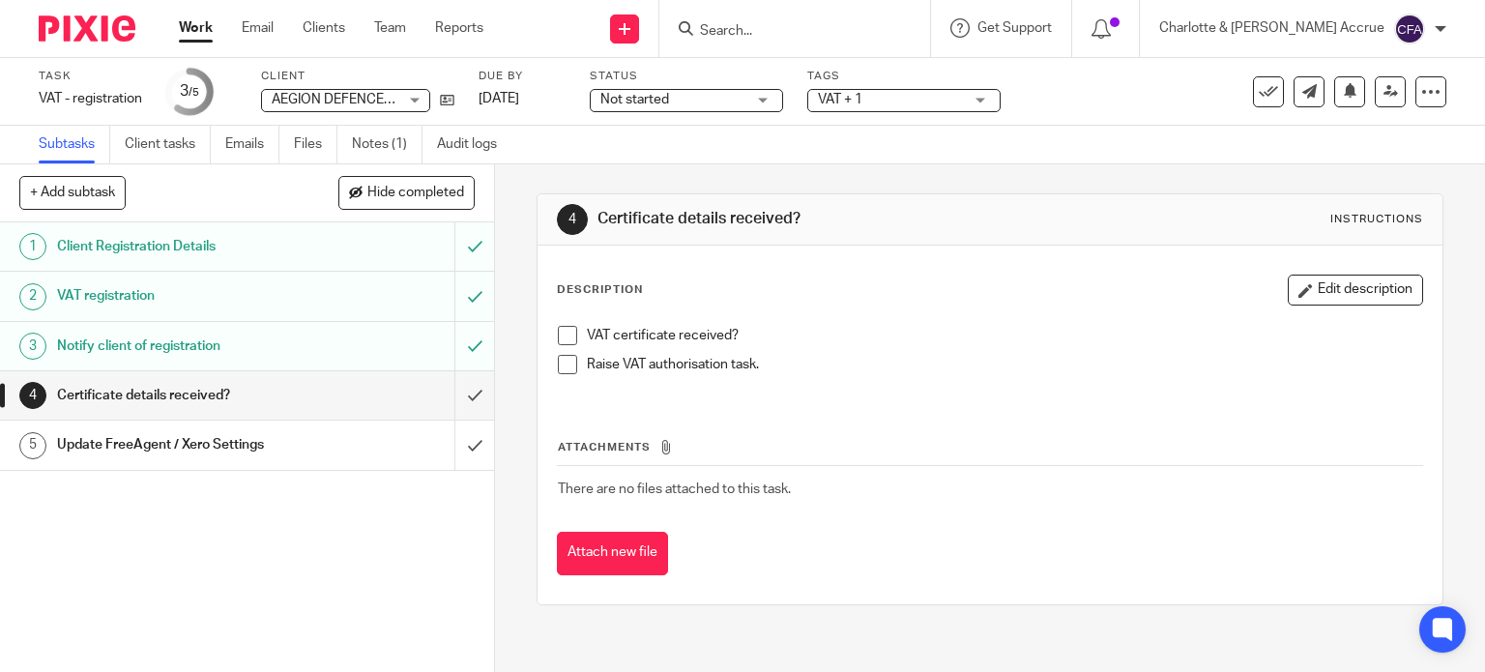
click at [648, 154] on div "Subtasks Client tasks Emails Files Notes (1) Audit logs" at bounding box center [742, 145] width 1485 height 39
click at [696, 94] on span "Not started" at bounding box center [672, 100] width 145 height 20
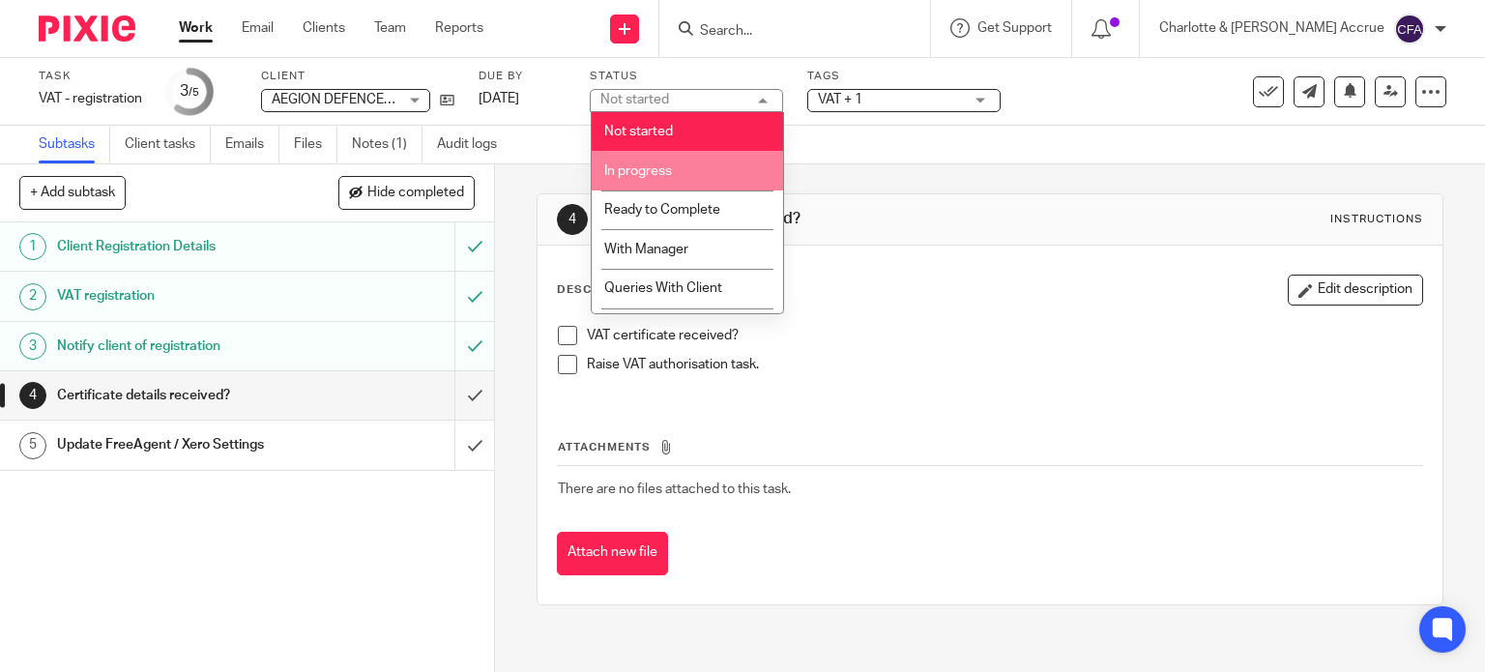
click at [655, 168] on span "In progress" at bounding box center [638, 171] width 68 height 14
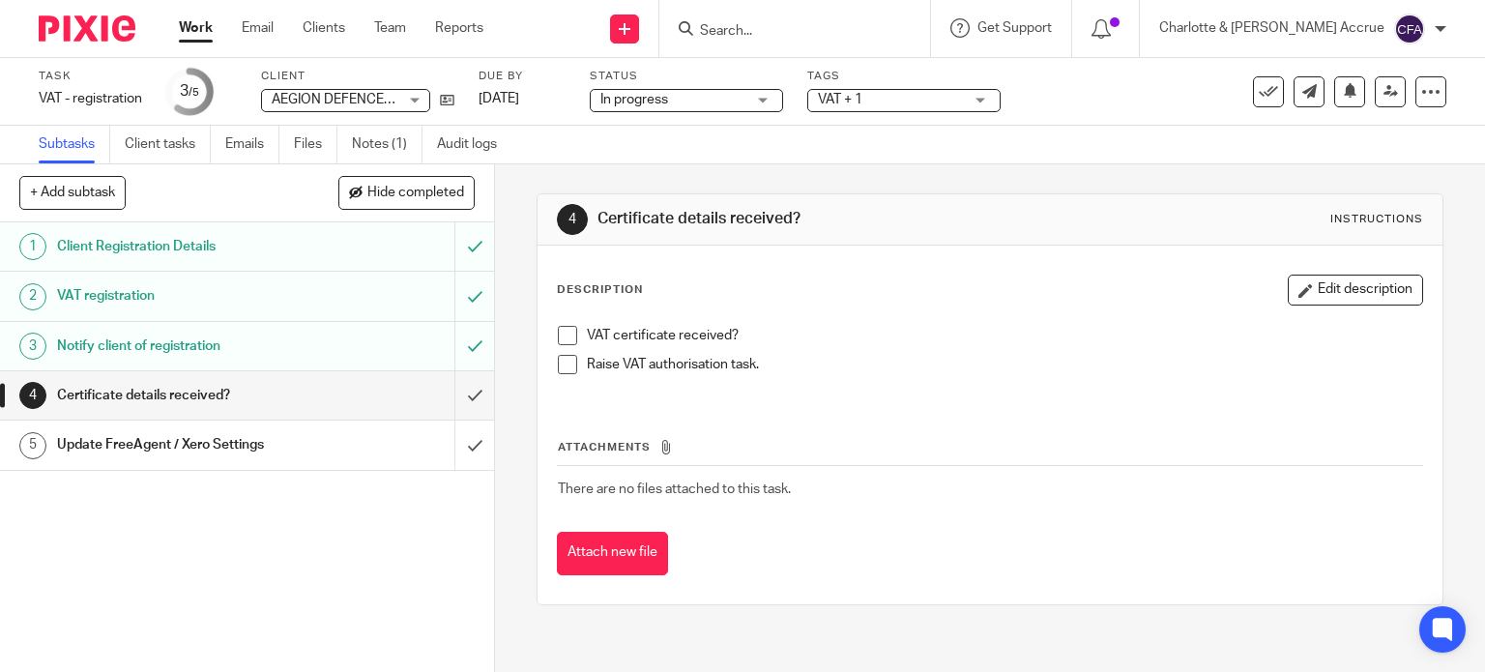
click at [924, 194] on div "4 Certificate details received? Instructions" at bounding box center [990, 219] width 906 height 51
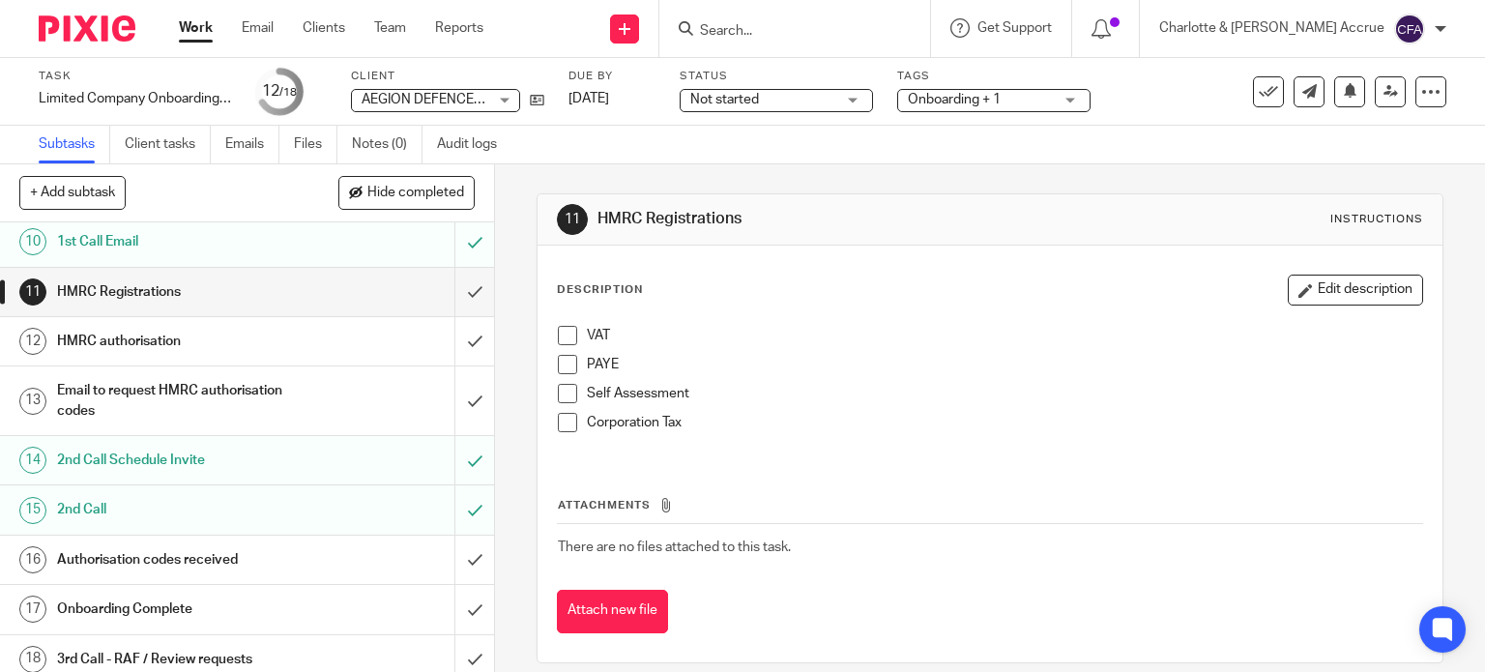
scroll to position [518, 0]
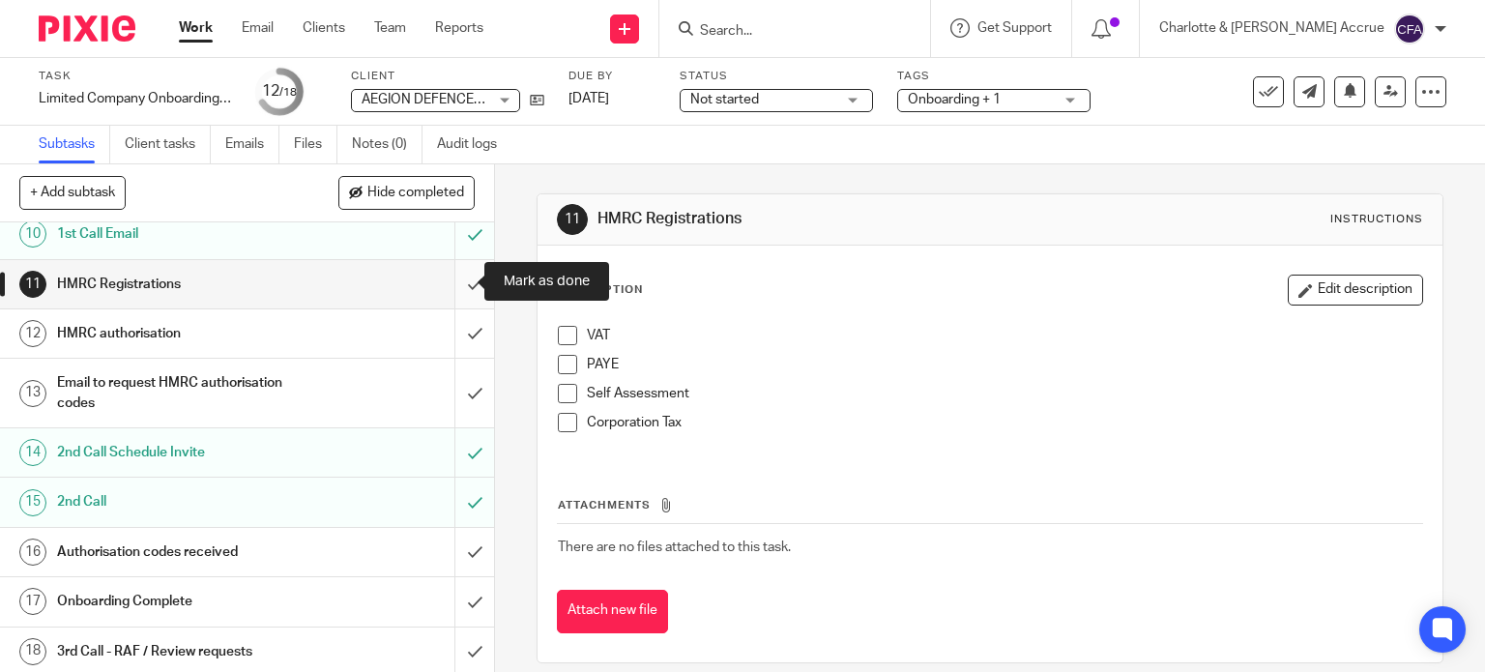
click at [452, 279] on input "submit" at bounding box center [247, 284] width 494 height 48
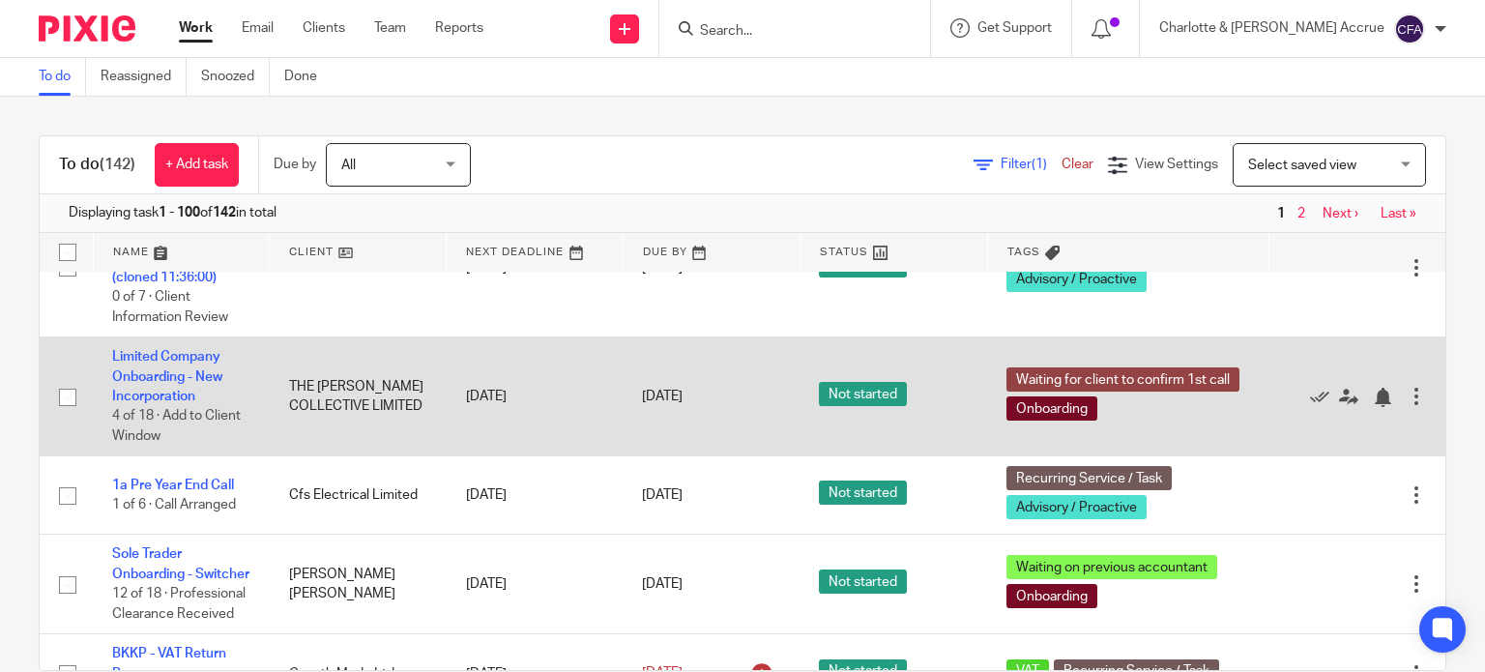
scroll to position [4640, 0]
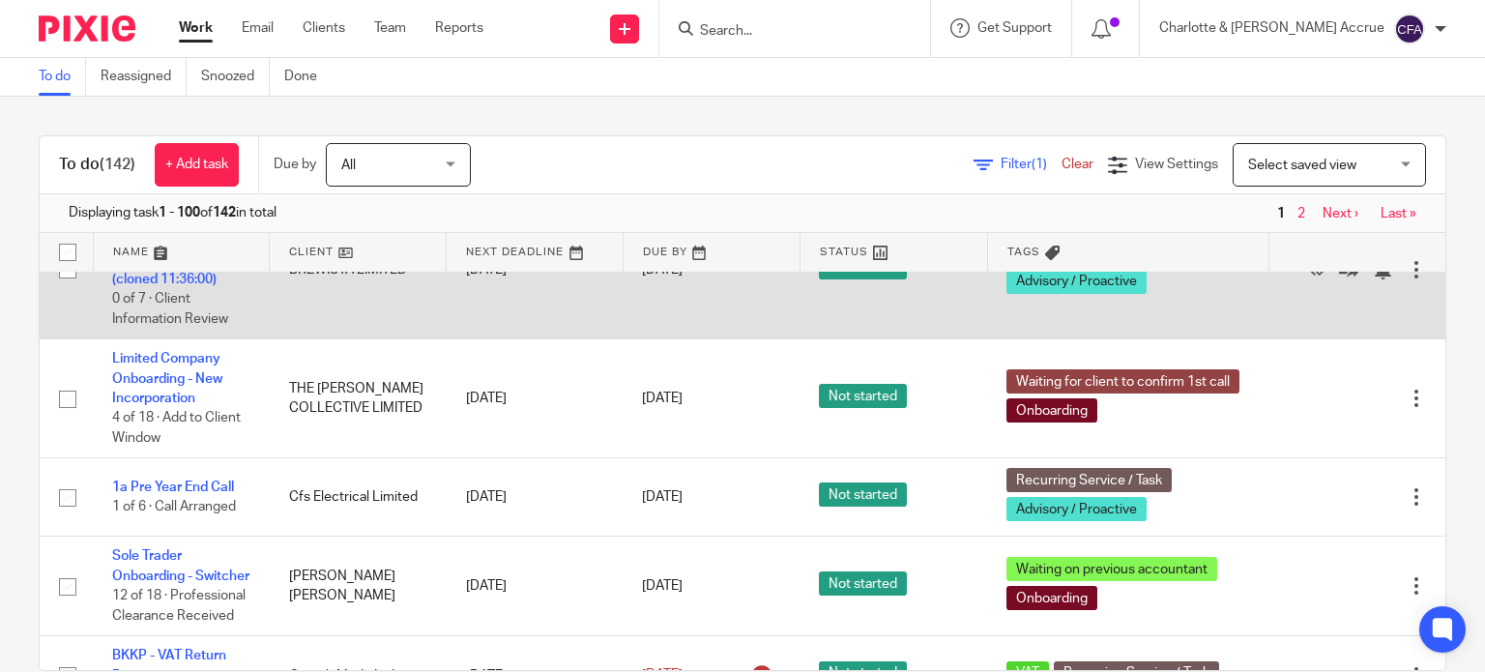
drag, startPoint x: 1270, startPoint y: 470, endPoint x: 1259, endPoint y: 470, distance: 11.6
click at [1310, 279] on icon at bounding box center [1319, 269] width 19 height 19
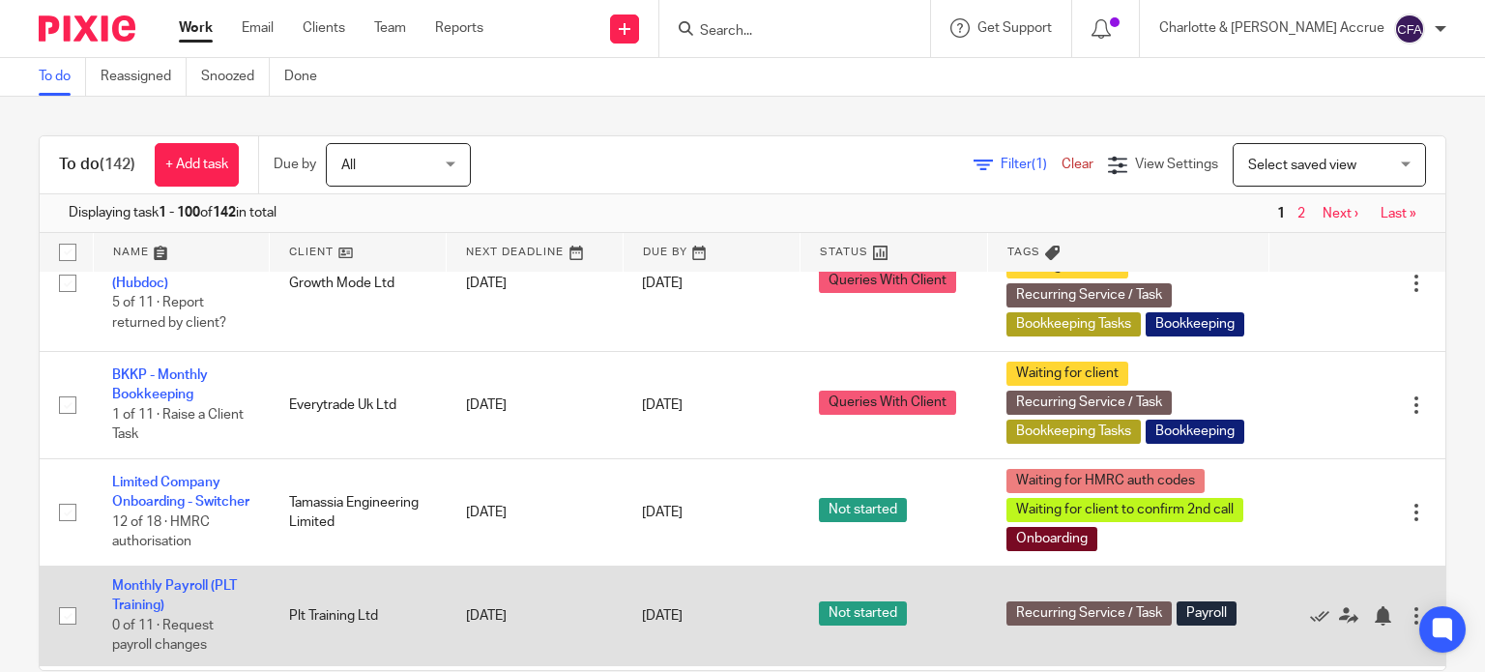
scroll to position [4060, 0]
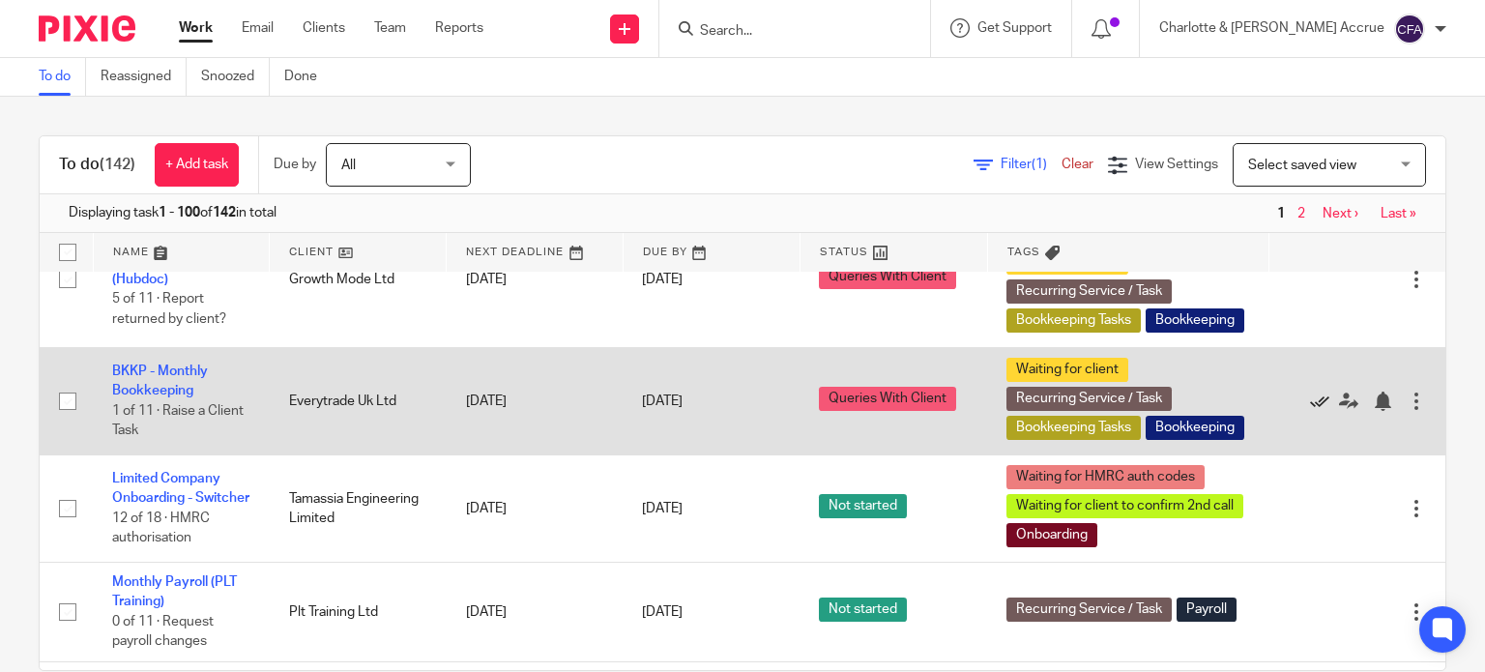
click at [1310, 411] on icon at bounding box center [1319, 400] width 19 height 19
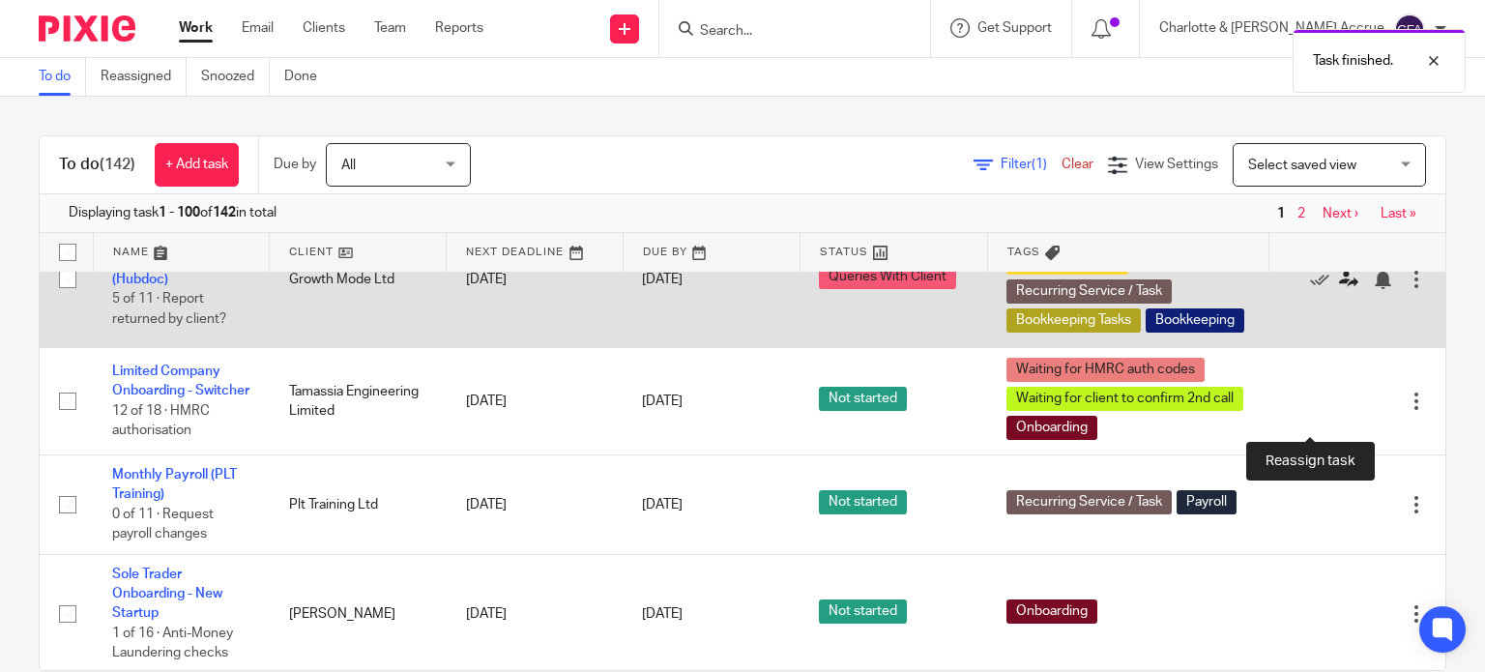
click at [1339, 289] on icon at bounding box center [1348, 279] width 19 height 19
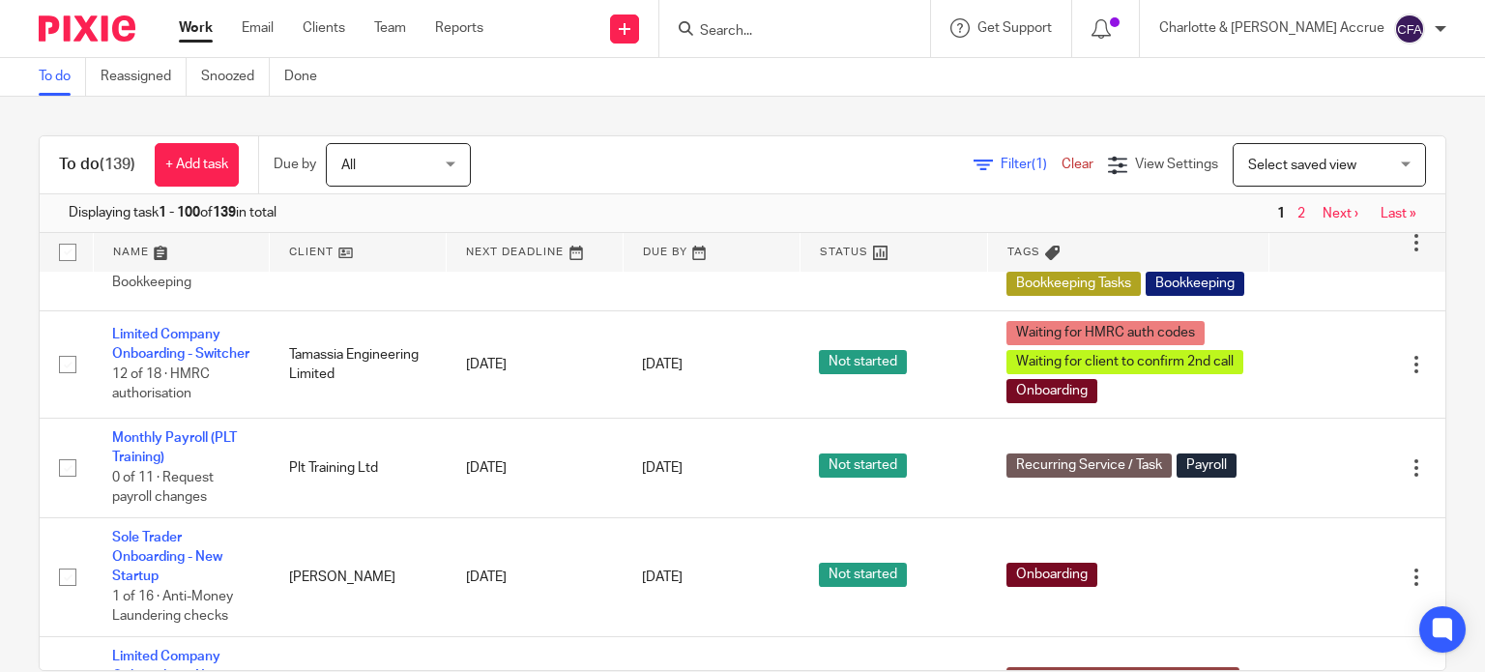
scroll to position [3963, 0]
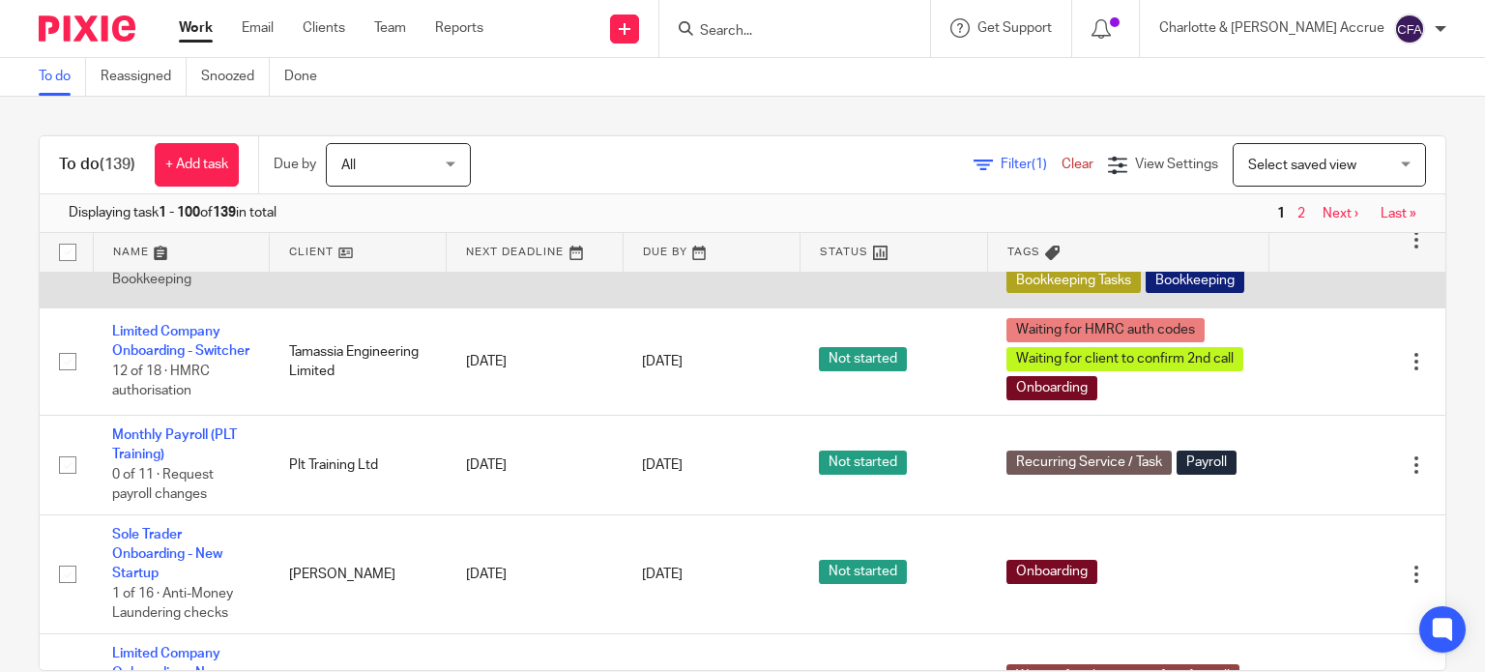
click at [1310, 249] on icon at bounding box center [1319, 239] width 19 height 19
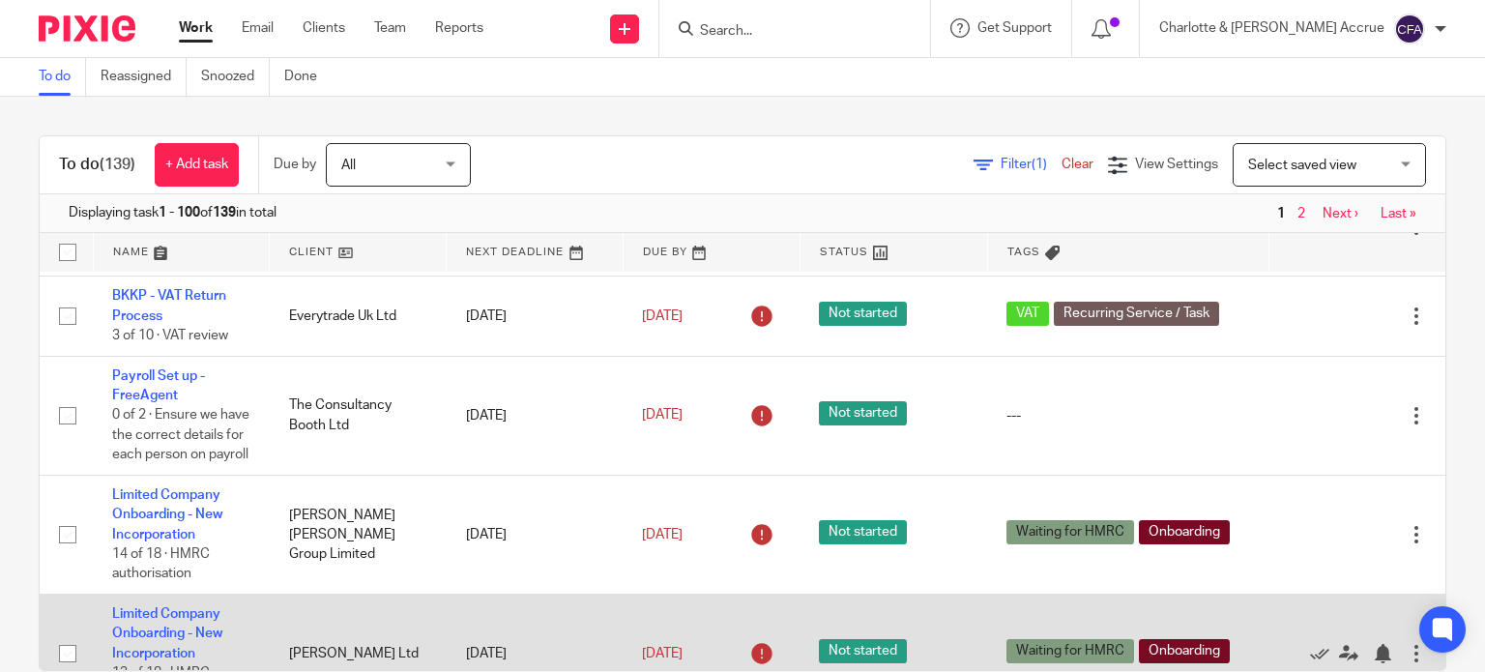
scroll to position [2996, 0]
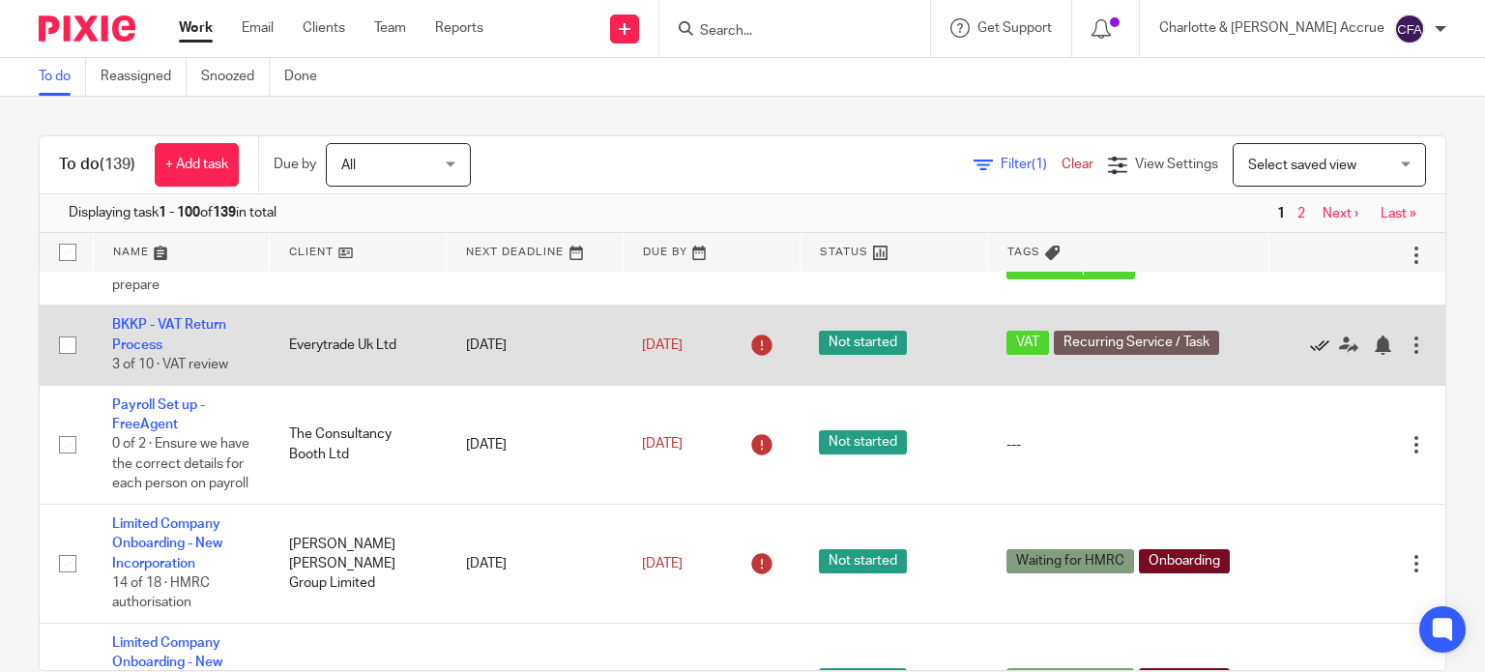
click at [1310, 355] on icon at bounding box center [1319, 344] width 19 height 19
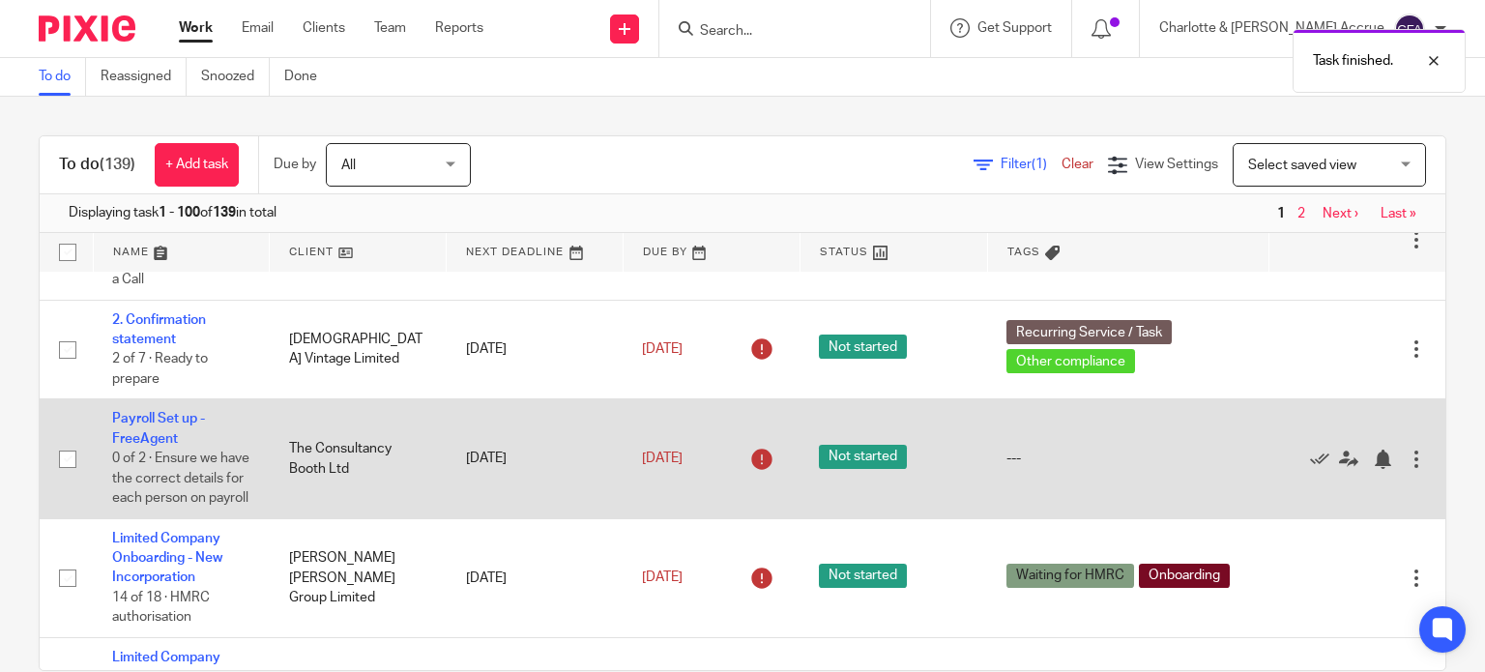
scroll to position [2900, 0]
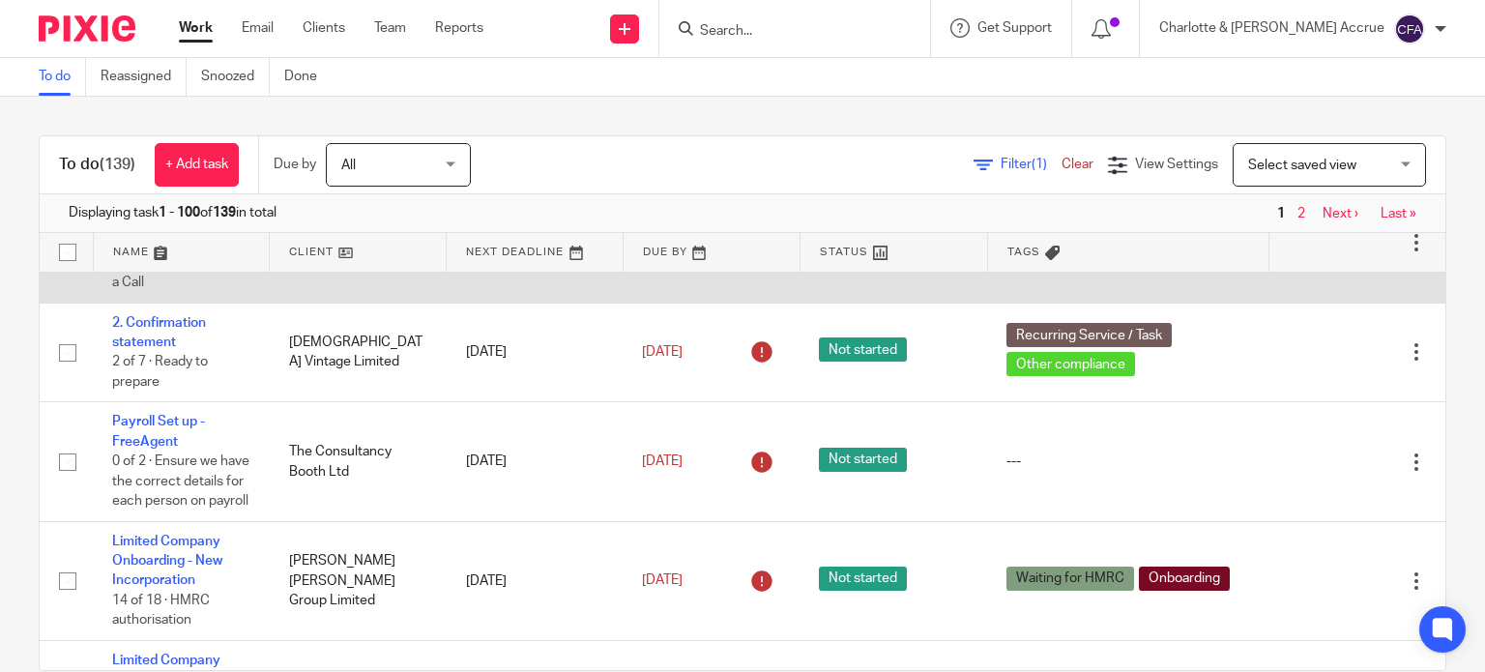
click at [1310, 253] on icon at bounding box center [1319, 243] width 19 height 19
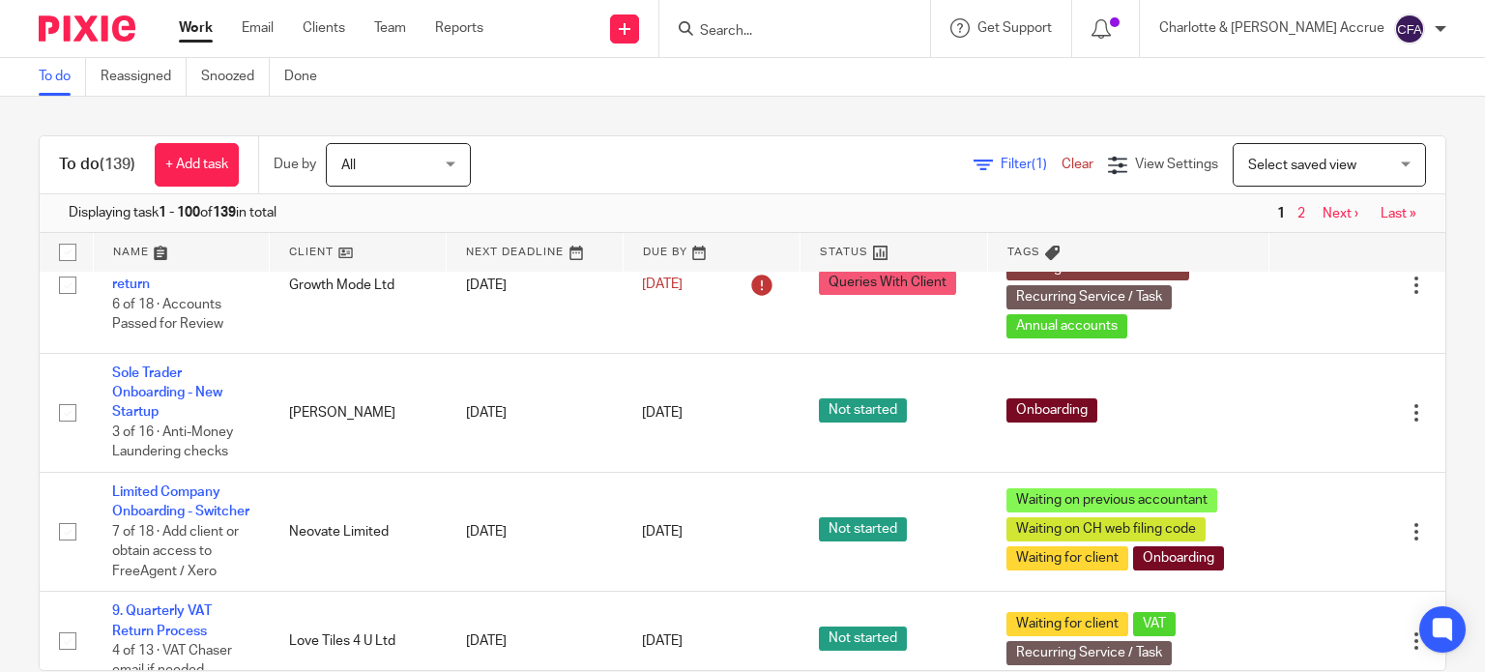
scroll to position [4543, 0]
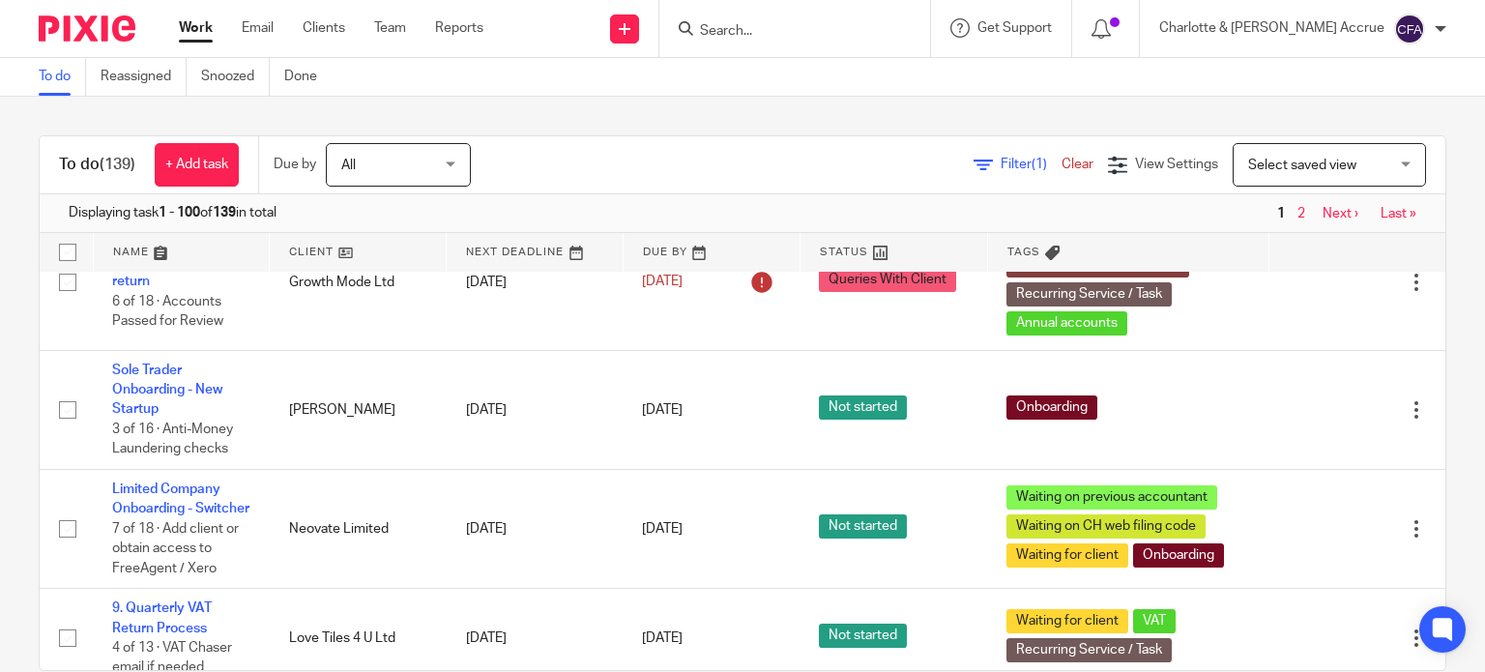
click at [715, 185] on link "30 Sep 2025" at bounding box center [685, 174] width 87 height 20
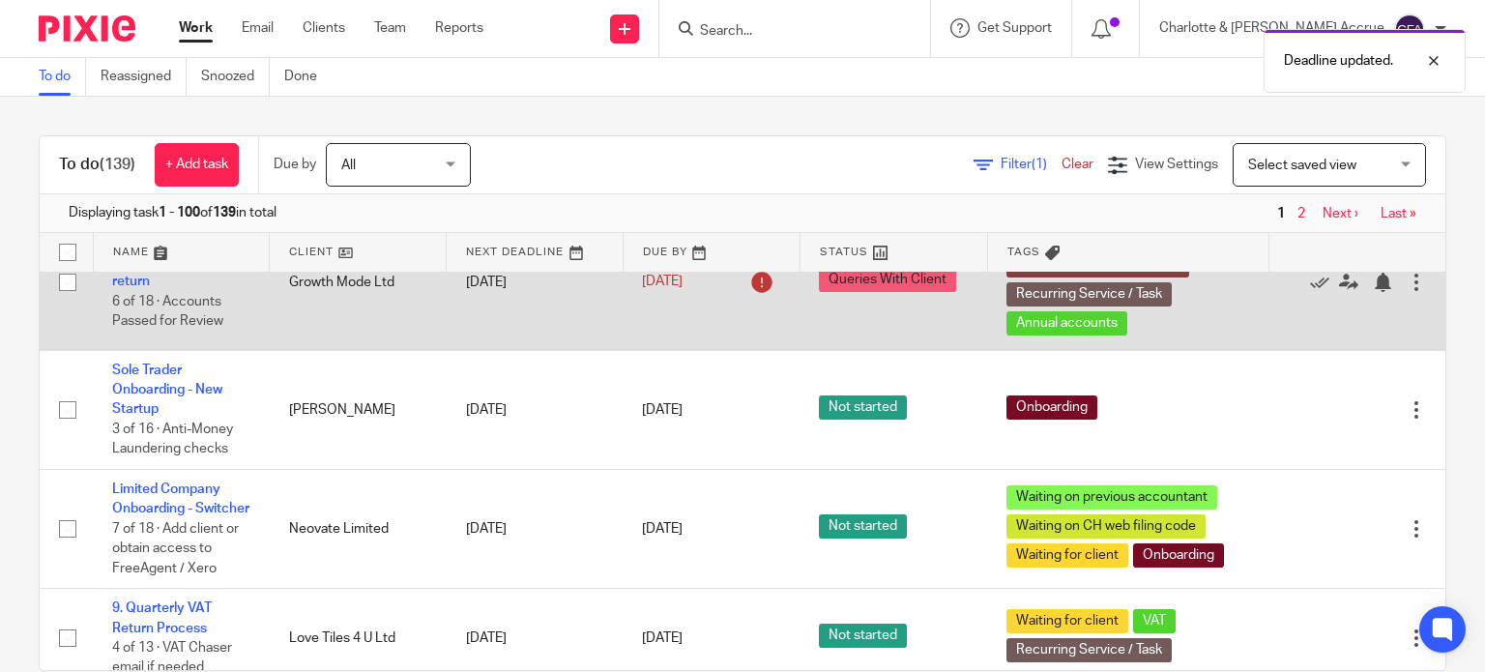
click at [468, 350] on td "30 Jun 2025" at bounding box center [535, 282] width 177 height 136
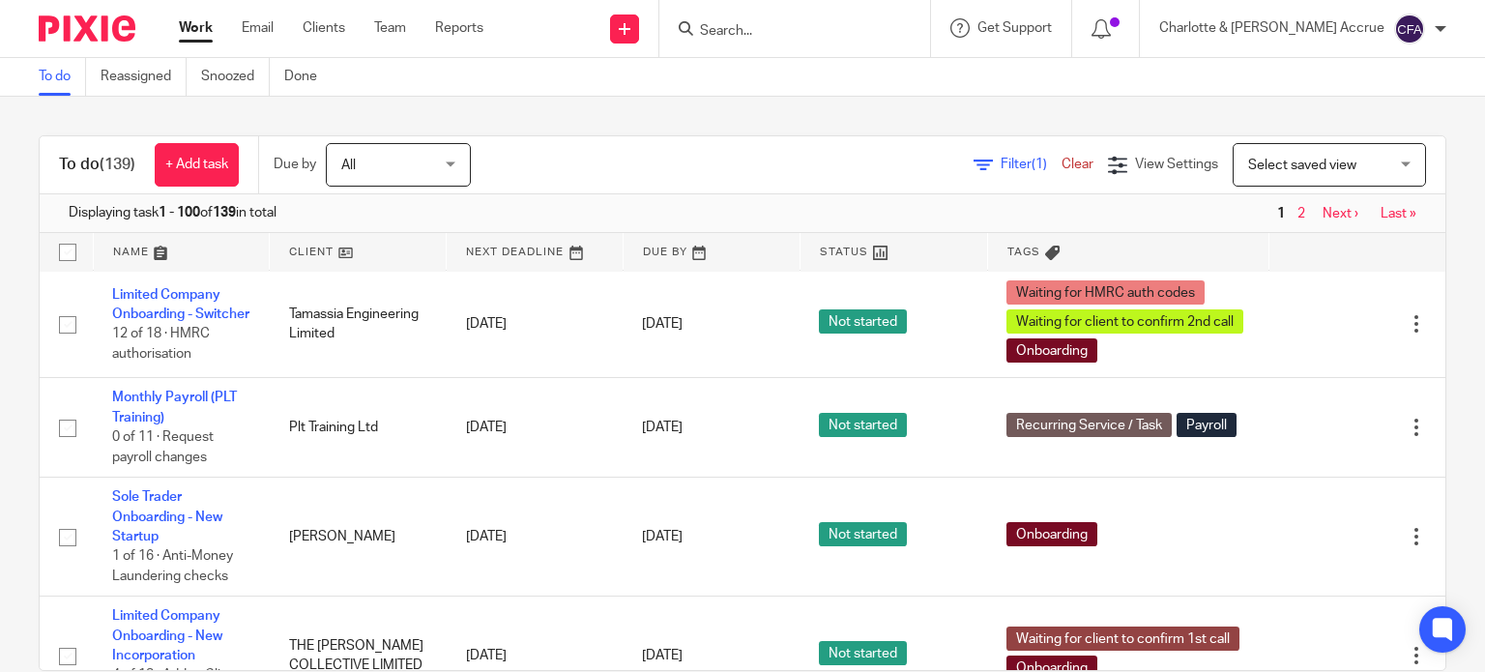
scroll to position [3480, 0]
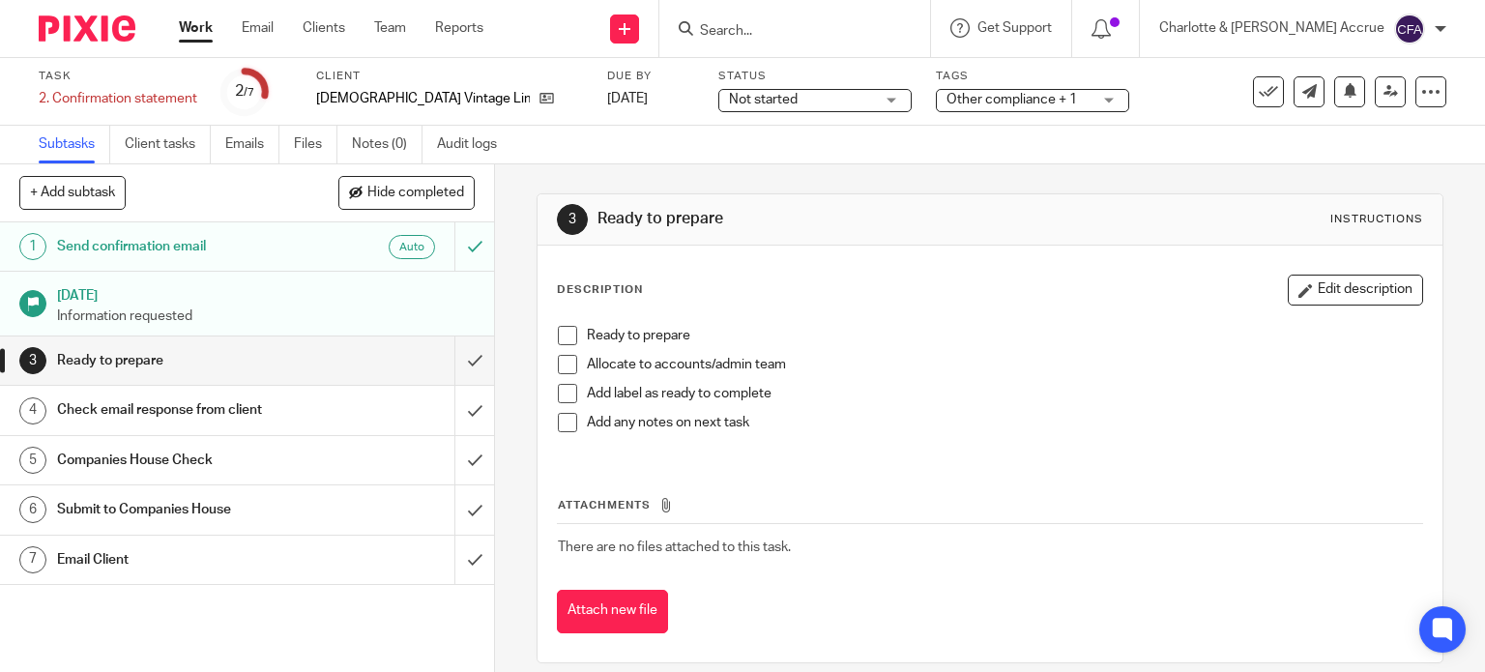
click at [991, 93] on span "Other compliance + 1" at bounding box center [1011, 100] width 130 height 14
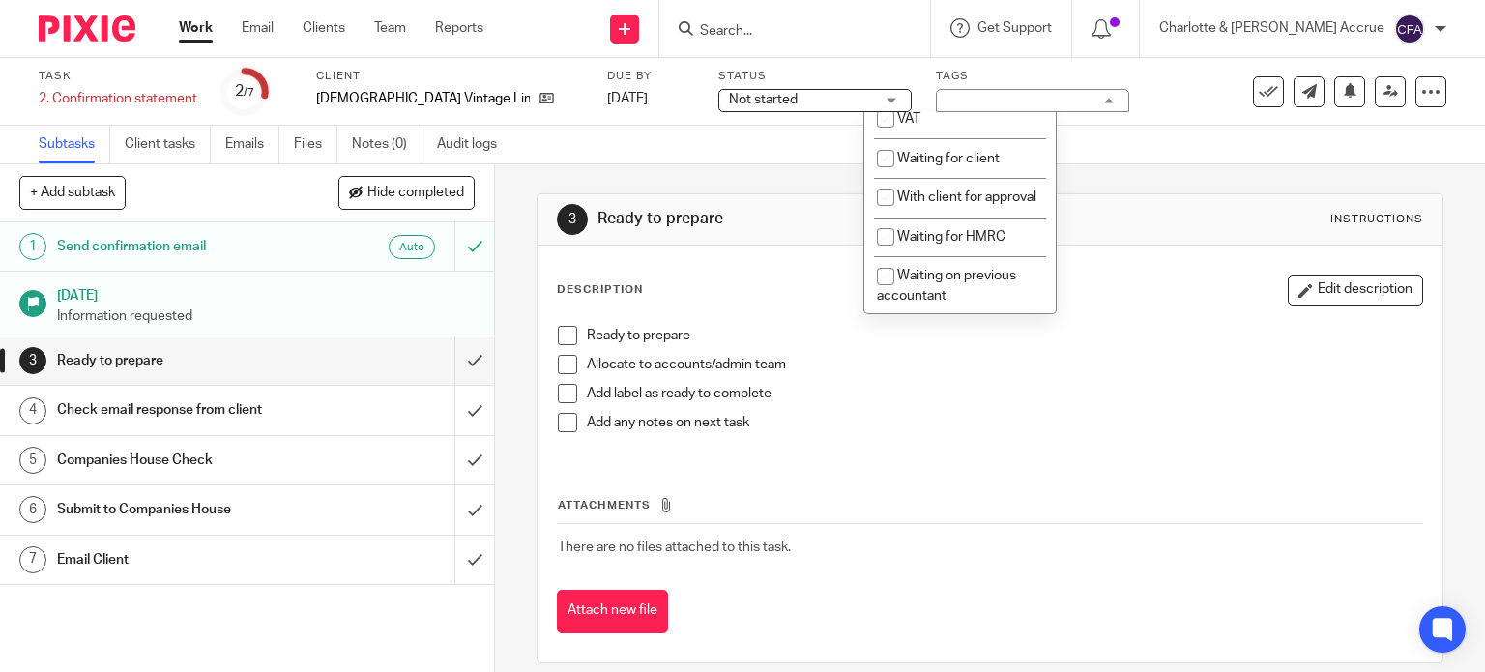
scroll to position [1063, 0]
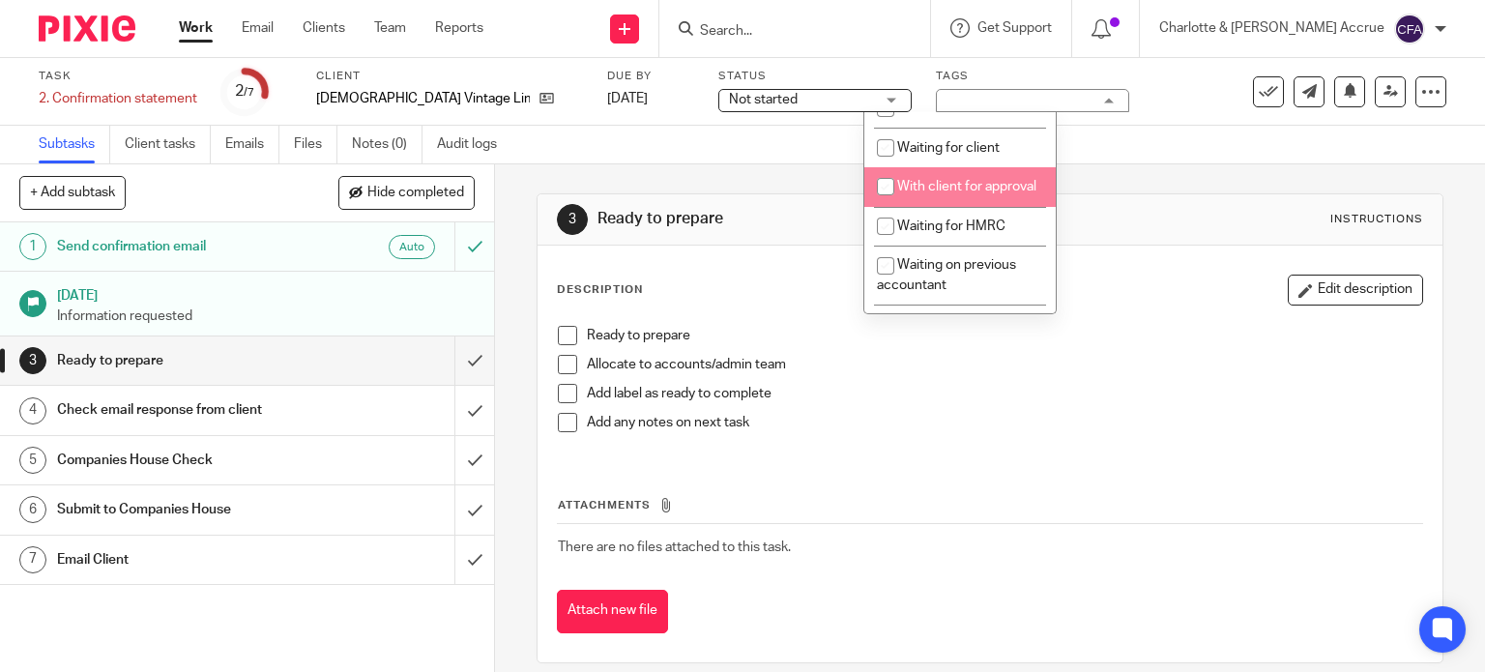
click at [947, 193] on span "With client for approval" at bounding box center [966, 187] width 139 height 14
checkbox input "true"
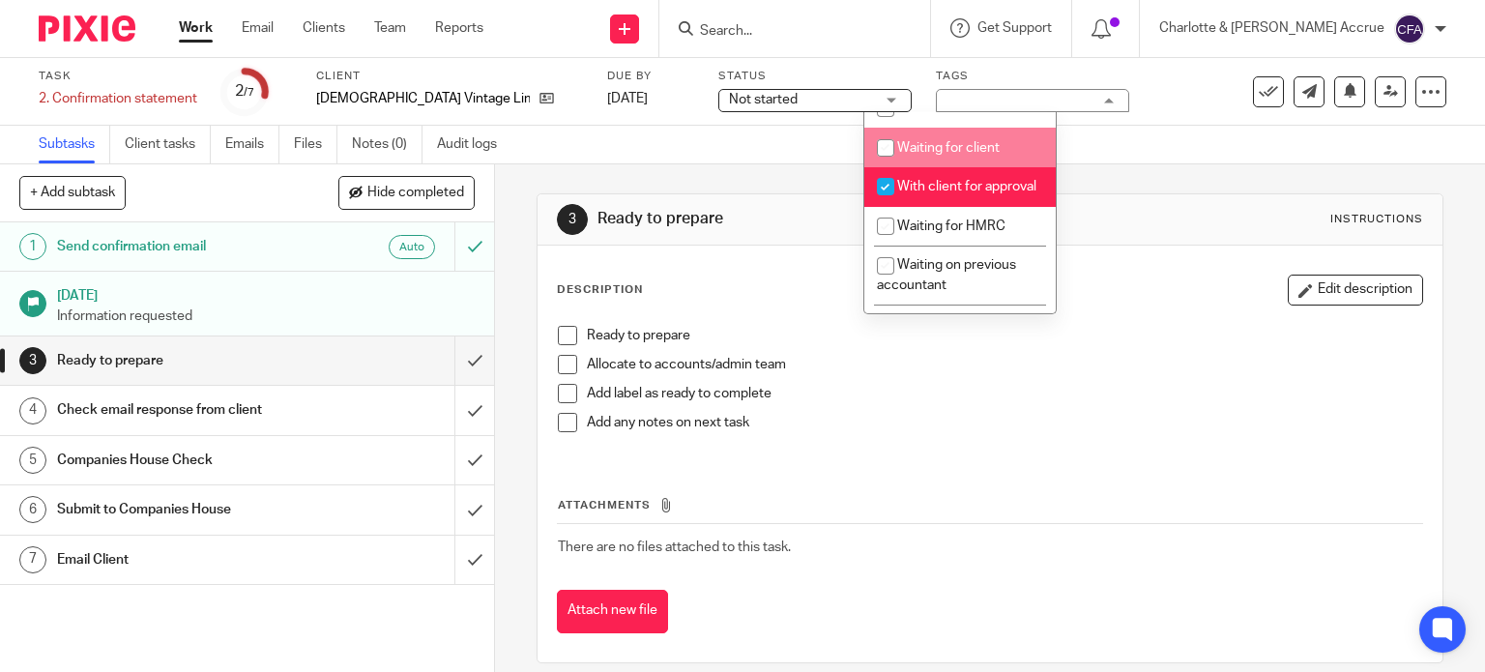
click at [605, 163] on div "Subtasks Client tasks Emails Files Notes (0) Audit logs" at bounding box center [742, 145] width 1485 height 39
